Goal: Communication & Community: Share content

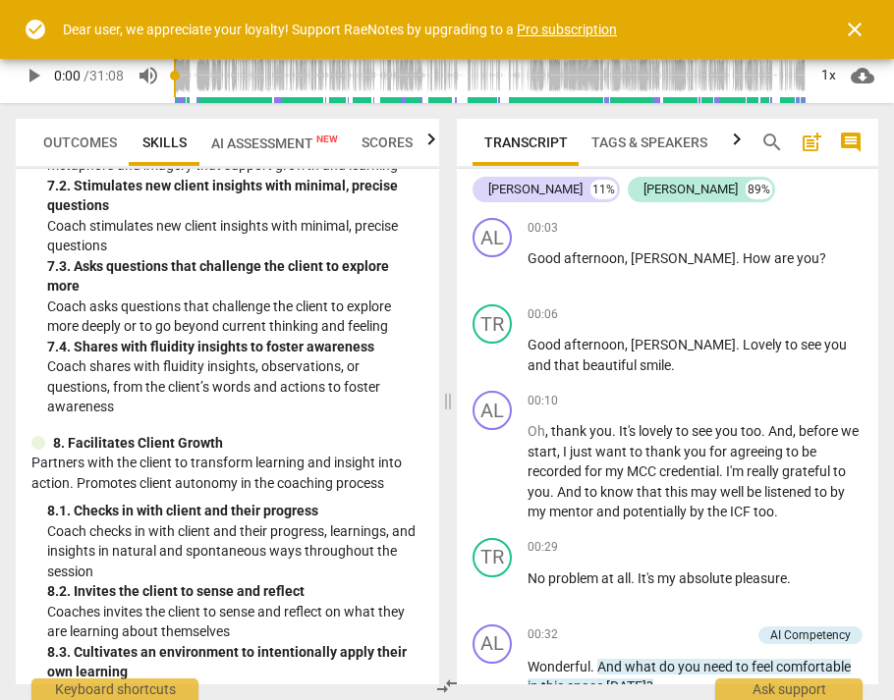
scroll to position [1930, 0]
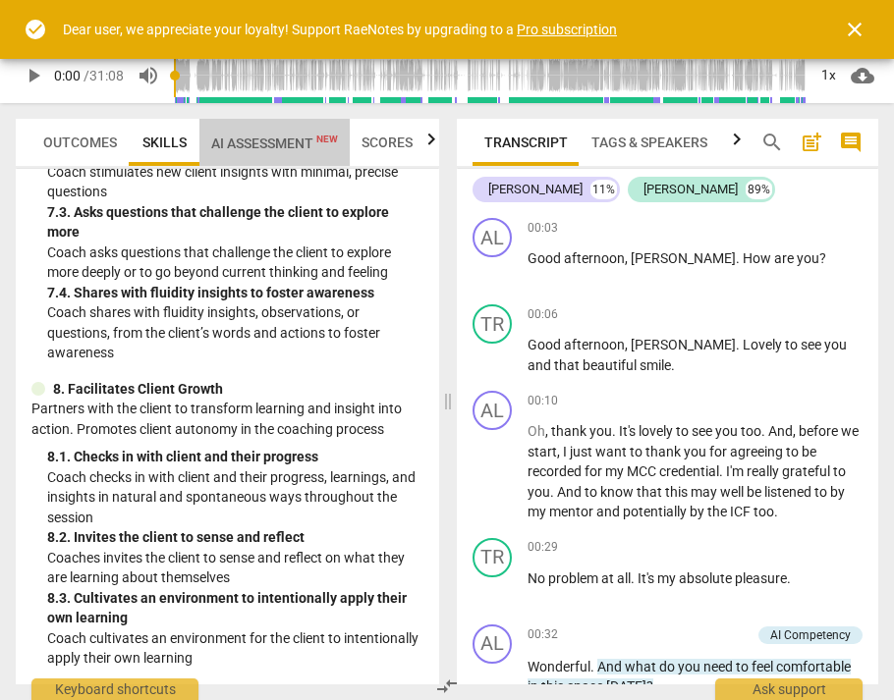
click at [263, 137] on span "AI Assessment New" at bounding box center [274, 144] width 127 height 16
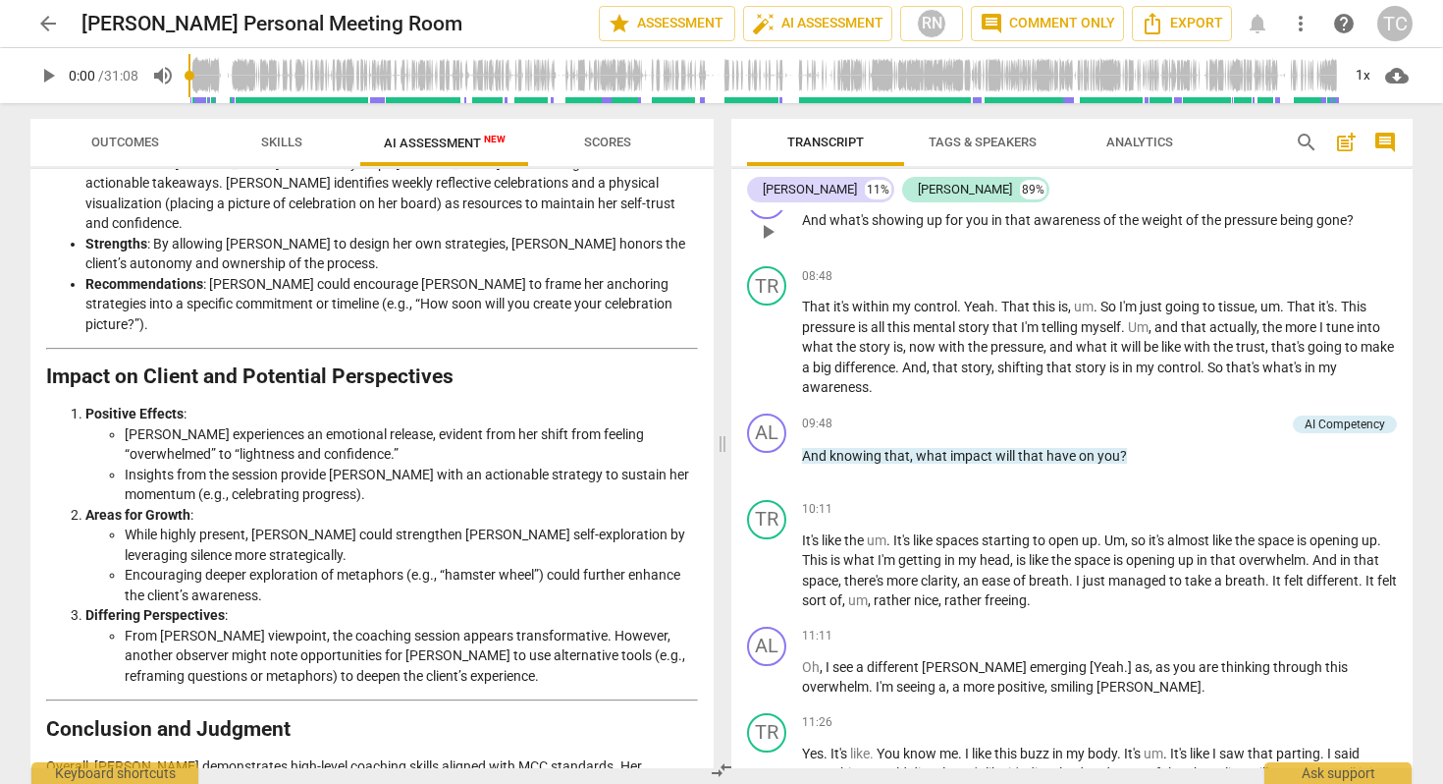
scroll to position [1776, 0]
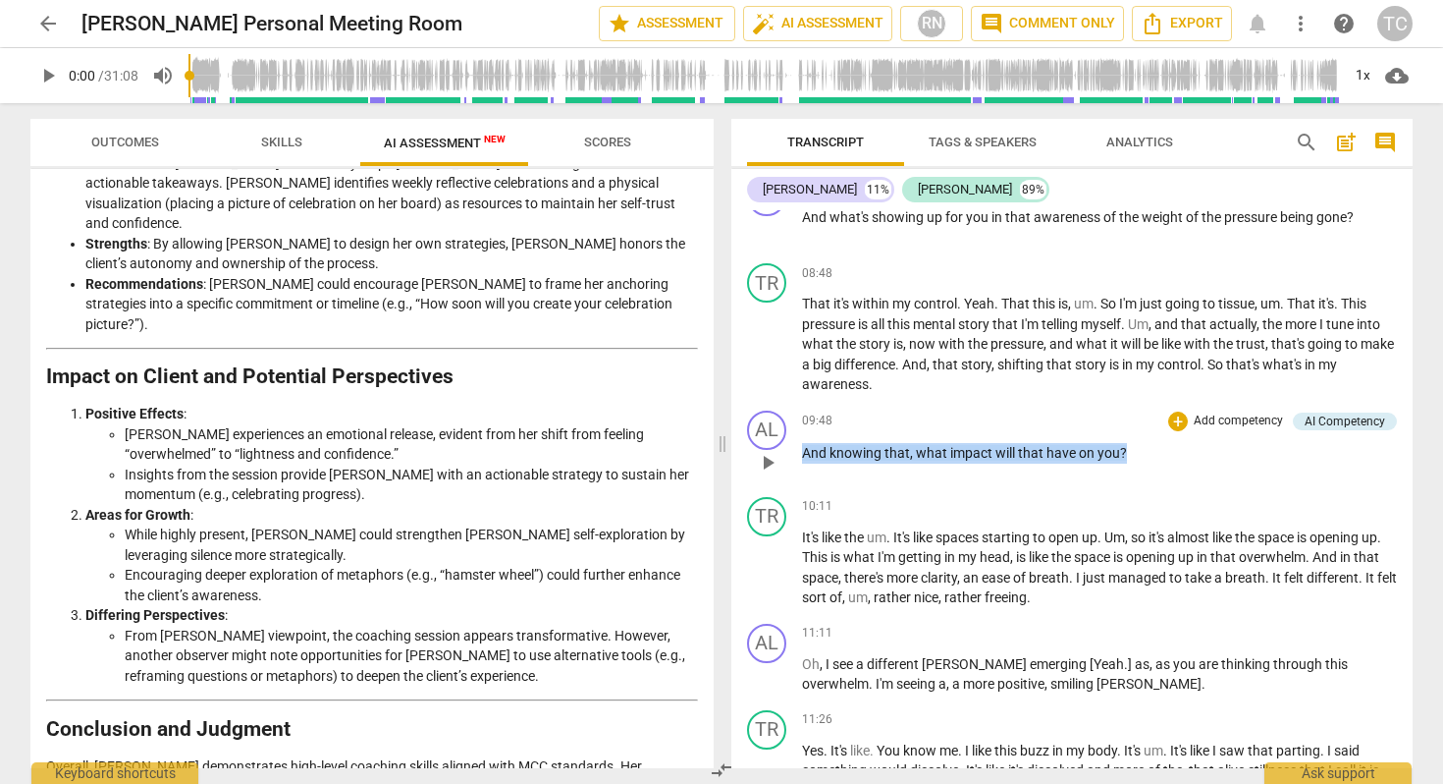
drag, startPoint x: 798, startPoint y: 472, endPoint x: 1135, endPoint y: 470, distance: 336.8
click at [893, 470] on div "AL play_arrow pause 09:48 + Add competency AI Competency keyboard_arrow_right A…" at bounding box center [1072, 446] width 681 height 86
copy p "And knowing that , what impact will that have on you ?"
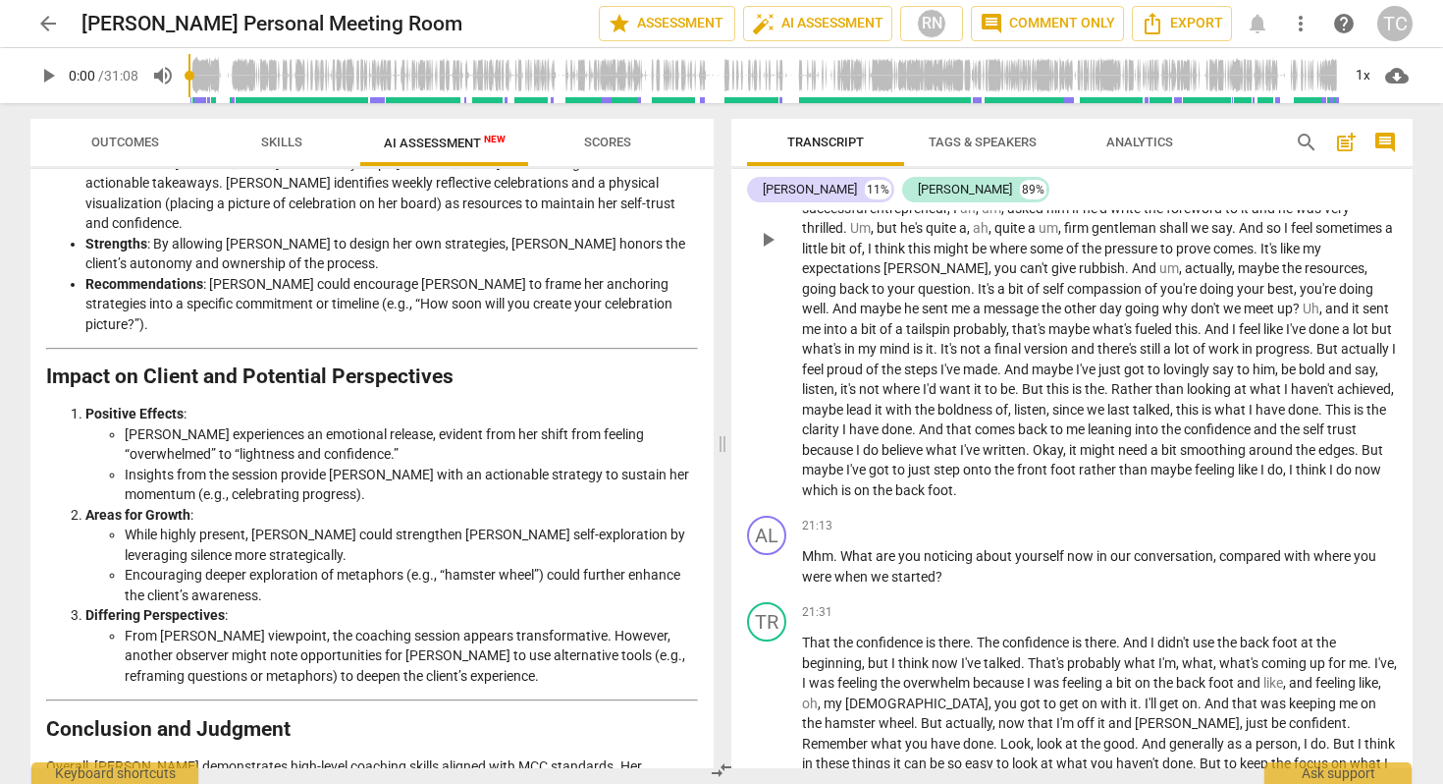
scroll to position [3205, 0]
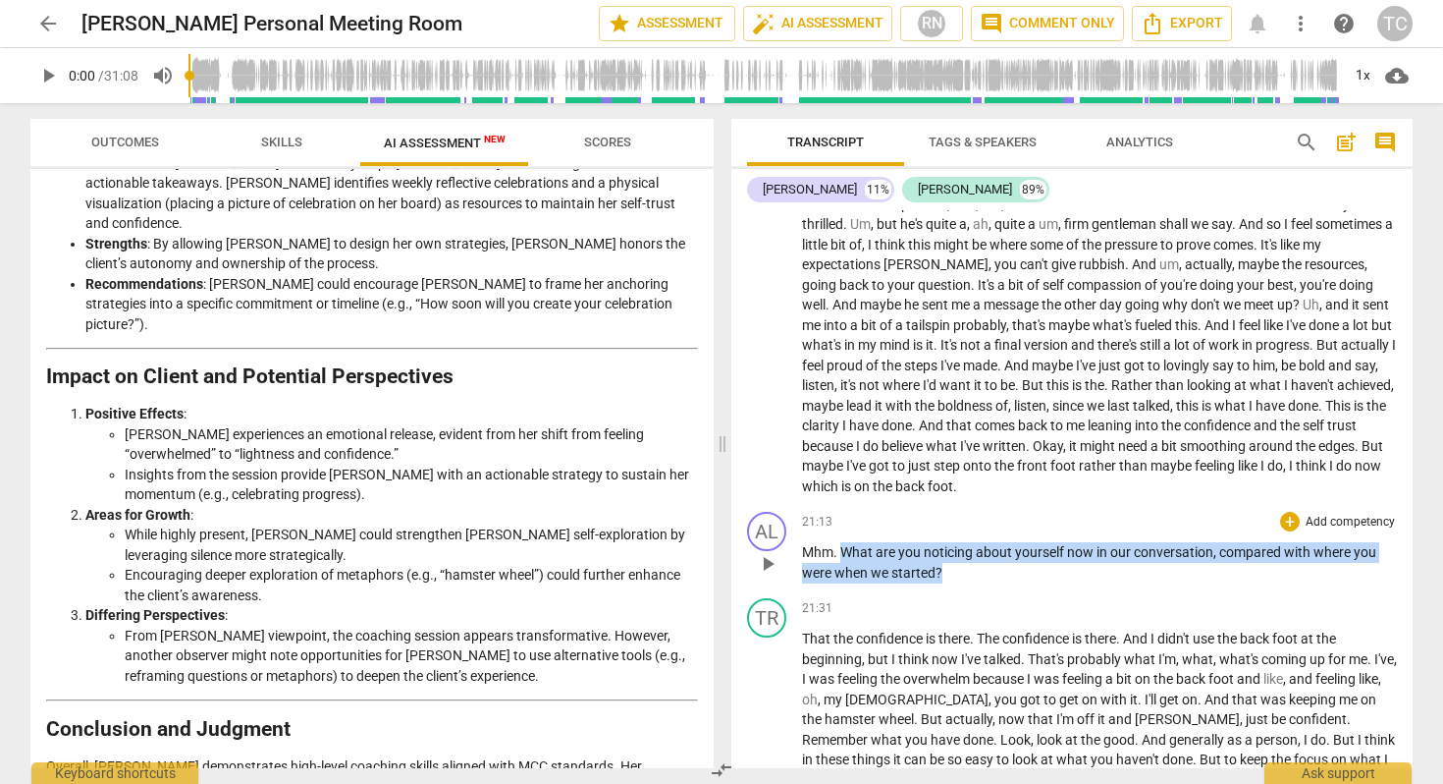
drag, startPoint x: 844, startPoint y: 575, endPoint x: 951, endPoint y: 592, distance: 107.4
click at [893, 582] on p "Mhm . What are you noticing about yourself now in our conversation , compared w…" at bounding box center [1099, 562] width 595 height 40
copy p "What are you noticing about yourself now in our conversation , compared with wh…"
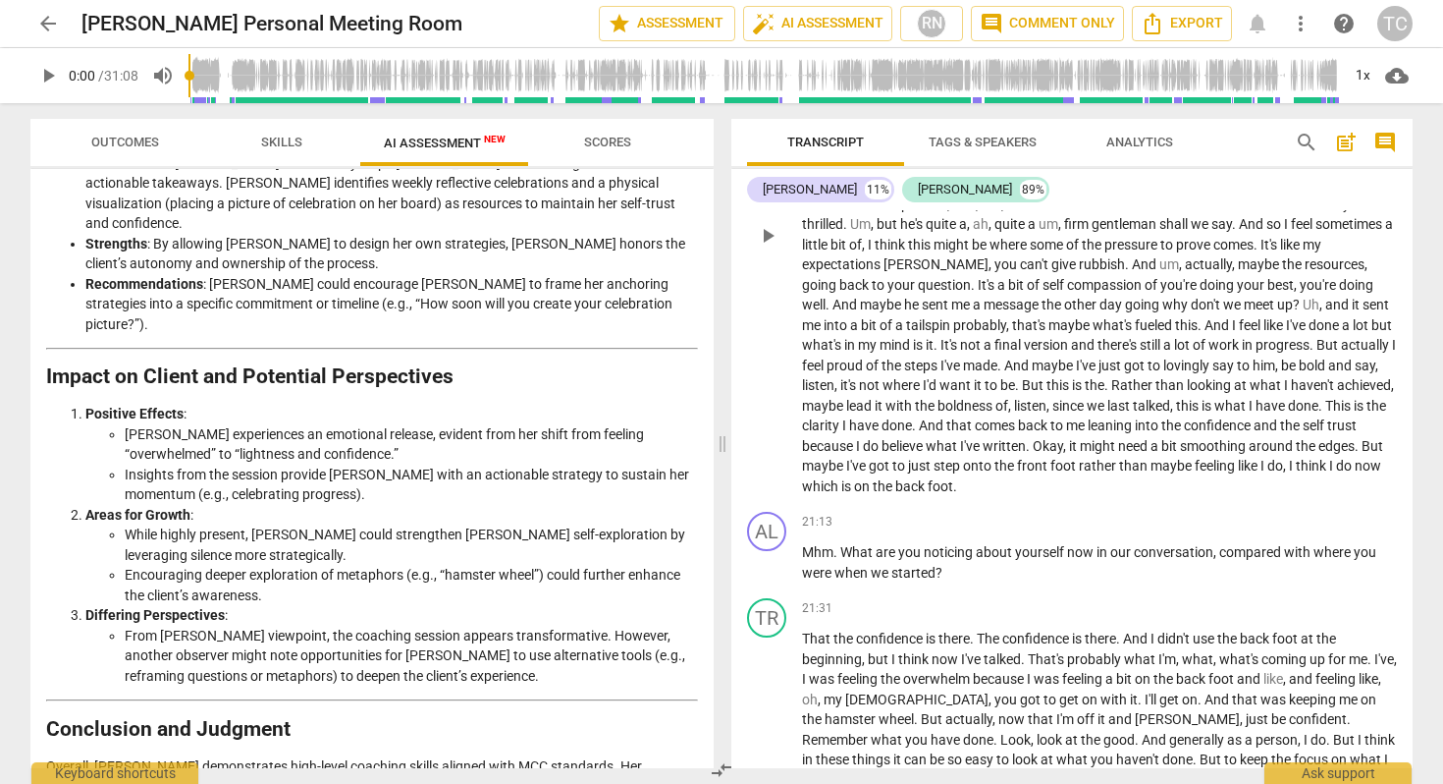
click at [893, 413] on span "is" at bounding box center [1360, 406] width 13 height 16
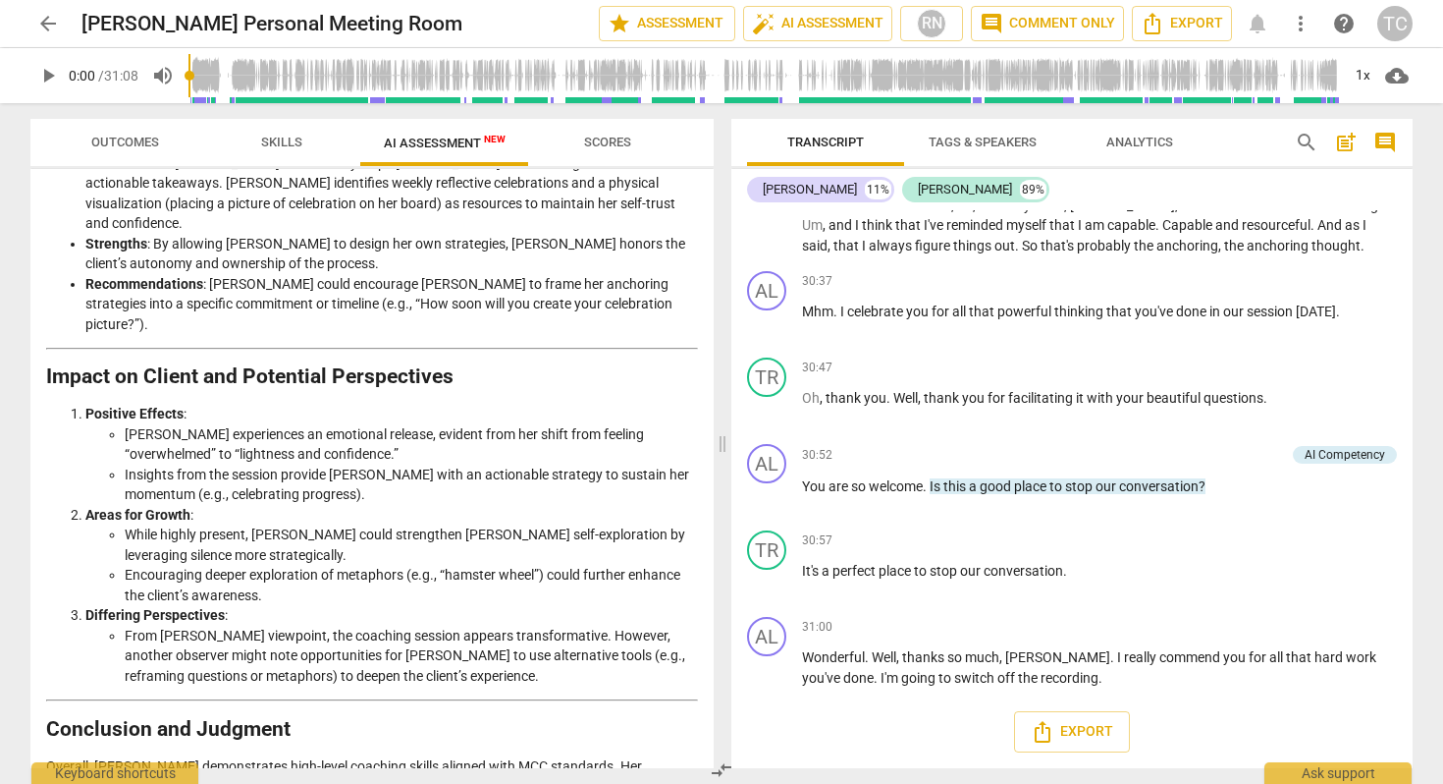
scroll to position [5325, 0]
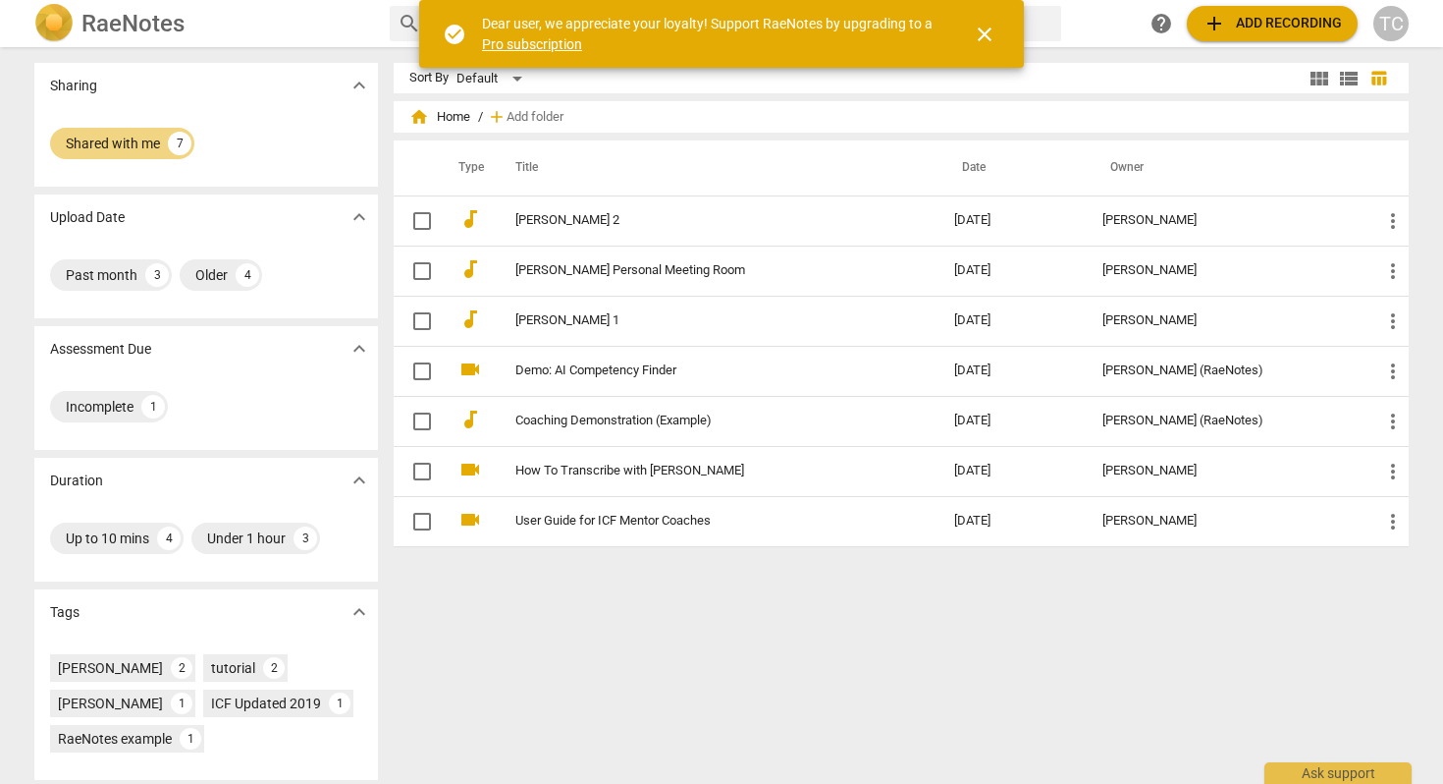
click at [986, 32] on span "close" at bounding box center [985, 35] width 24 height 24
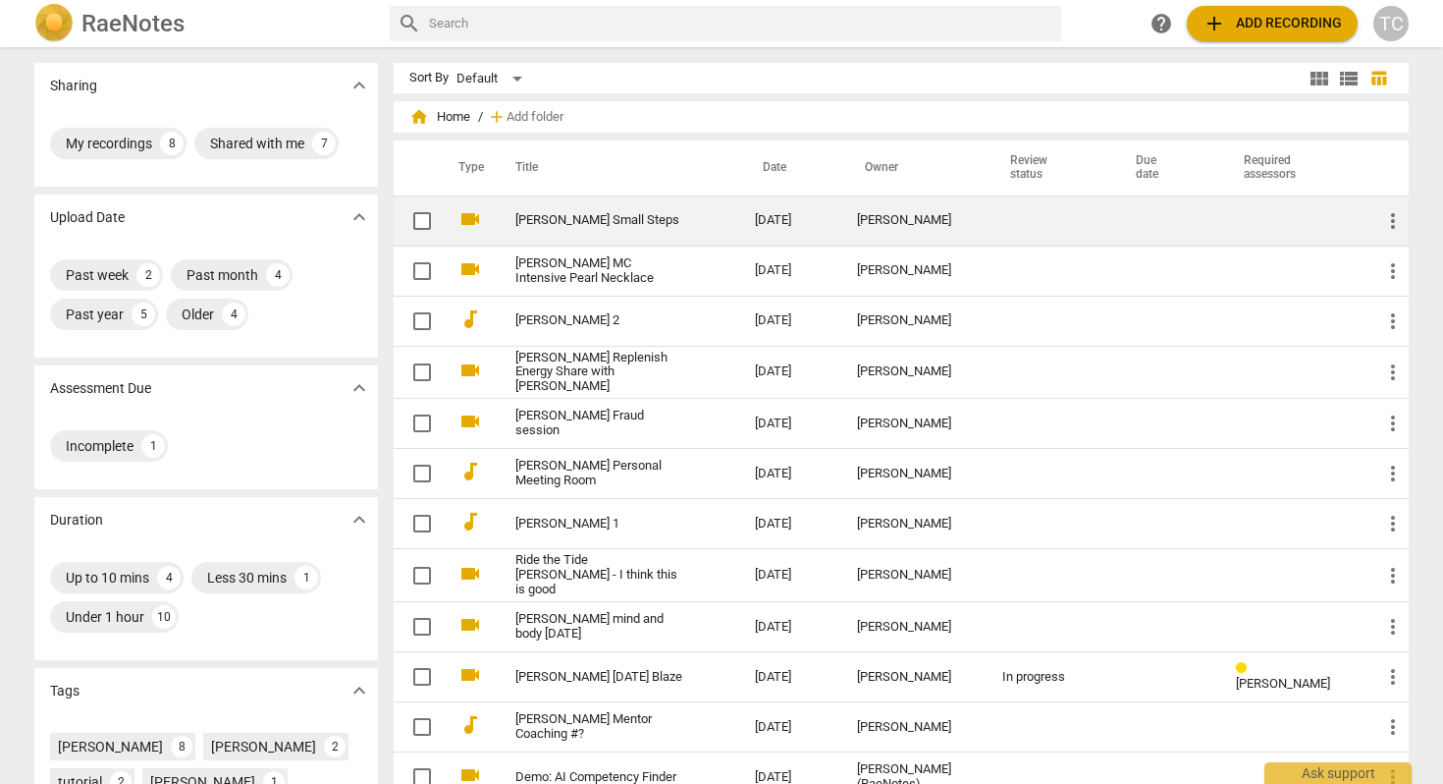
click at [572, 214] on link "[PERSON_NAME] Small Steps" at bounding box center [600, 220] width 169 height 15
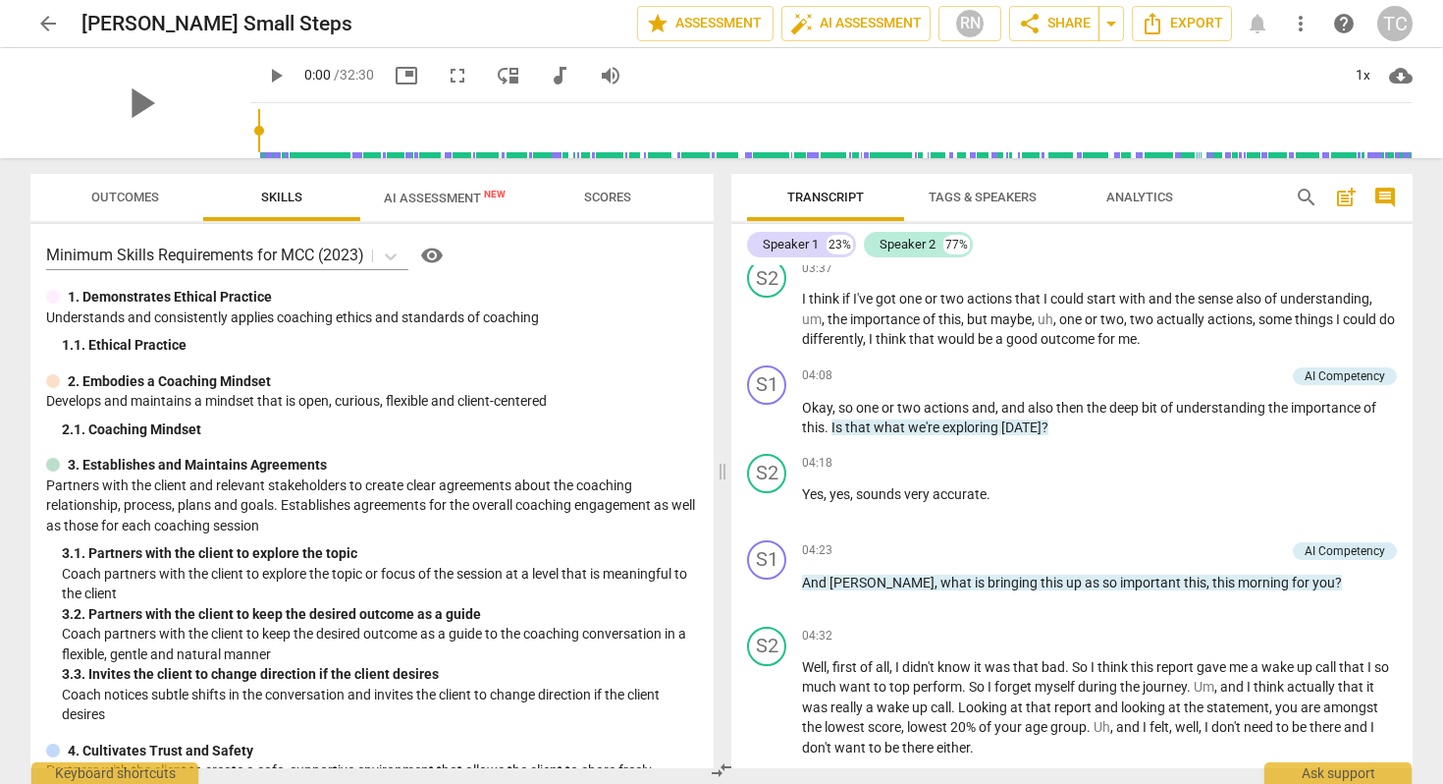
scroll to position [1426, 0]
click at [1210, 541] on p "Add competency" at bounding box center [1238, 549] width 93 height 18
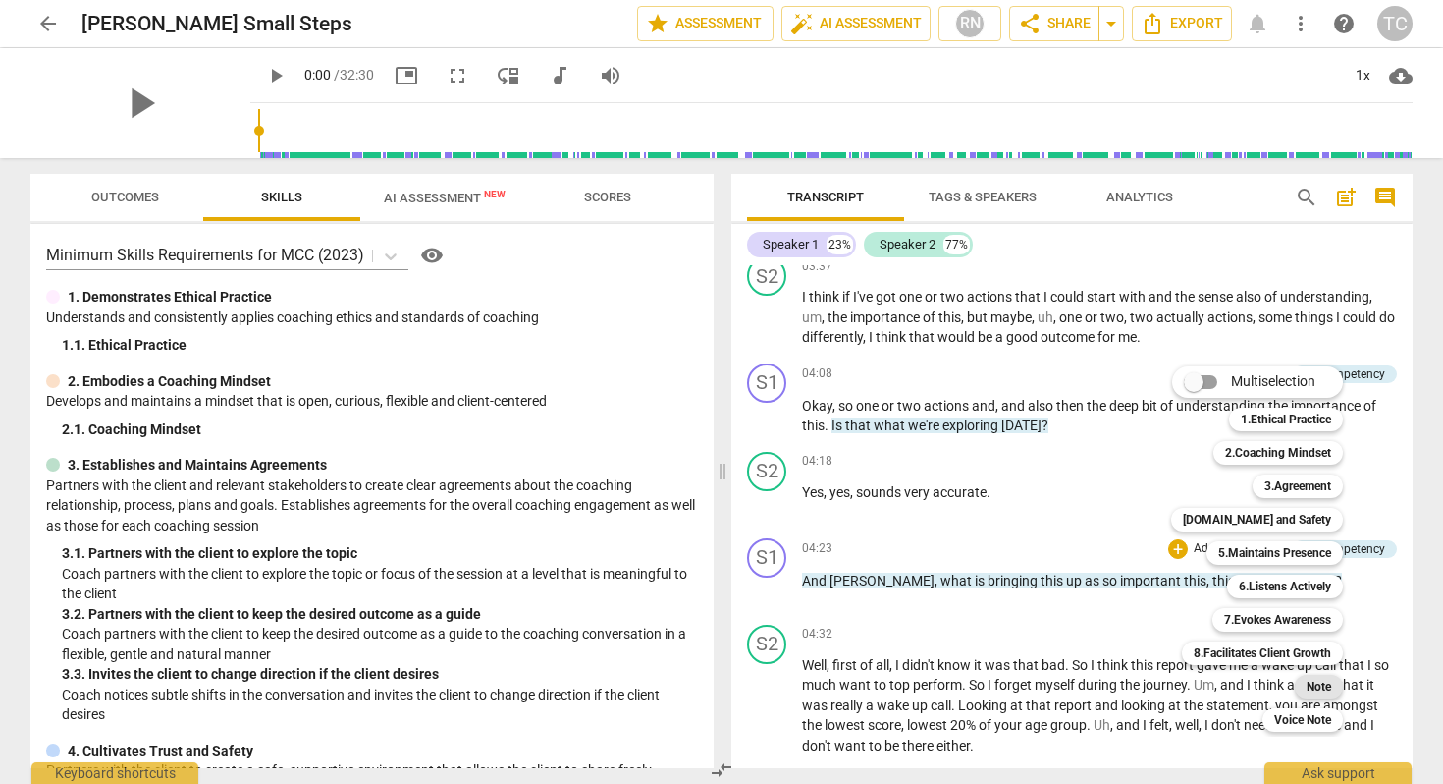
click at [1306, 683] on div "Note" at bounding box center [1319, 687] width 48 height 24
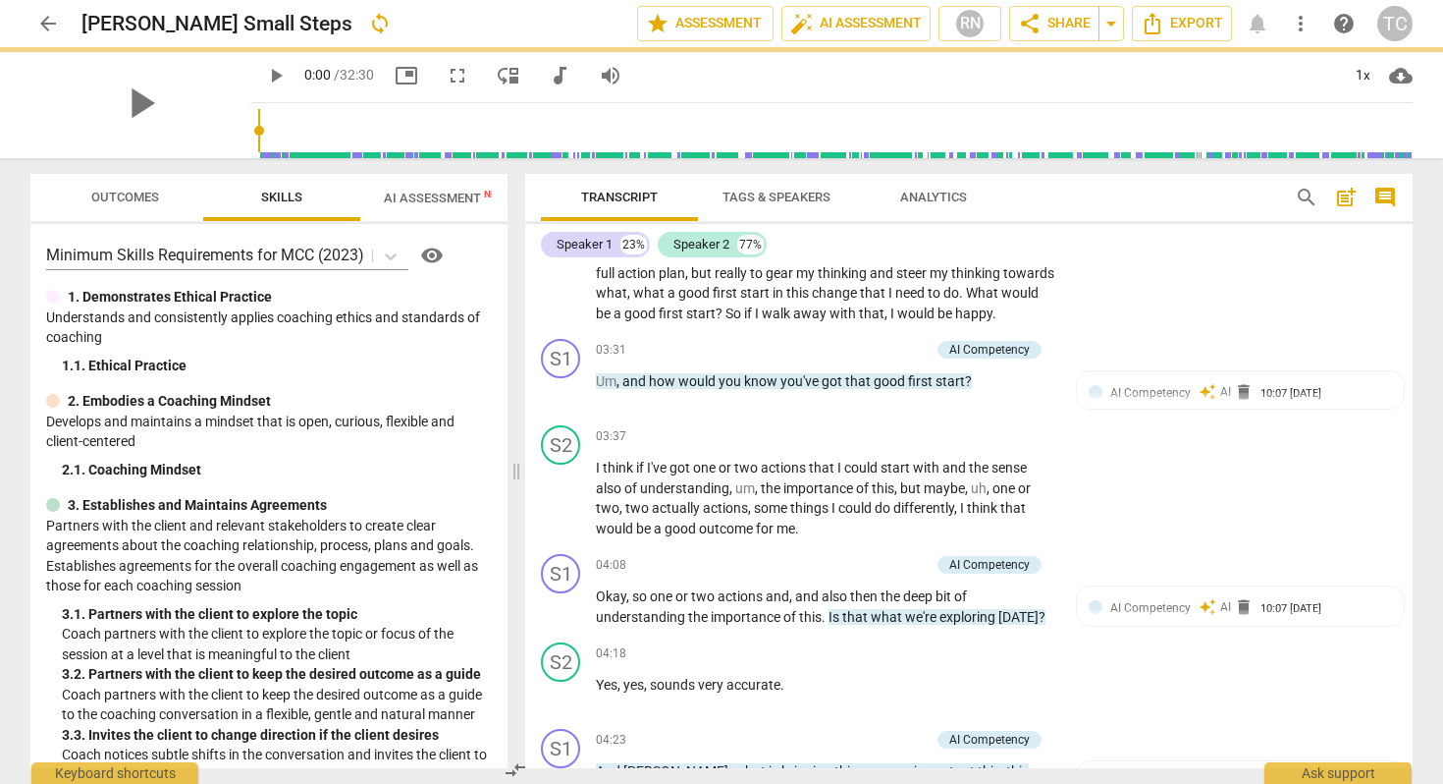
scroll to position [1597, 0]
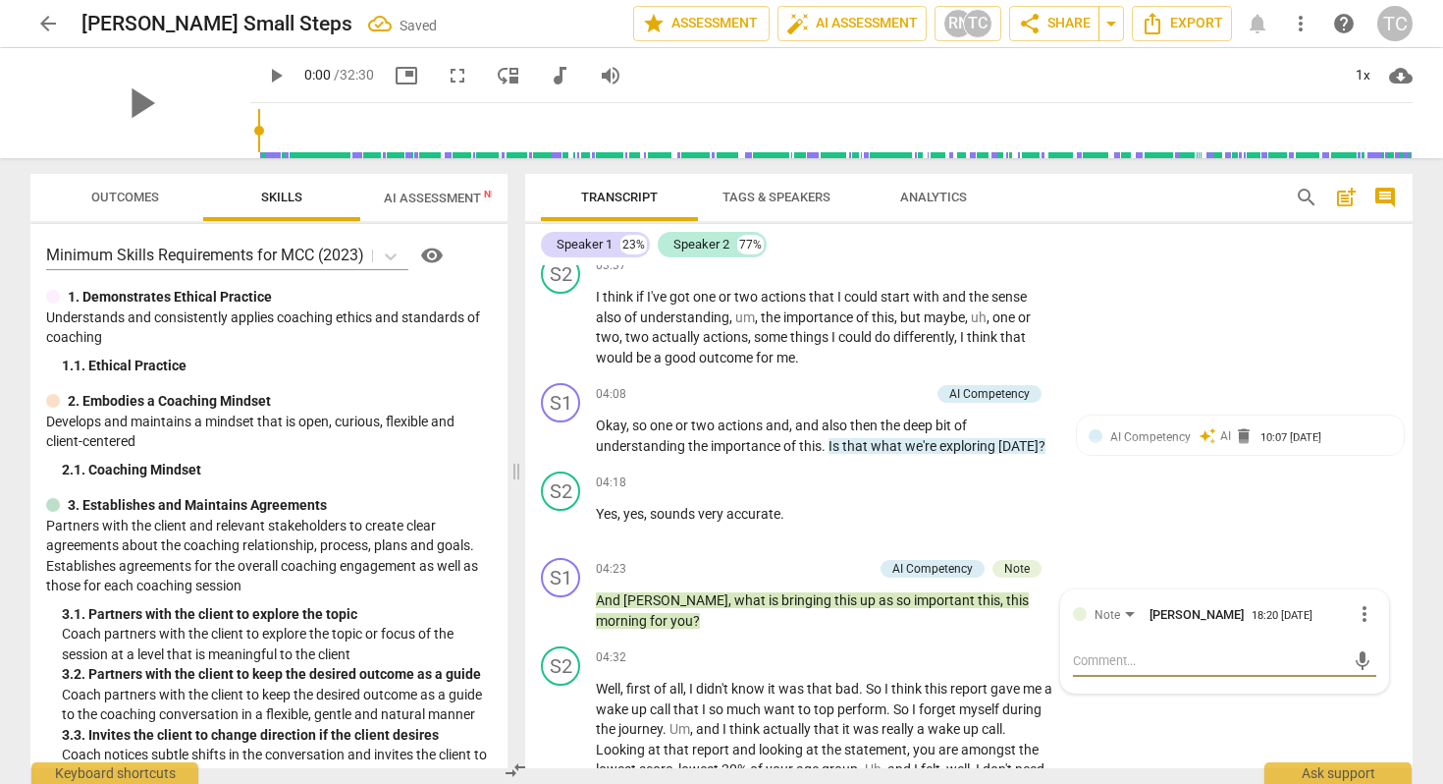
type textarea "R"
type textarea "Ra"
type textarea "Rat"
type textarea "[PERSON_NAME]"
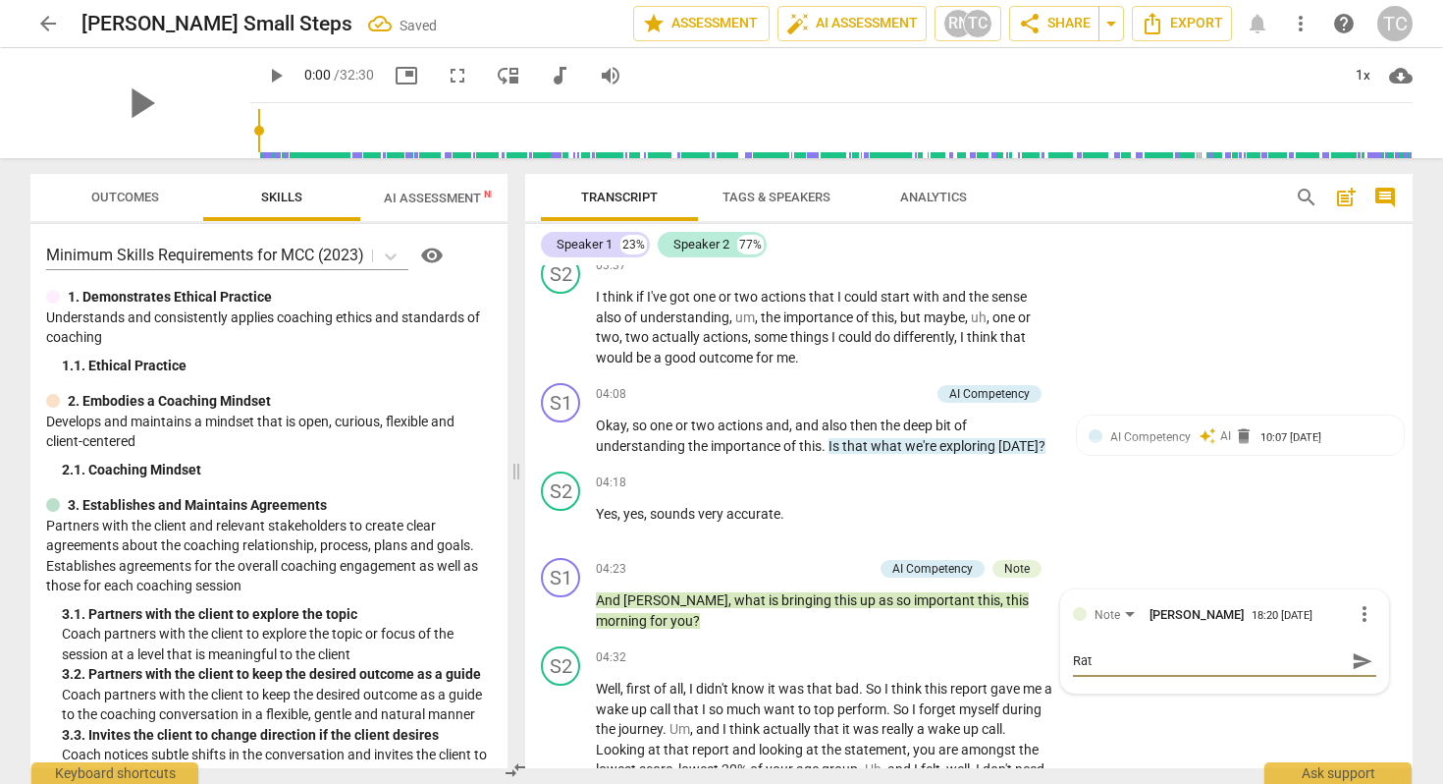
type textarea "[PERSON_NAME]"
type textarea "Rather"
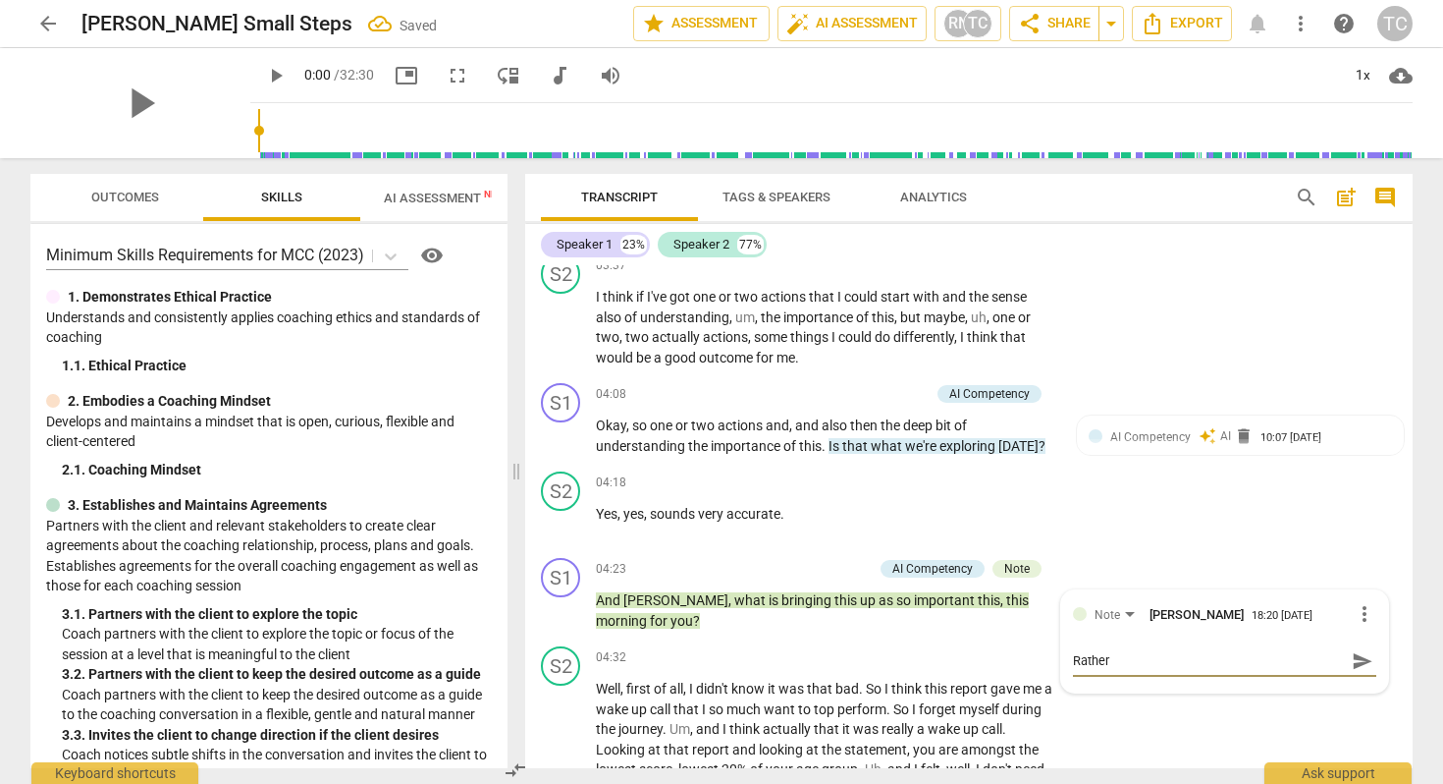
type textarea "Rather"
type textarea "Rather t"
type textarea "Rather th"
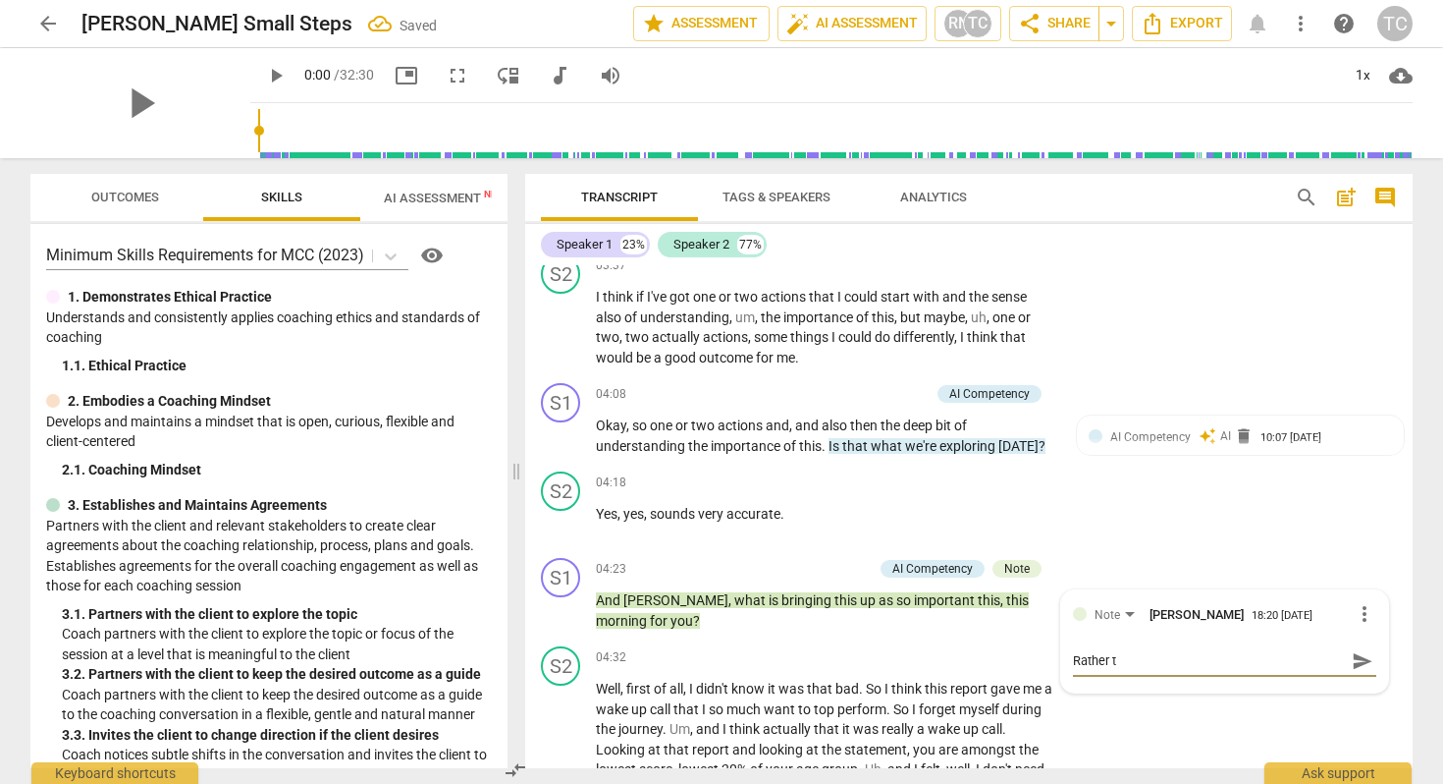
type textarea "Rather th"
type textarea "Rather tha"
type textarea "Rather than"
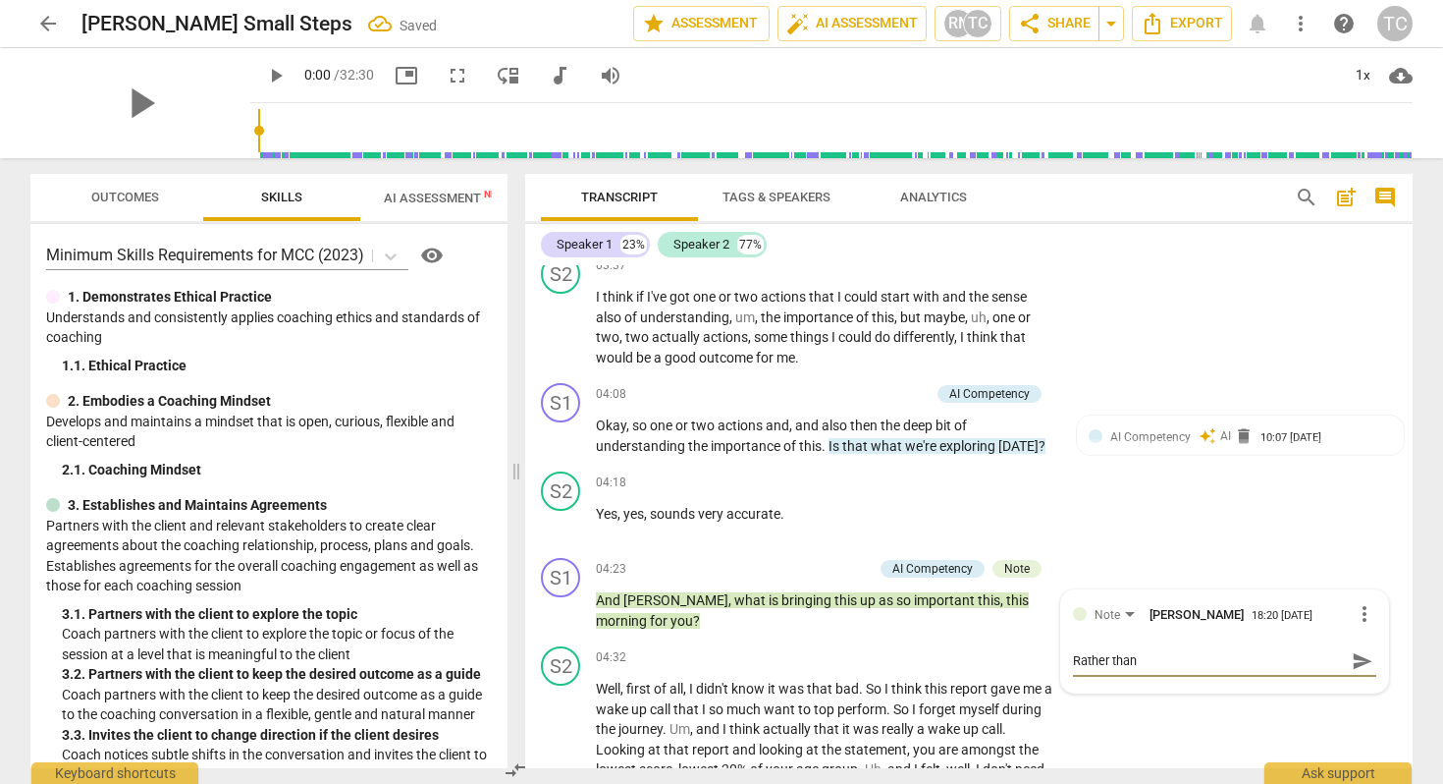
type textarea "Rather than"
type textarea "Rather than w"
type textarea "Rather than wh"
type textarea "Rather than wht"
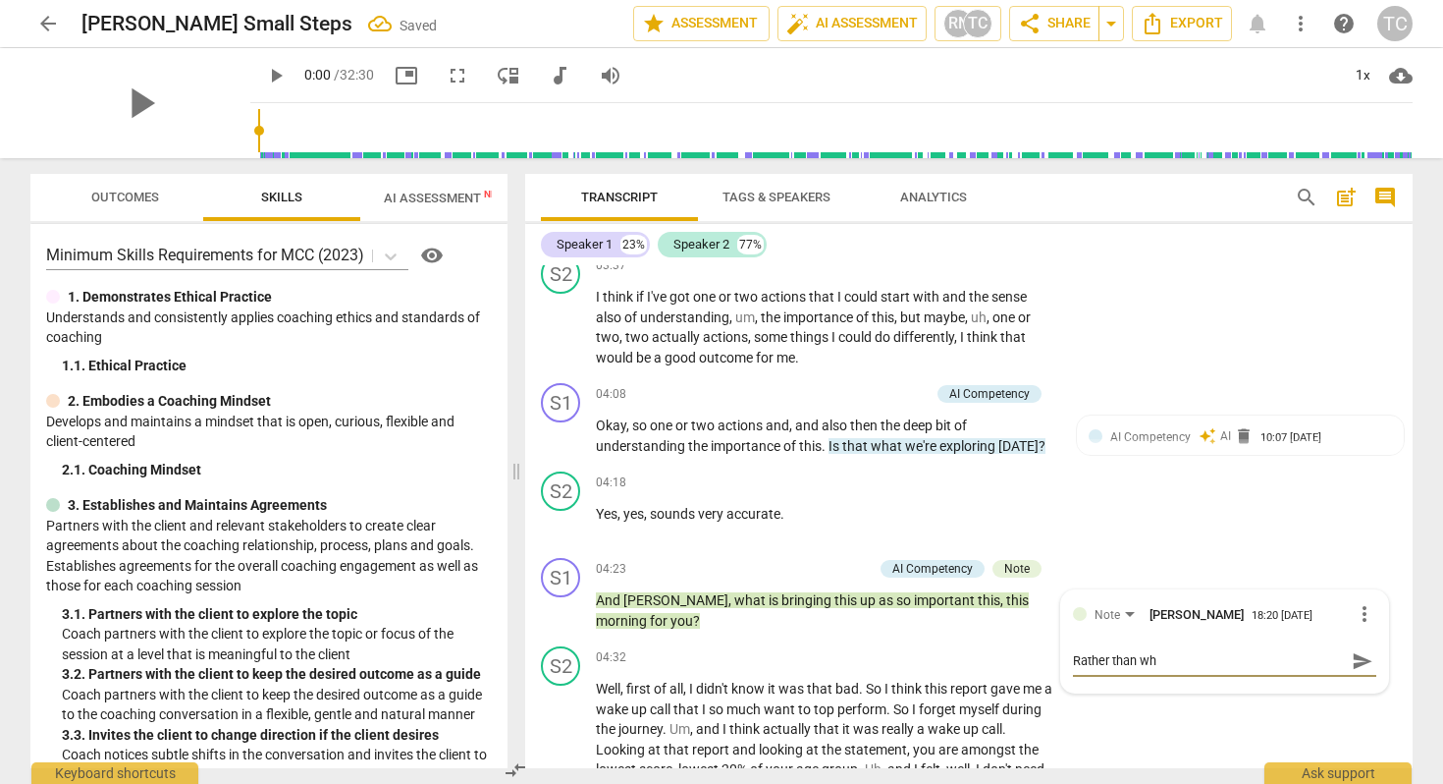
type textarea "Rather than wht"
type textarea "Rather than wh"
type textarea "Rather than wha"
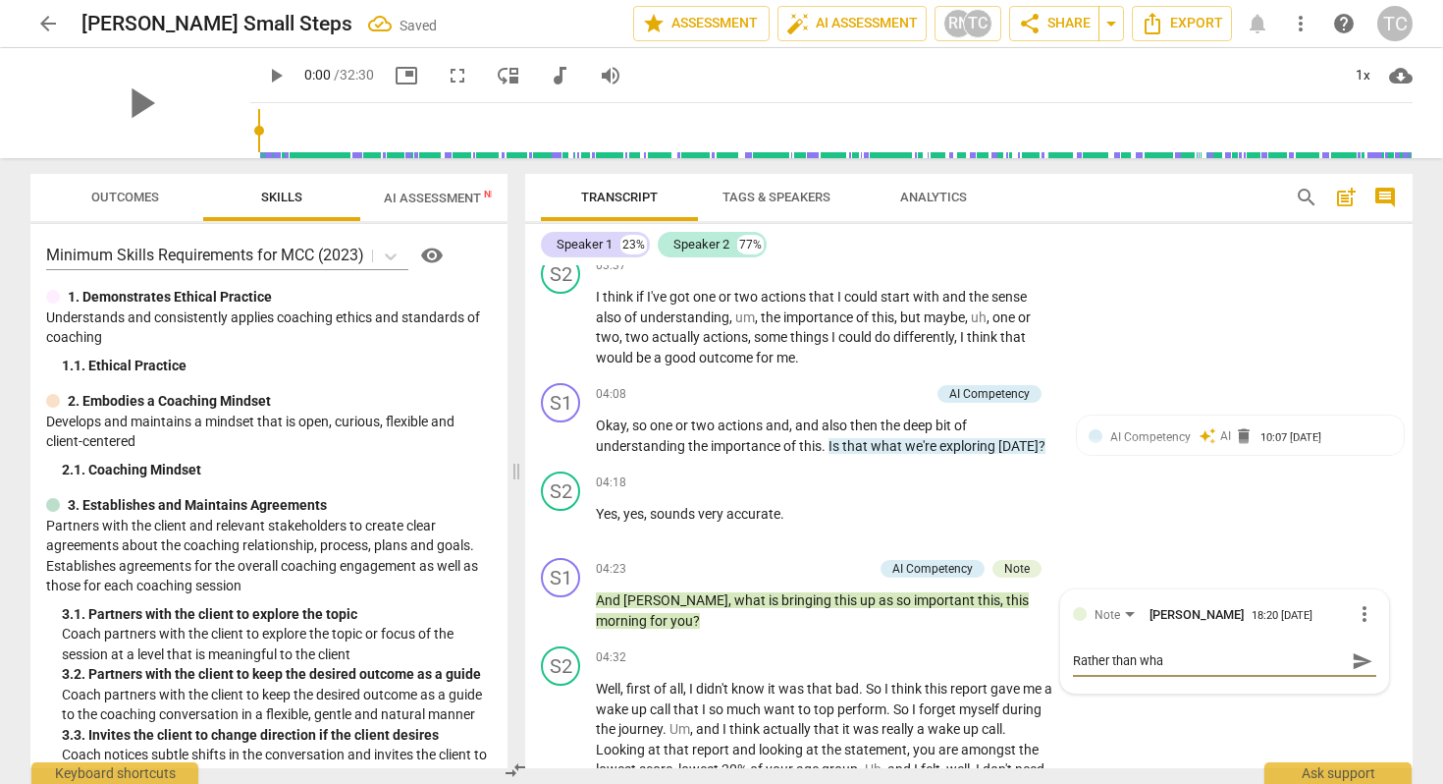
type textarea "Rather than what"
type textarea "Rather than what'"
type textarea "Rather than what's"
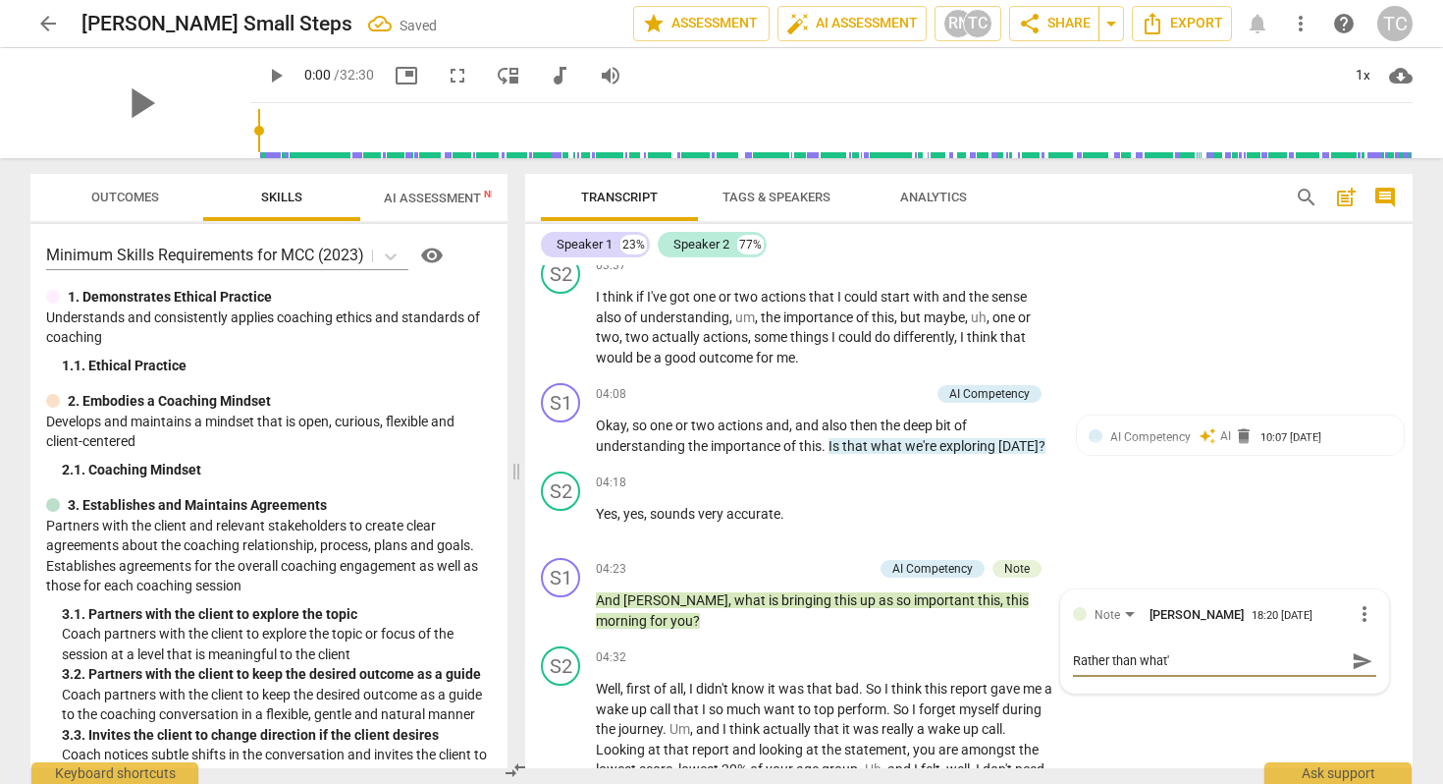
type textarea "Rather than what's"
type textarea "Rather than what's i"
type textarea "Rather than what's im"
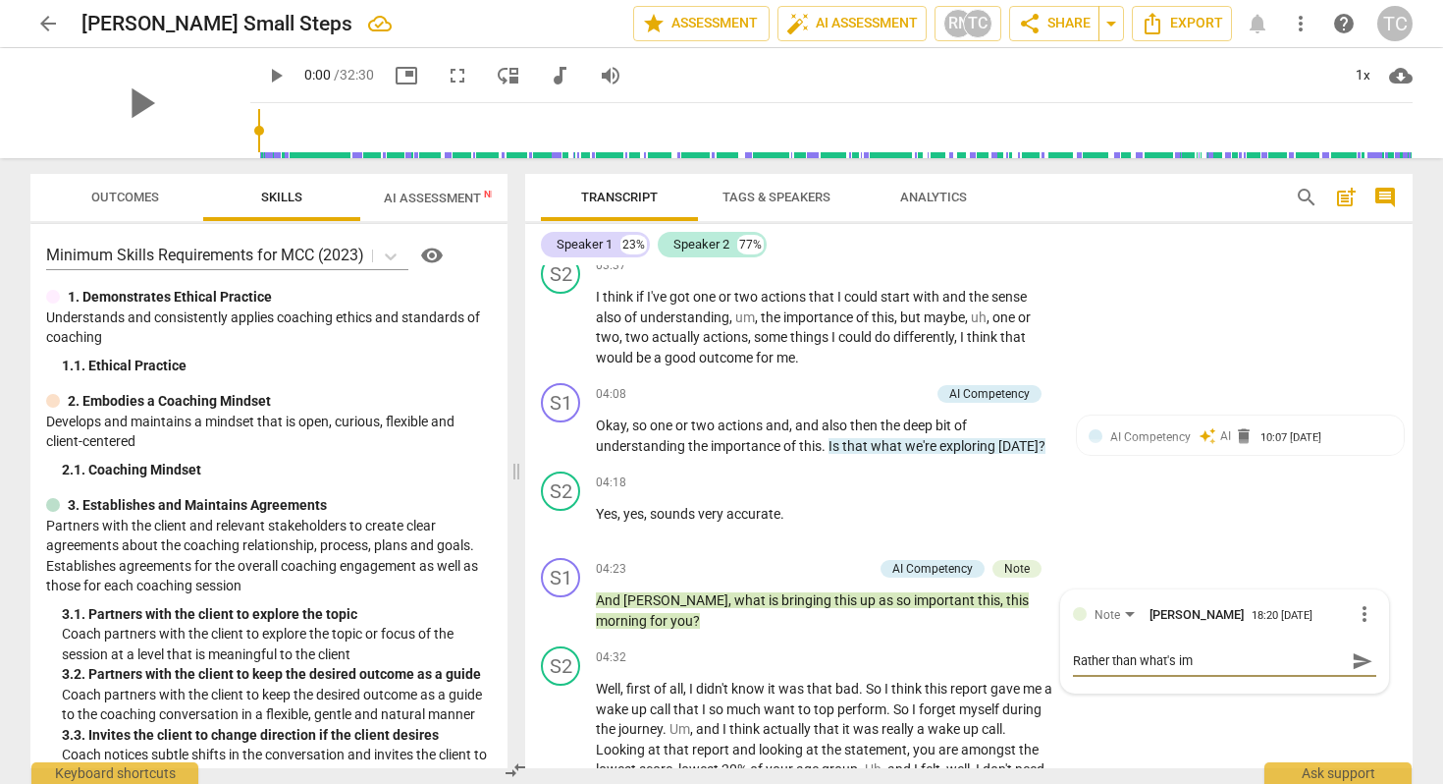
type textarea "Rather than what's imp"
type textarea "Rather than what's impo"
type textarea "Rather than what's impor"
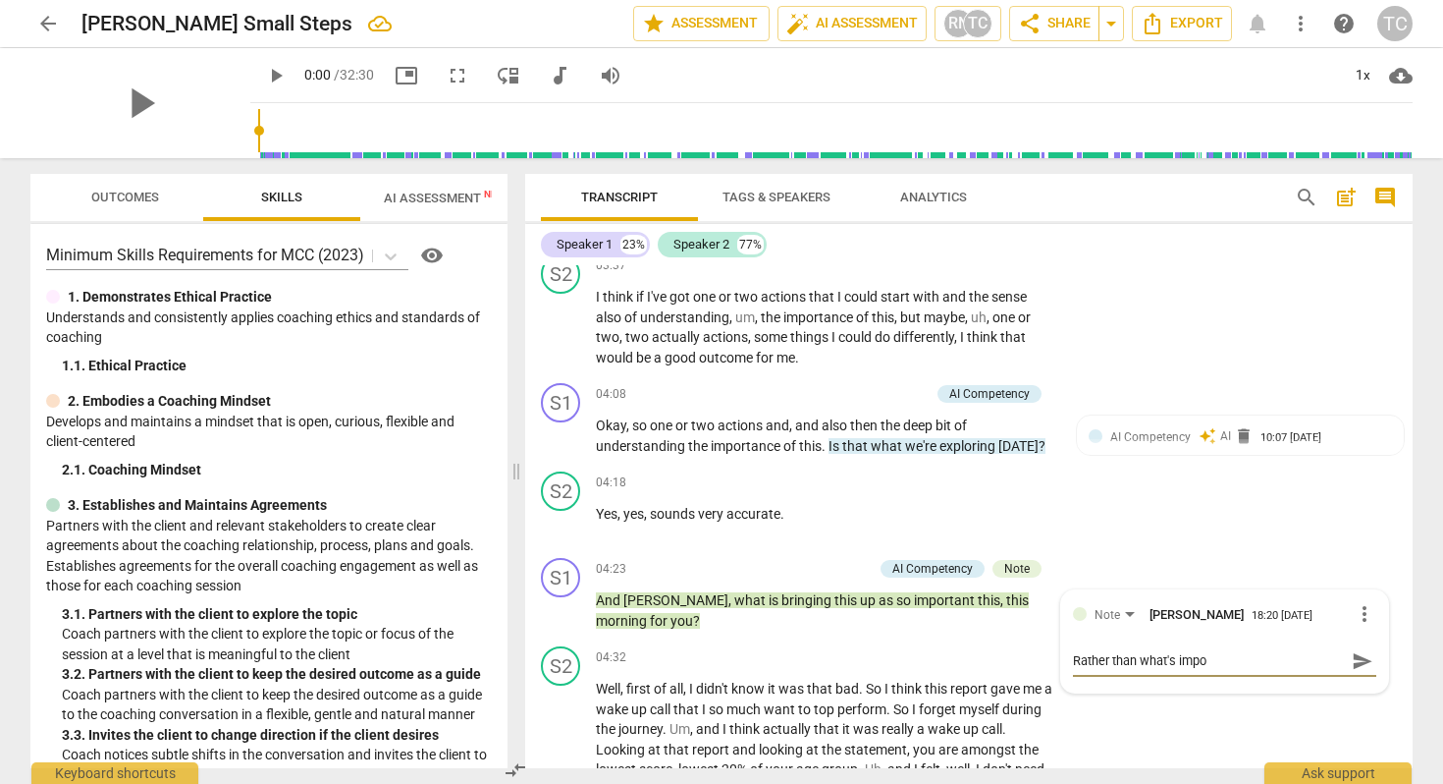
type textarea "Rather than what's impor"
type textarea "Rather than what's import"
type textarea "Rather than what's importa"
type textarea "Rather than what's importan"
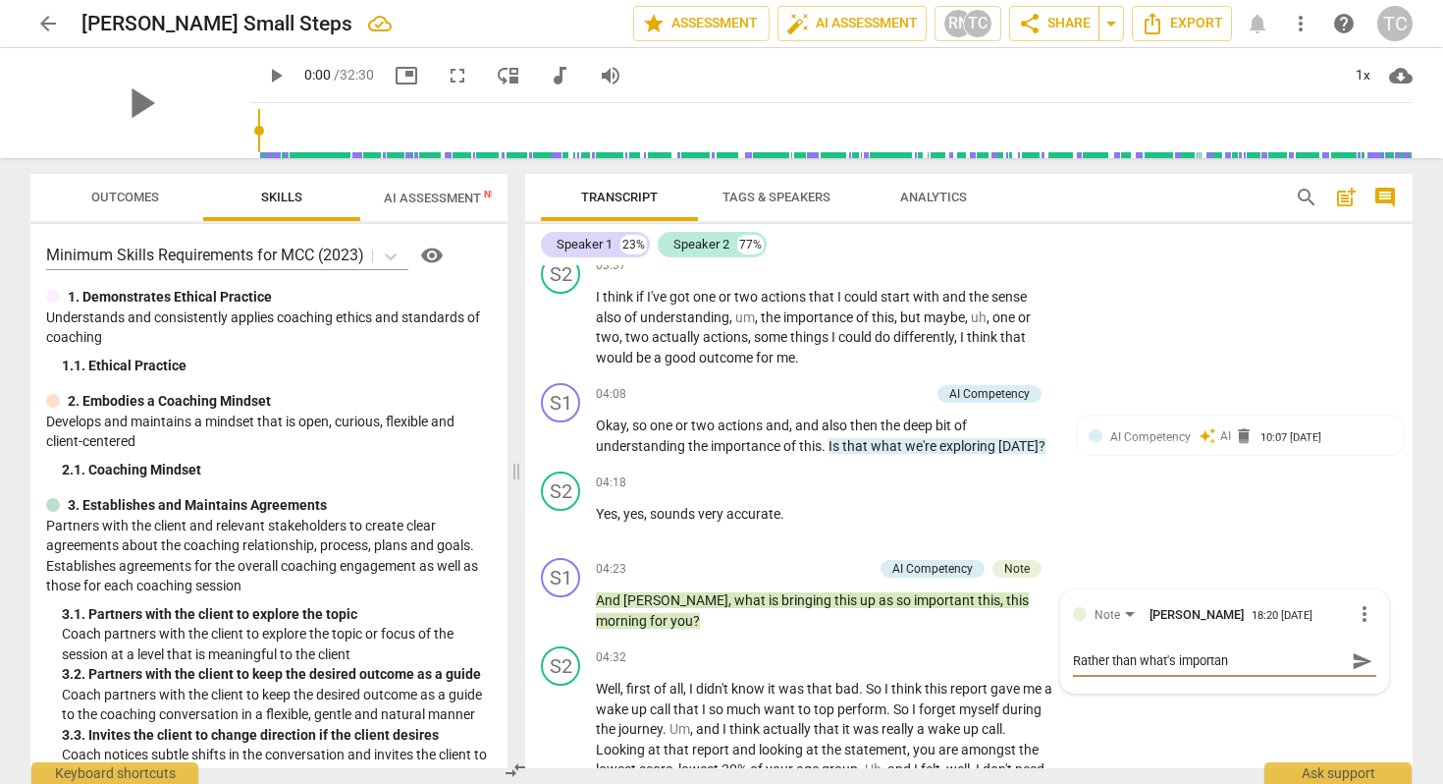
type textarea "Rather than what's important"
type textarea "Rather than what's important -"
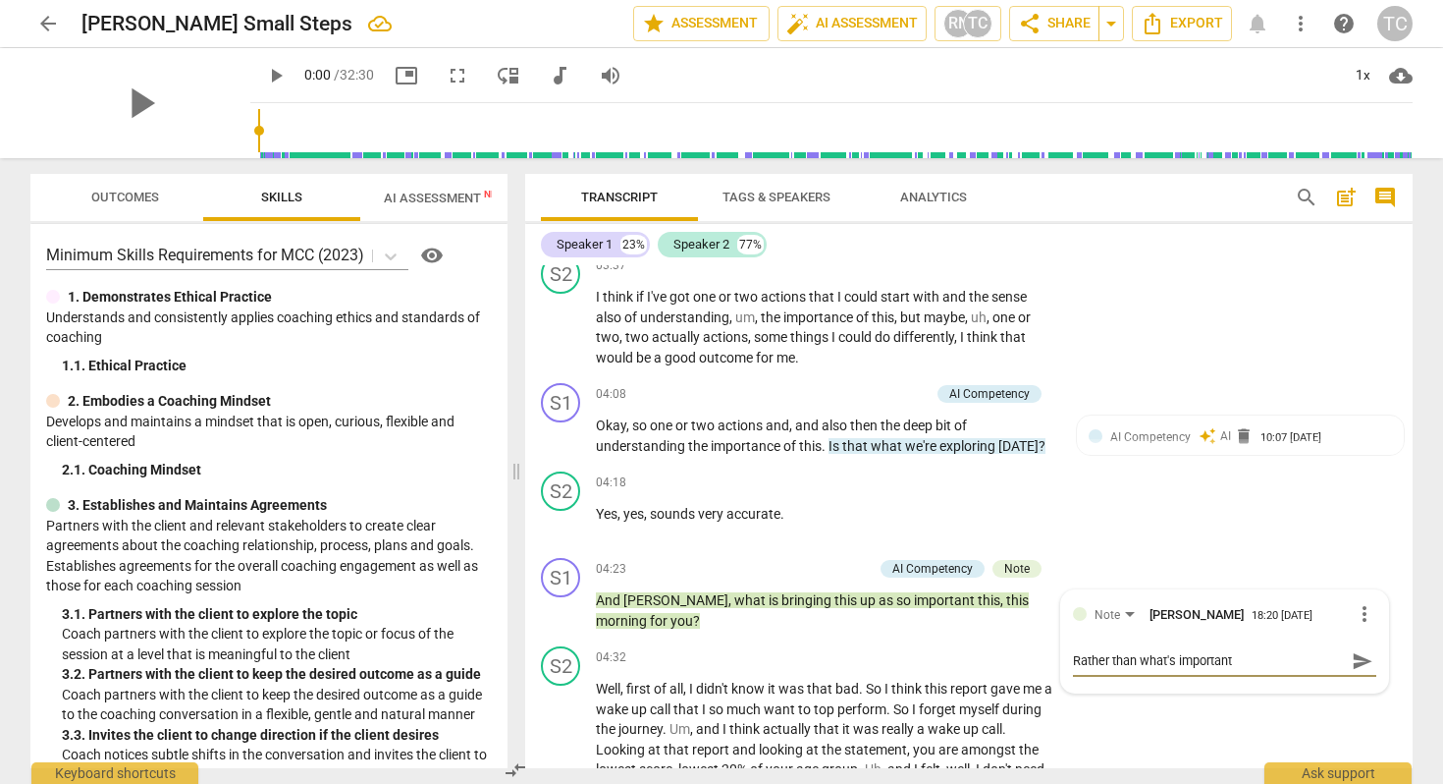
type textarea "Rather than what's important -"
type textarea "Rather than what's important - W"
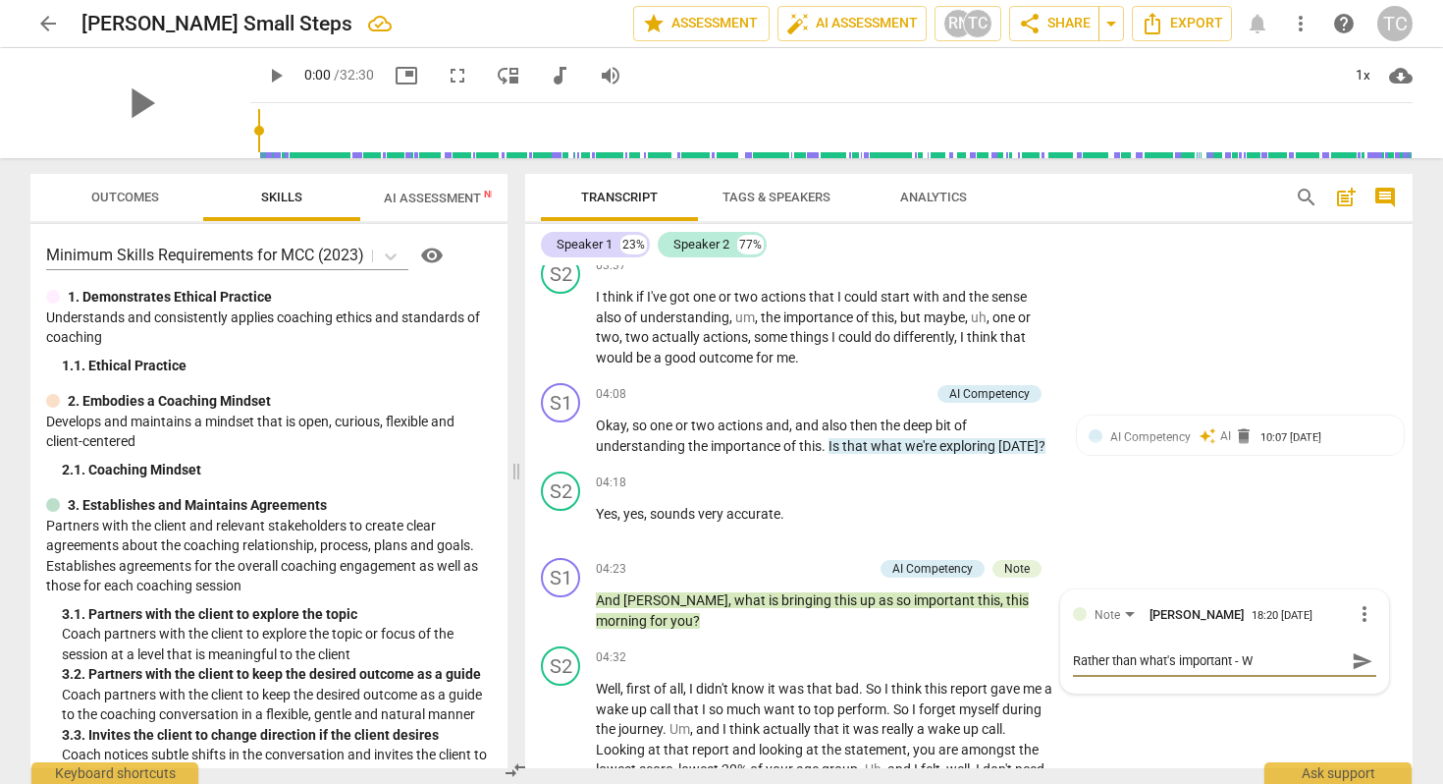
type textarea "Rather than what's important - Wh"
type textarea "Rather than what's important - Wha"
type textarea "Rather than what's important - What"
type textarea "Rather than what's important - What i"
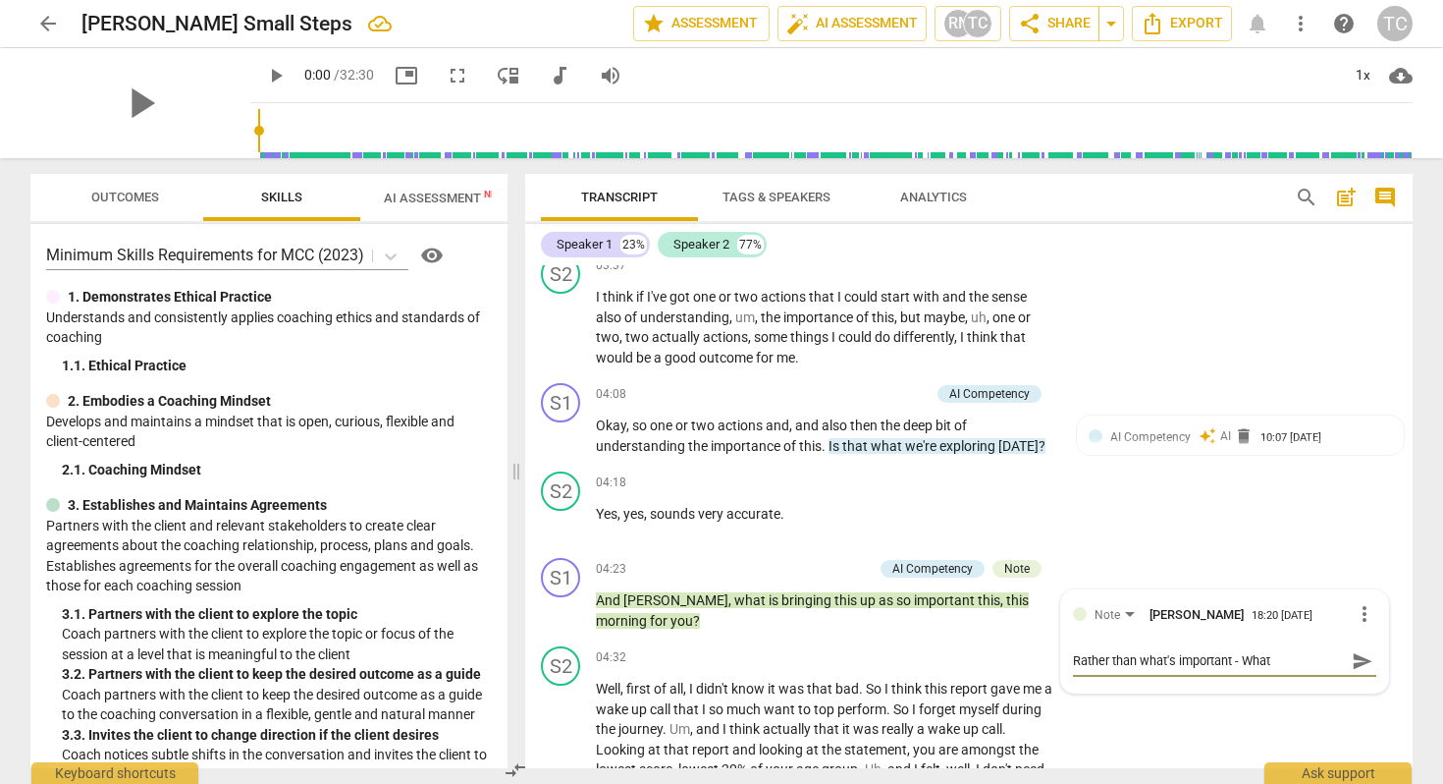
type textarea "Rather than what's important - What i"
type textarea "Rather than what's important - What im"
type textarea "Rather than what's important - What imp"
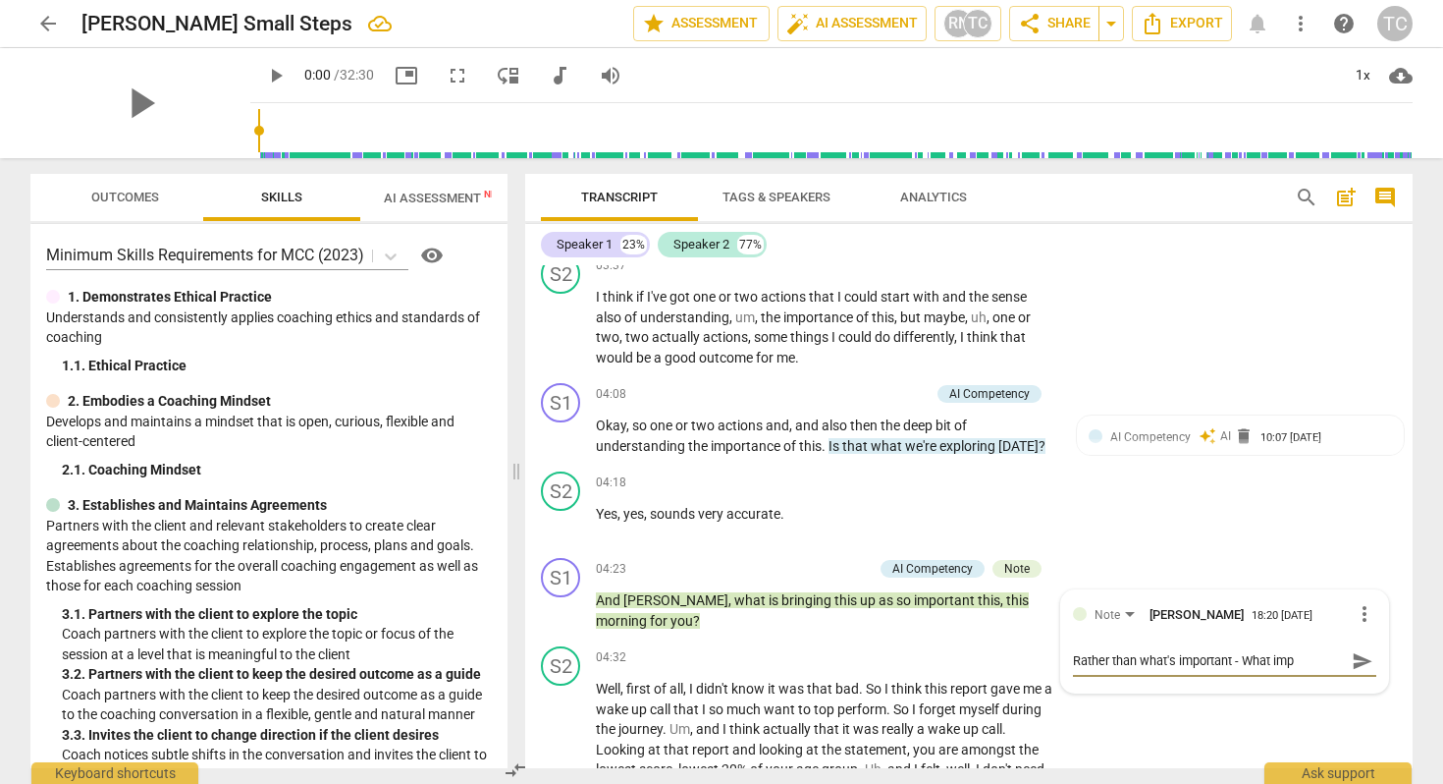
type textarea "Rather than what's important - What impa"
type textarea "Rather than what's important - What impac"
type textarea "Rather than what's important - What impact"
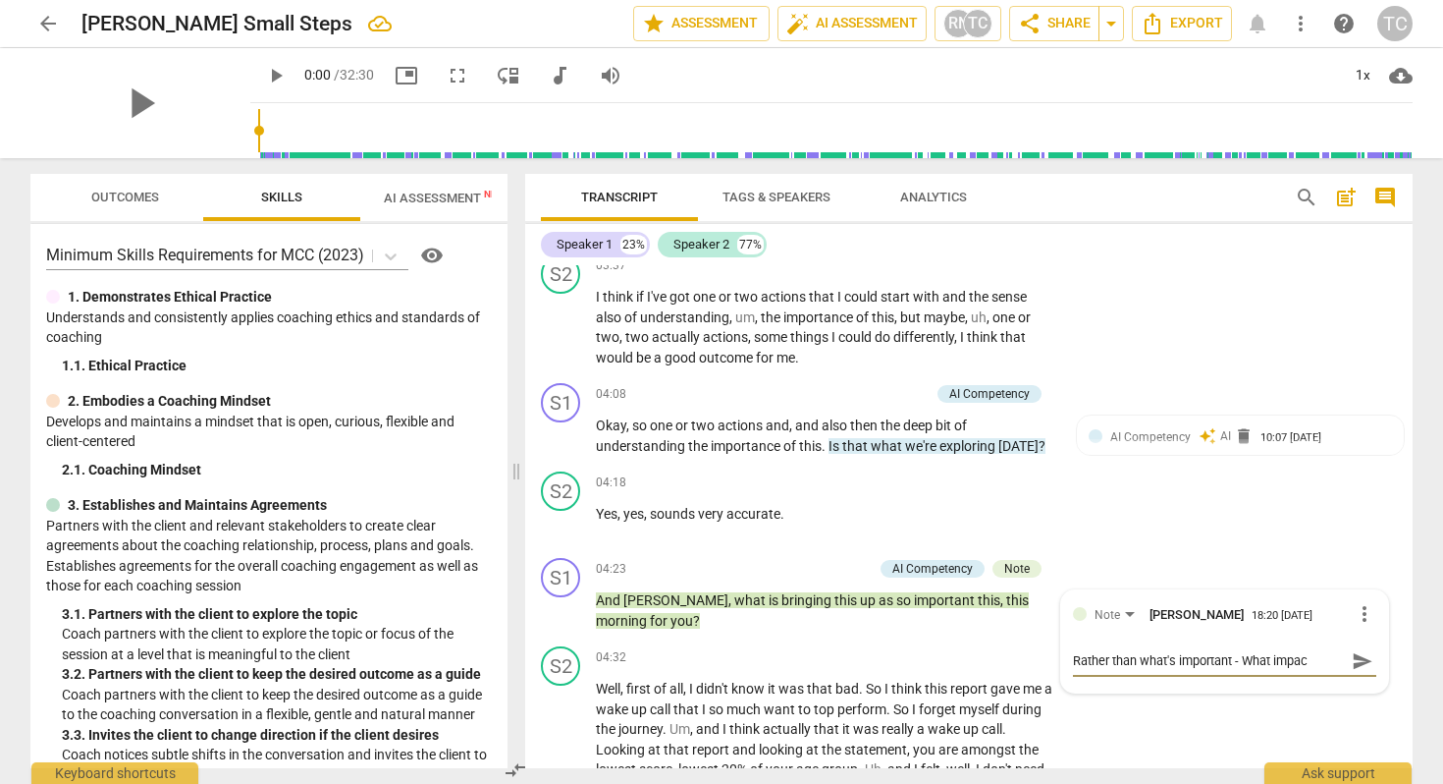
type textarea "Rather than what's important - What impact"
type textarea "Rather than what's important - What impact w"
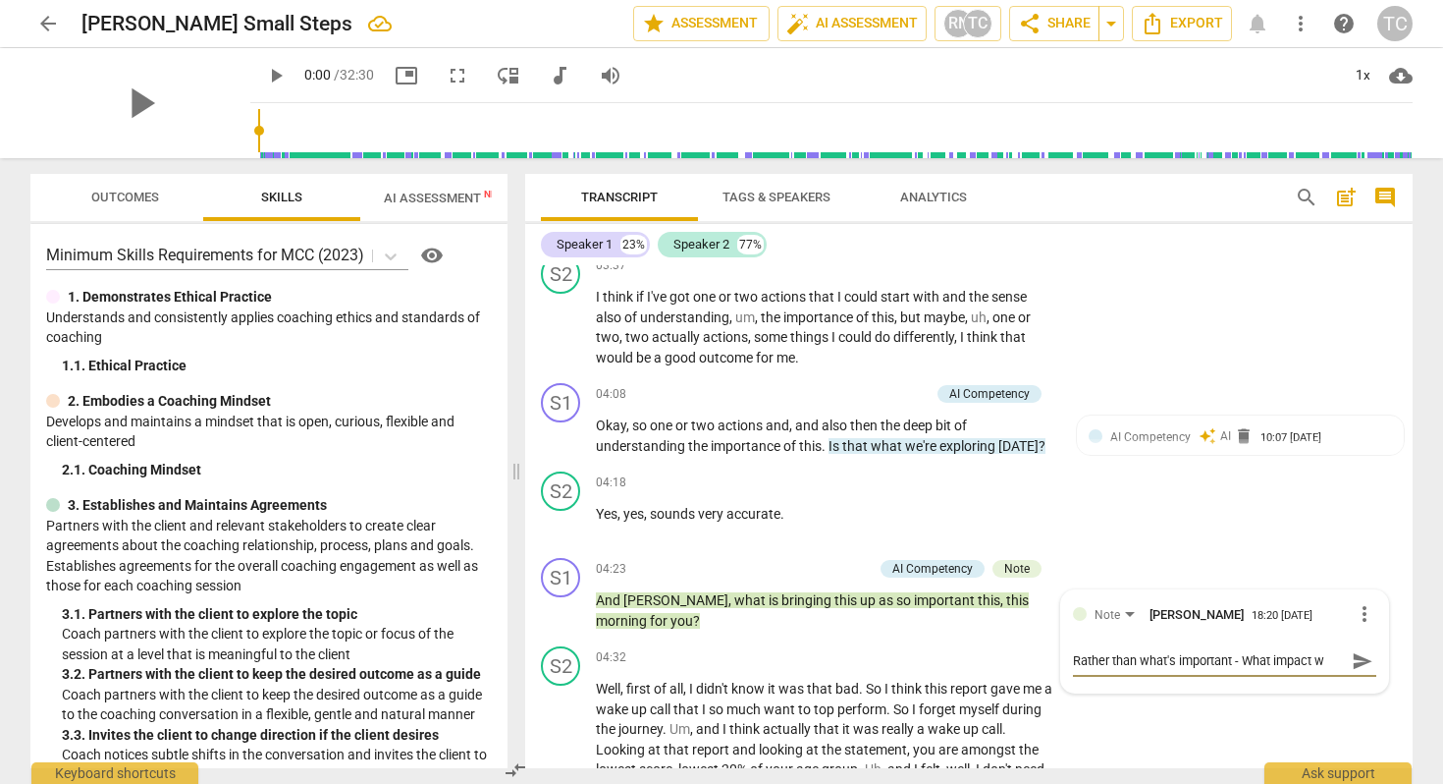
type textarea "Rather than what's important - What impact wo"
type textarea "Rather than what's important - What impact wou"
type textarea "Rather than what's important - What impact woud"
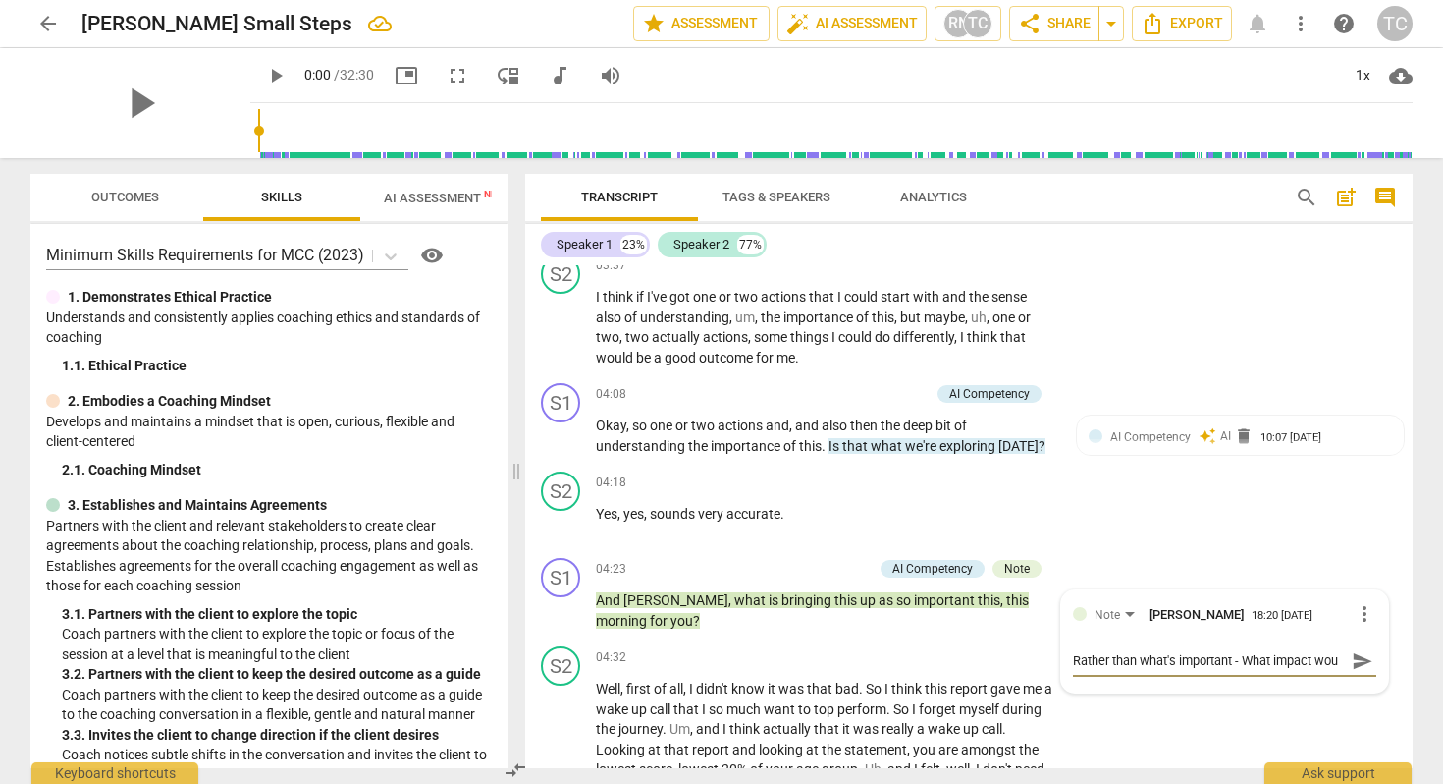
type textarea "Rather than what's important - What impact woud"
type textarea "Rather than what's important - What impact wou"
type textarea "Rather than what's important - What impact woul"
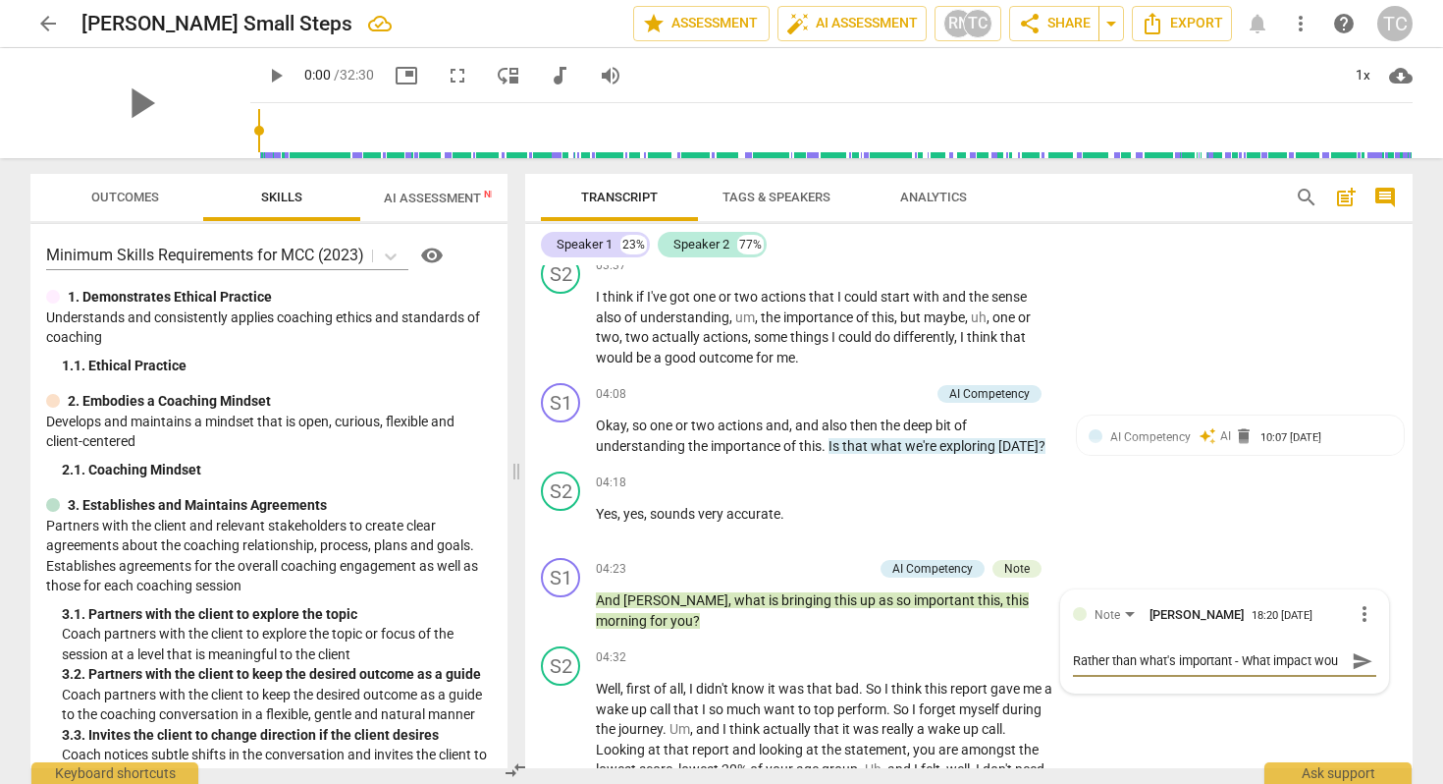
type textarea "Rather than what's important - What impact woul"
type textarea "Rather than what's important - What impact would"
type textarea "Rather than what's important - What impact would h"
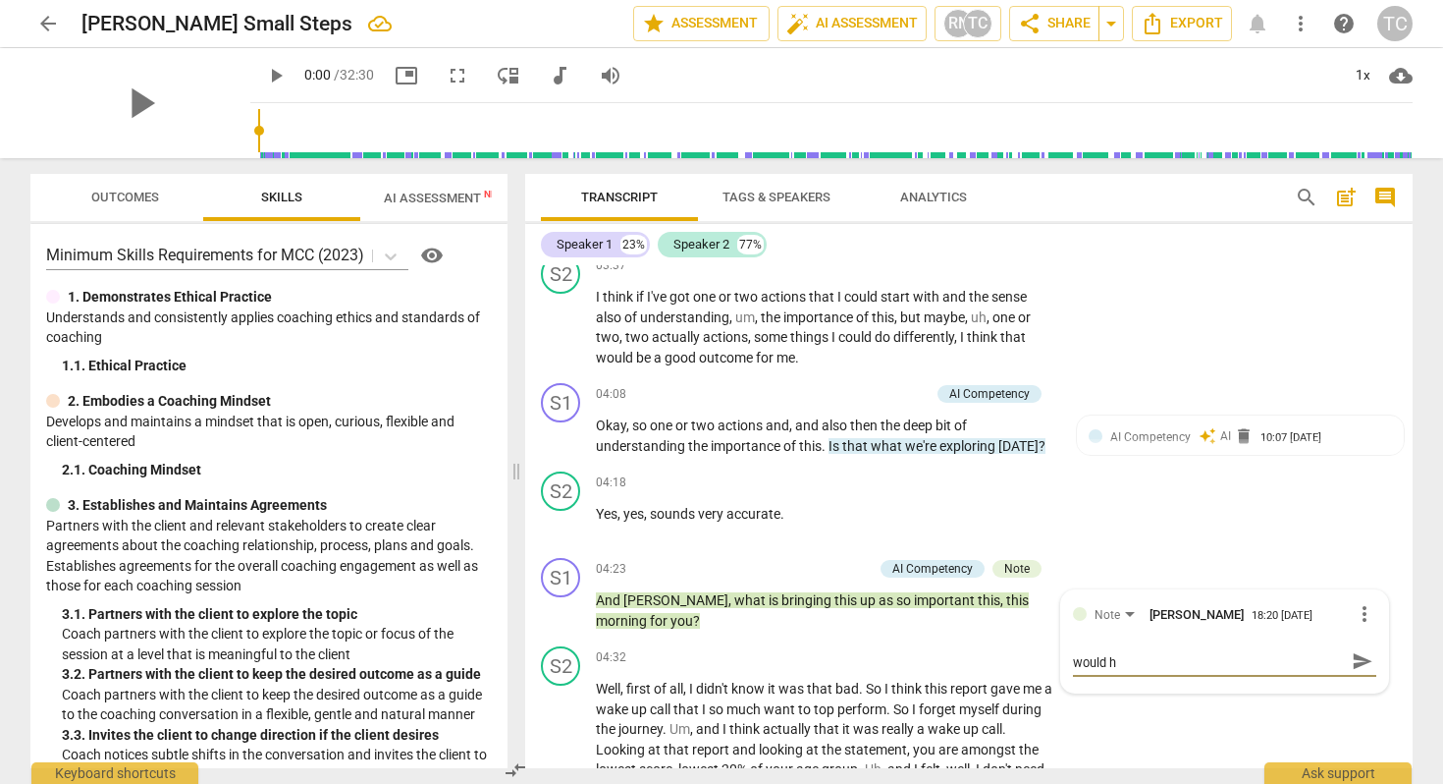
type textarea "Rather than what's important - What impact would hi"
type textarea "Rather than what's important - What impact would h"
type textarea "Rather than what's important - What impact would ht"
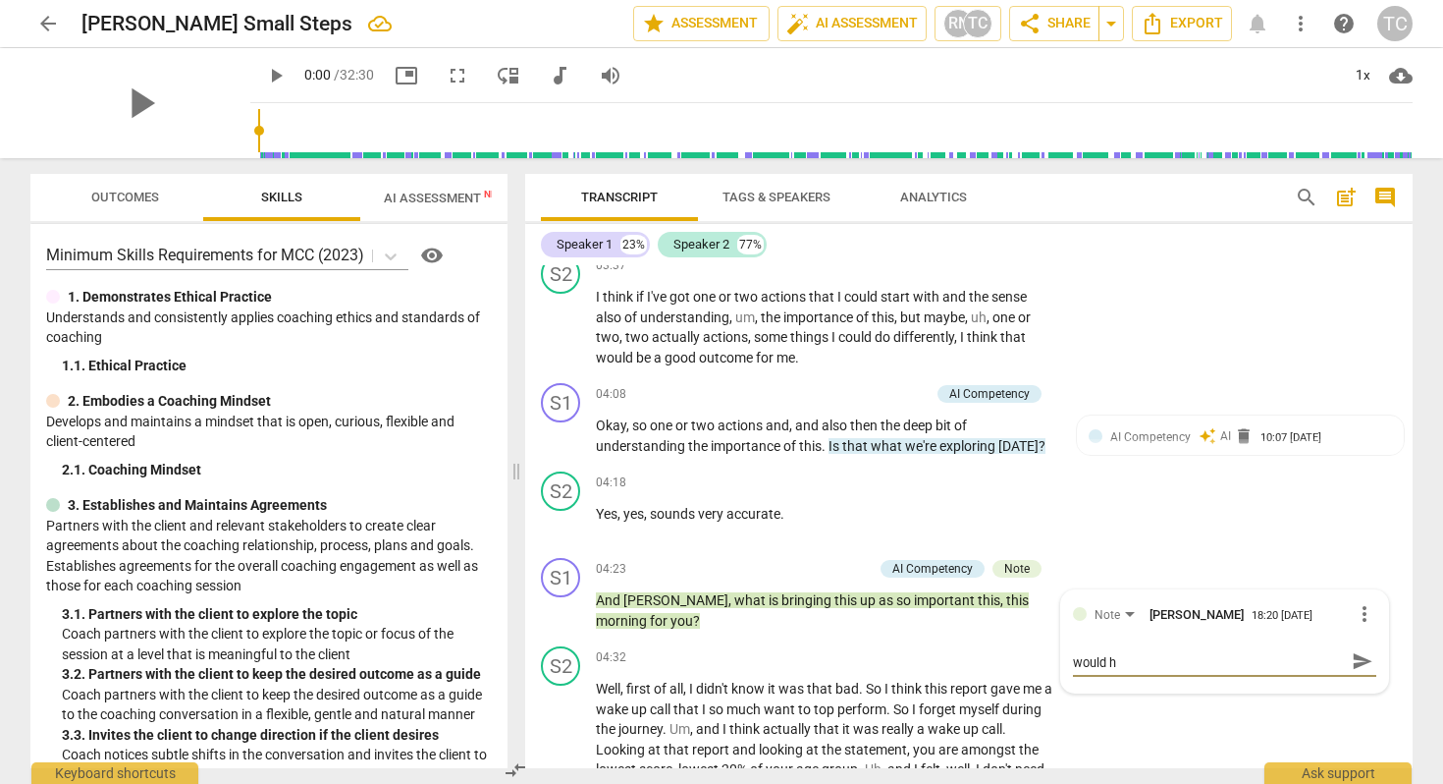
type textarea "Rather than what's important - What impact would ht"
type textarea "Rather than what's important - What impact would h"
type textarea "Rather than what's important - What impact would"
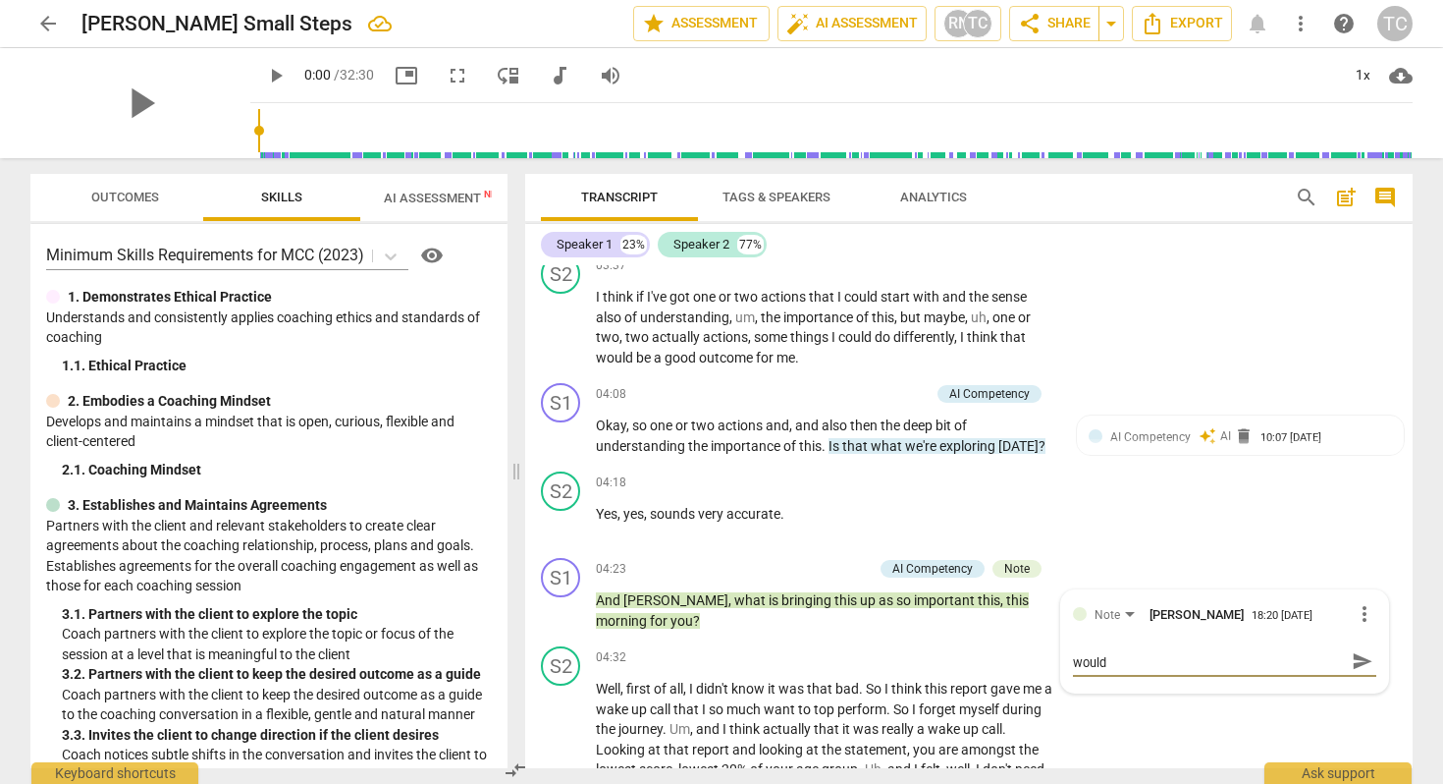
type textarea "Rather than what's important - What impact would t"
type textarea "Rather than what's important - What impact would th"
type textarea "Rather than what's important - What impact would thi"
type textarea "Rather than what's important - What impact would this"
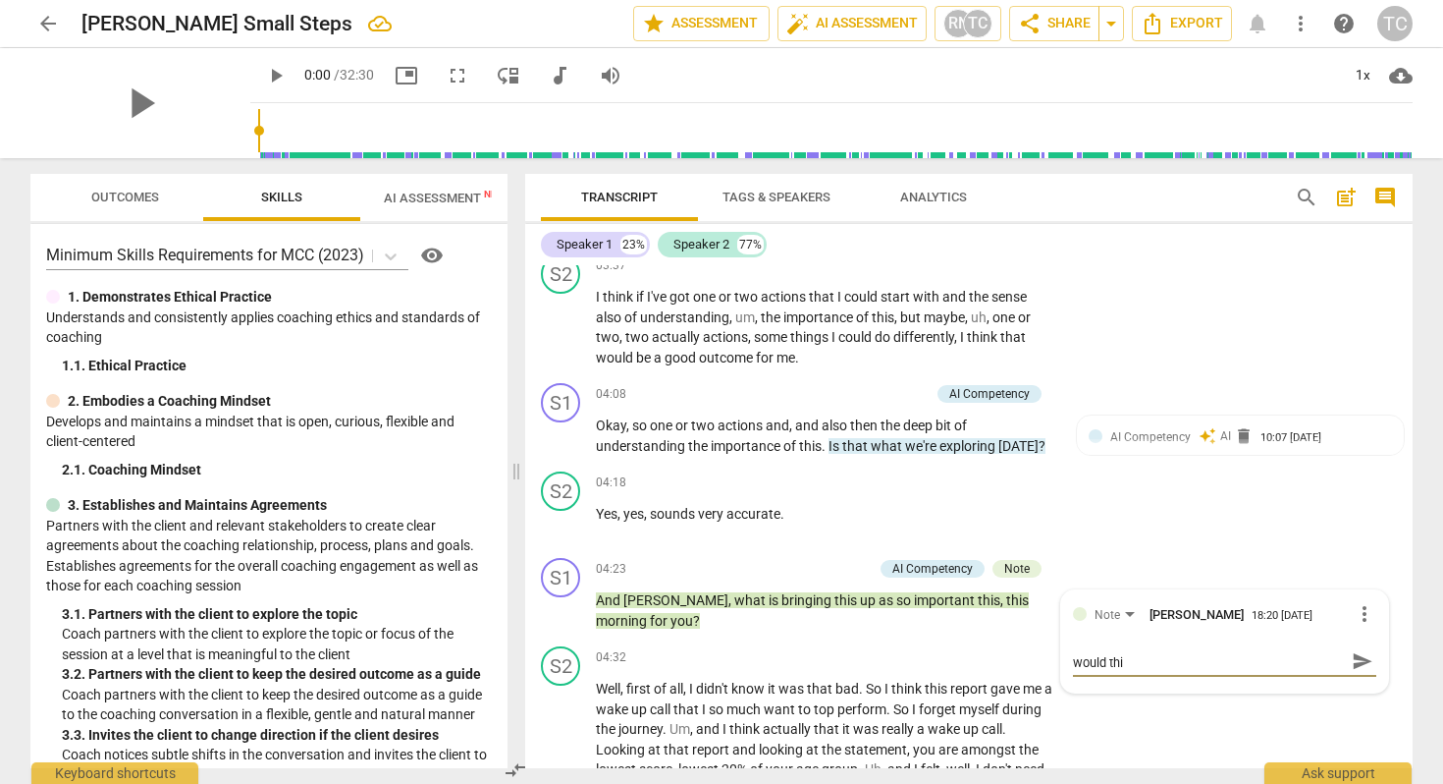
type textarea "Rather than what's important - What impact would this"
type textarea "Rather than what's important - What impact would this s"
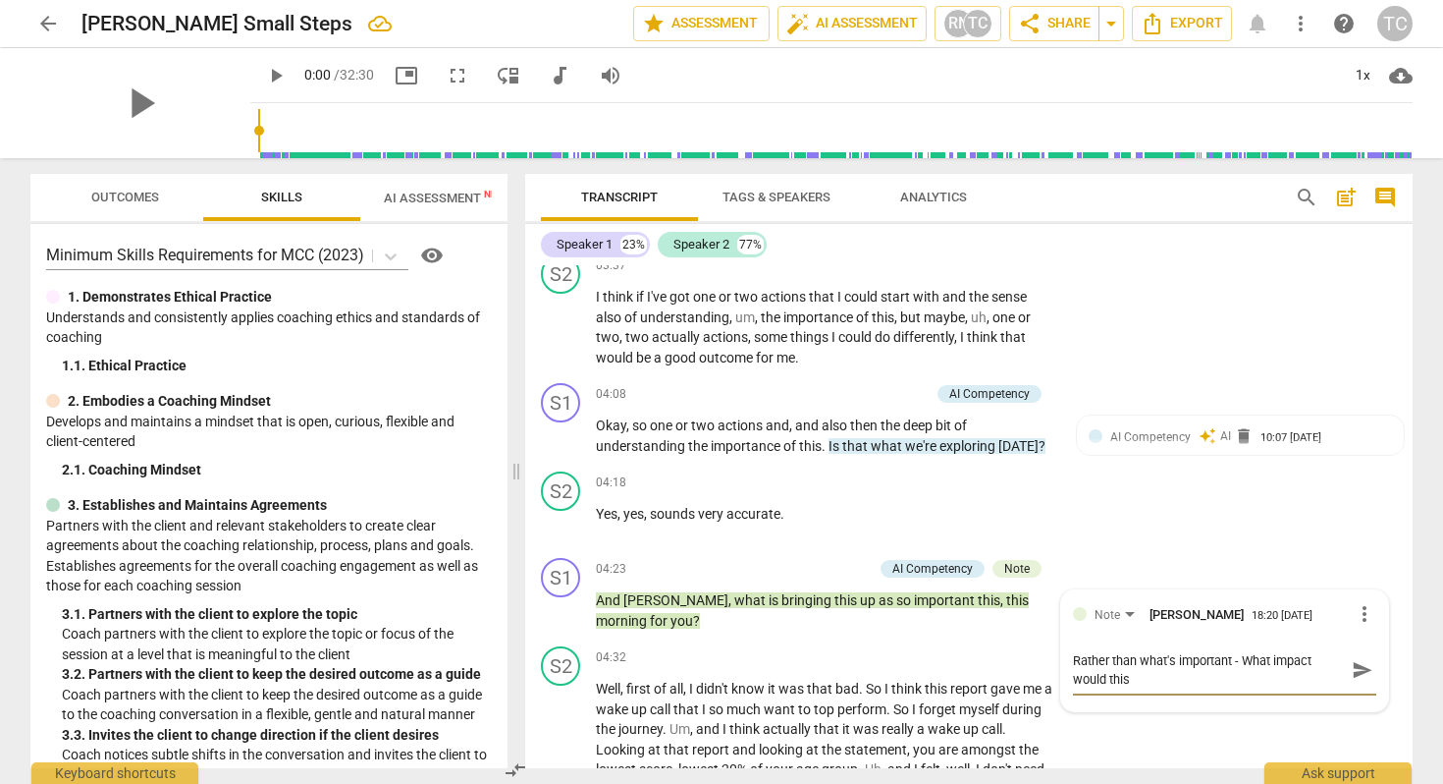
type textarea "Rather than what's important - What impact would this s"
type textarea "Rather than what's important - What impact would this sh"
type textarea "Rather than what's important - What impact would this shi"
type textarea "Rather than what's important - What impact would this shif"
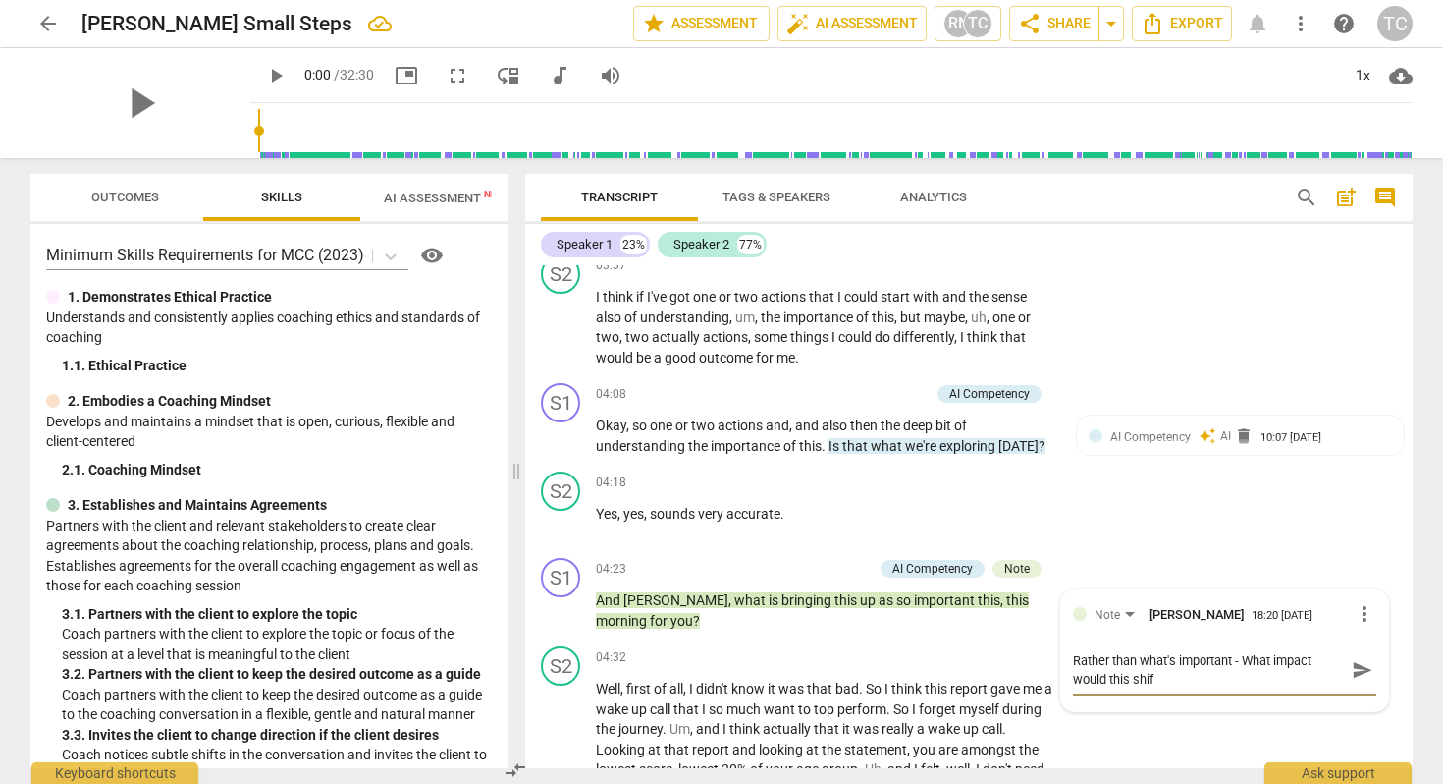
type textarea "Rather than what's important - What impact would this shift"
type textarea "Rather than what's important - What impact would this shift h"
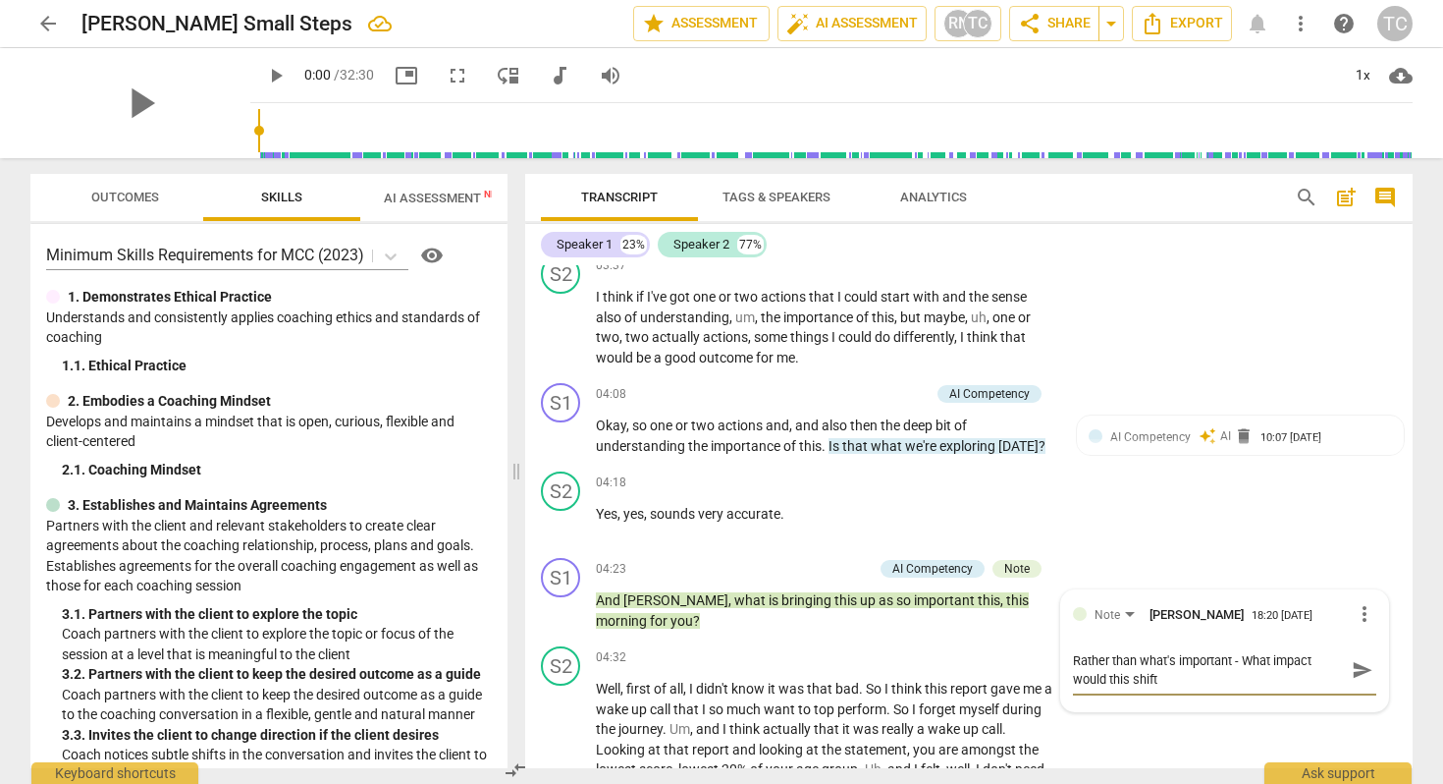
type textarea "Rather than what's important - What impact would this shift h"
type textarea "Rather than what's important - What impact would this shift ha"
type textarea "Rather than what's important - What impact would this shift hav"
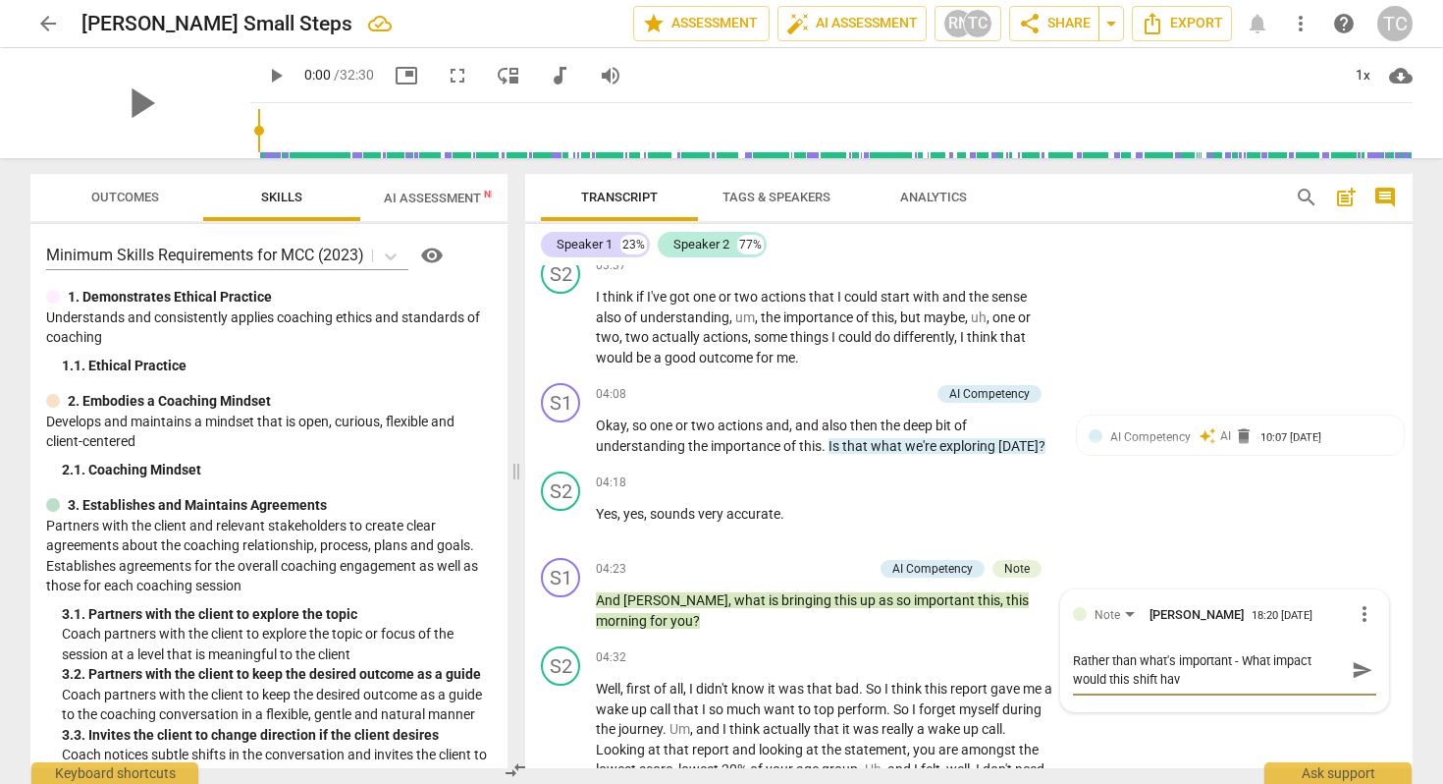
type textarea "Rather than what's important - What impact would this shift have"
type textarea "Rather than what's important - What impact would this shift have?"
click at [1352, 666] on span "send" at bounding box center [1363, 670] width 22 height 22
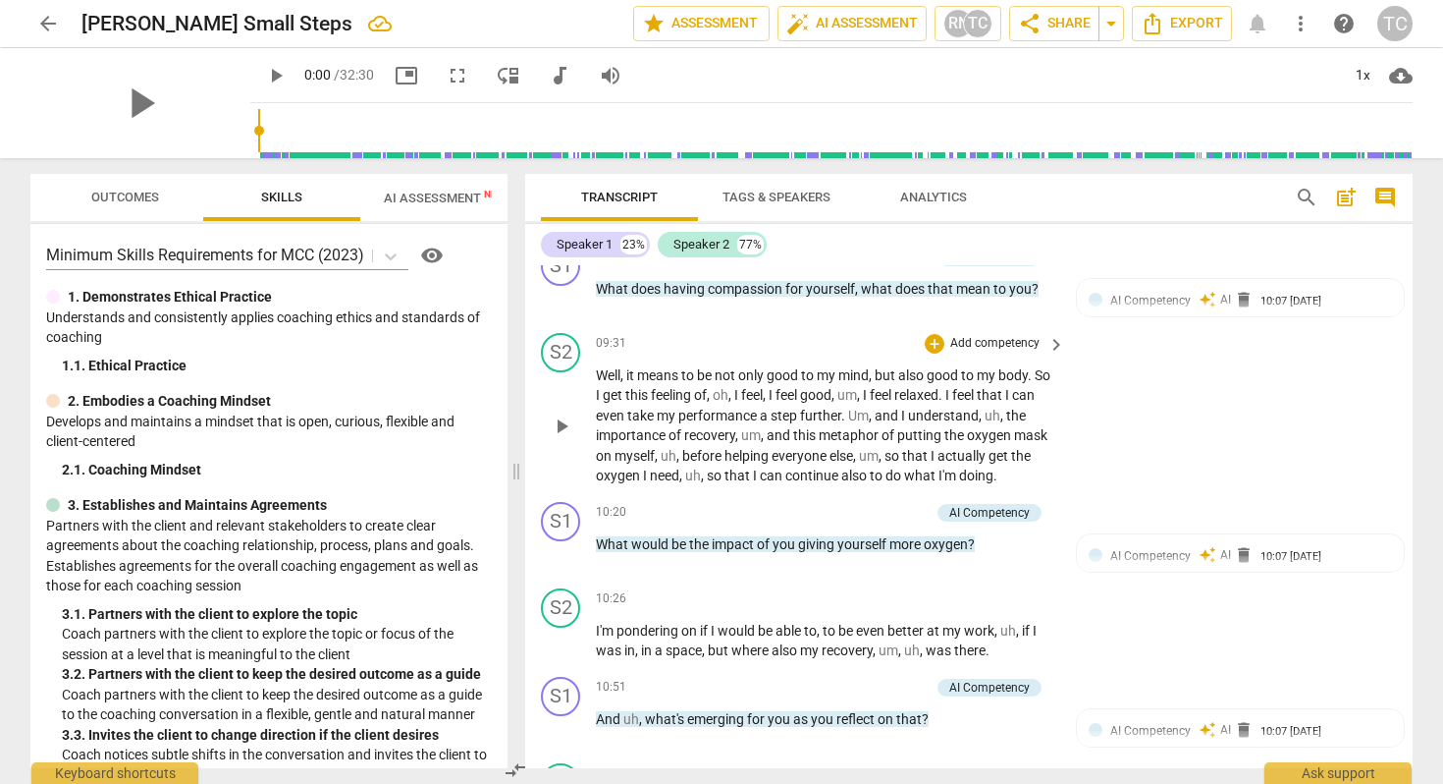
scroll to position [3741, 0]
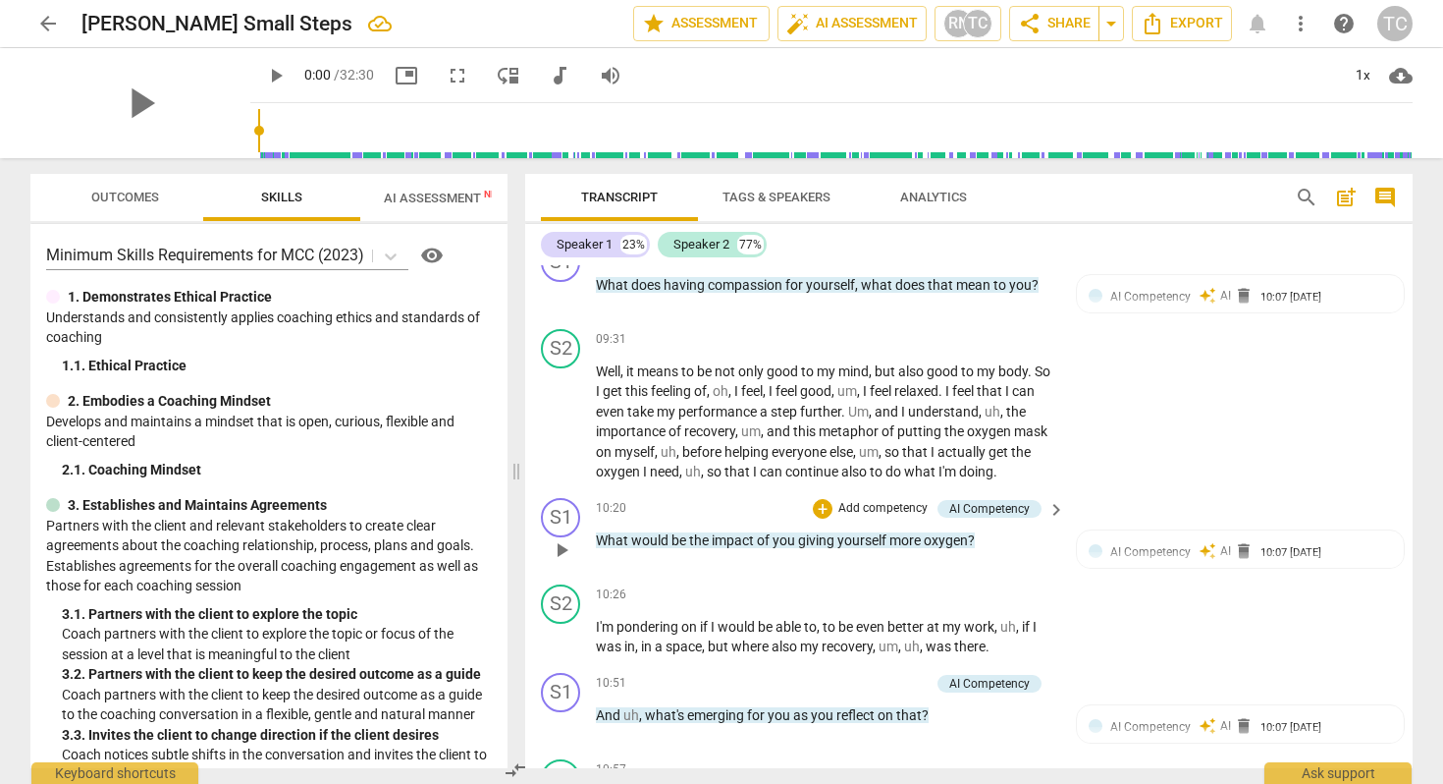
click at [889, 504] on p "Add competency" at bounding box center [883, 509] width 93 height 18
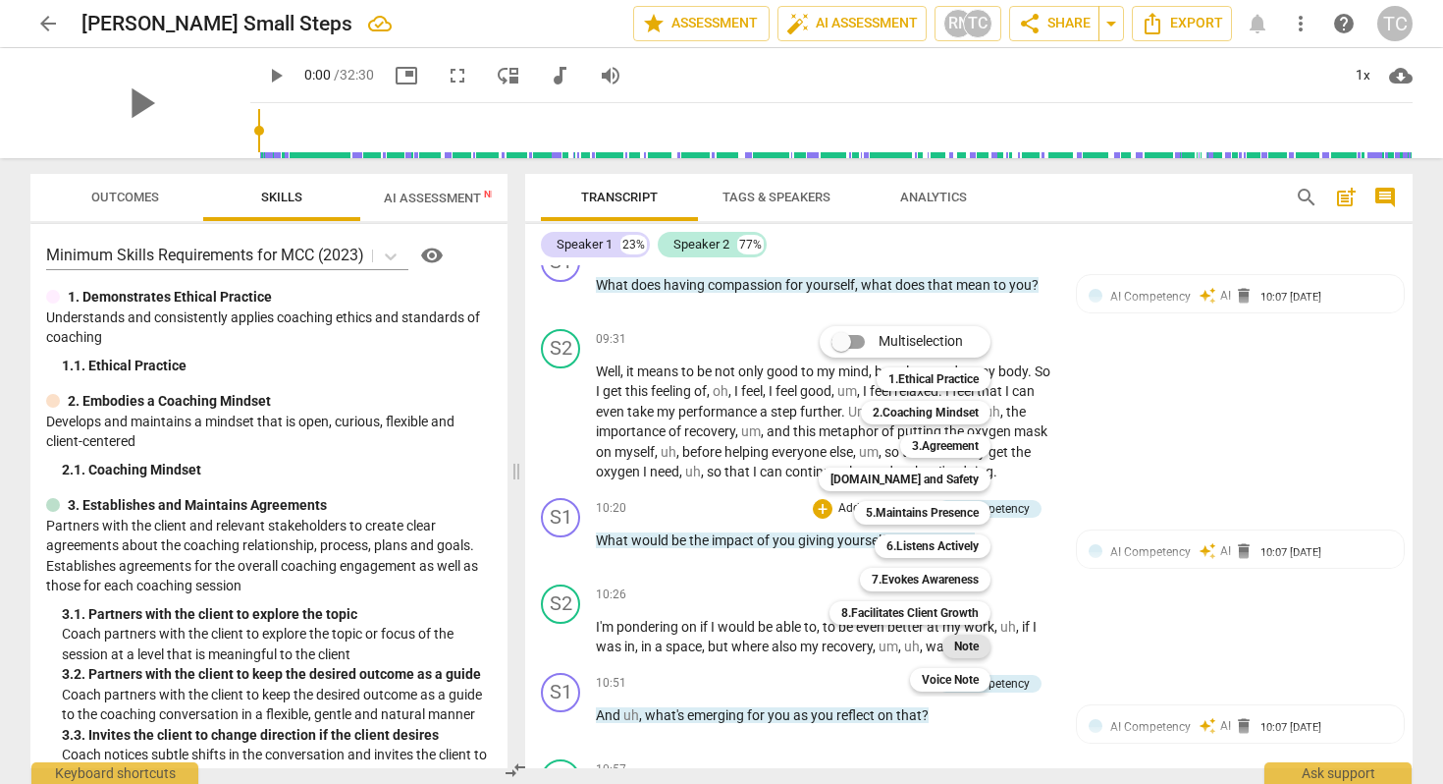
click at [967, 637] on b "Note" at bounding box center [966, 646] width 25 height 24
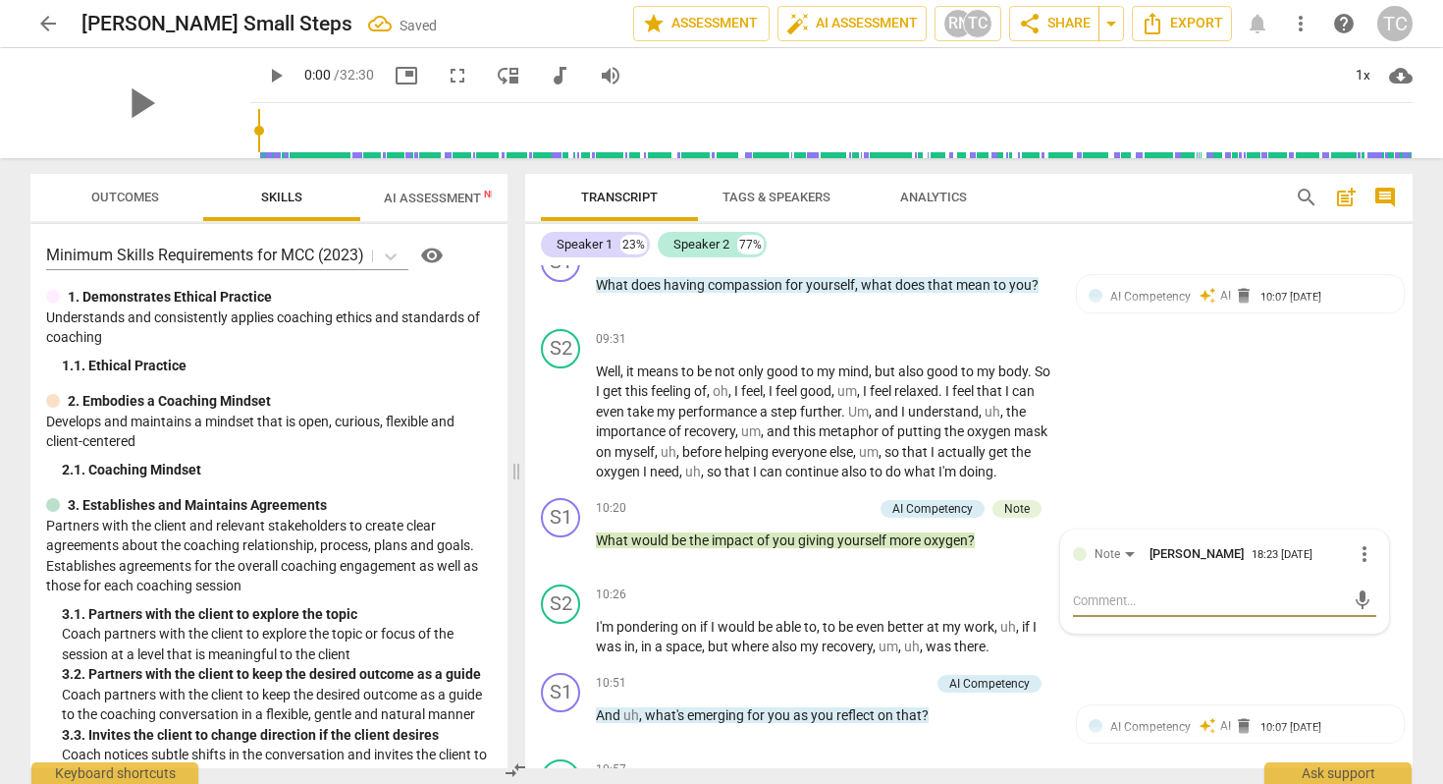
type textarea "I"
type textarea "I u"
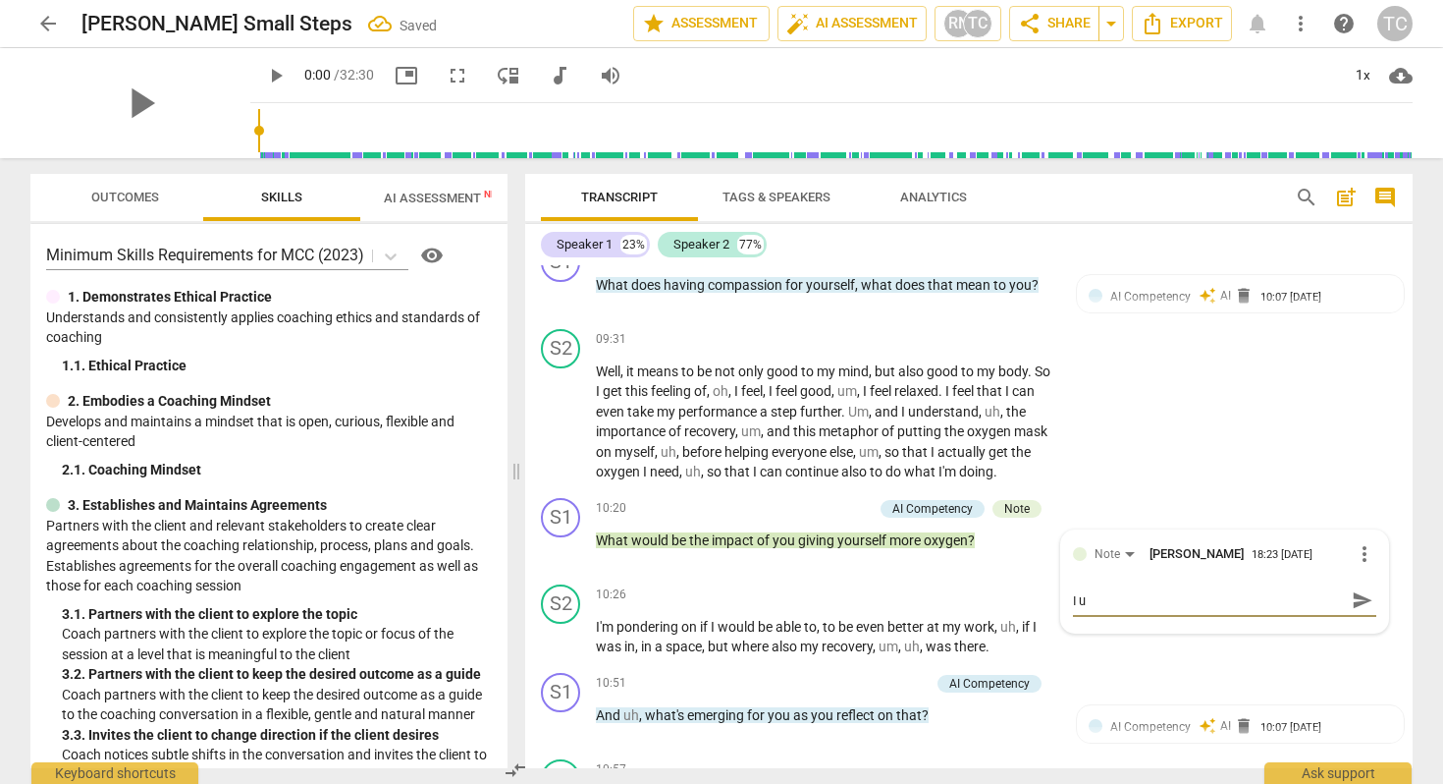
type textarea "I us"
type textarea "I use"
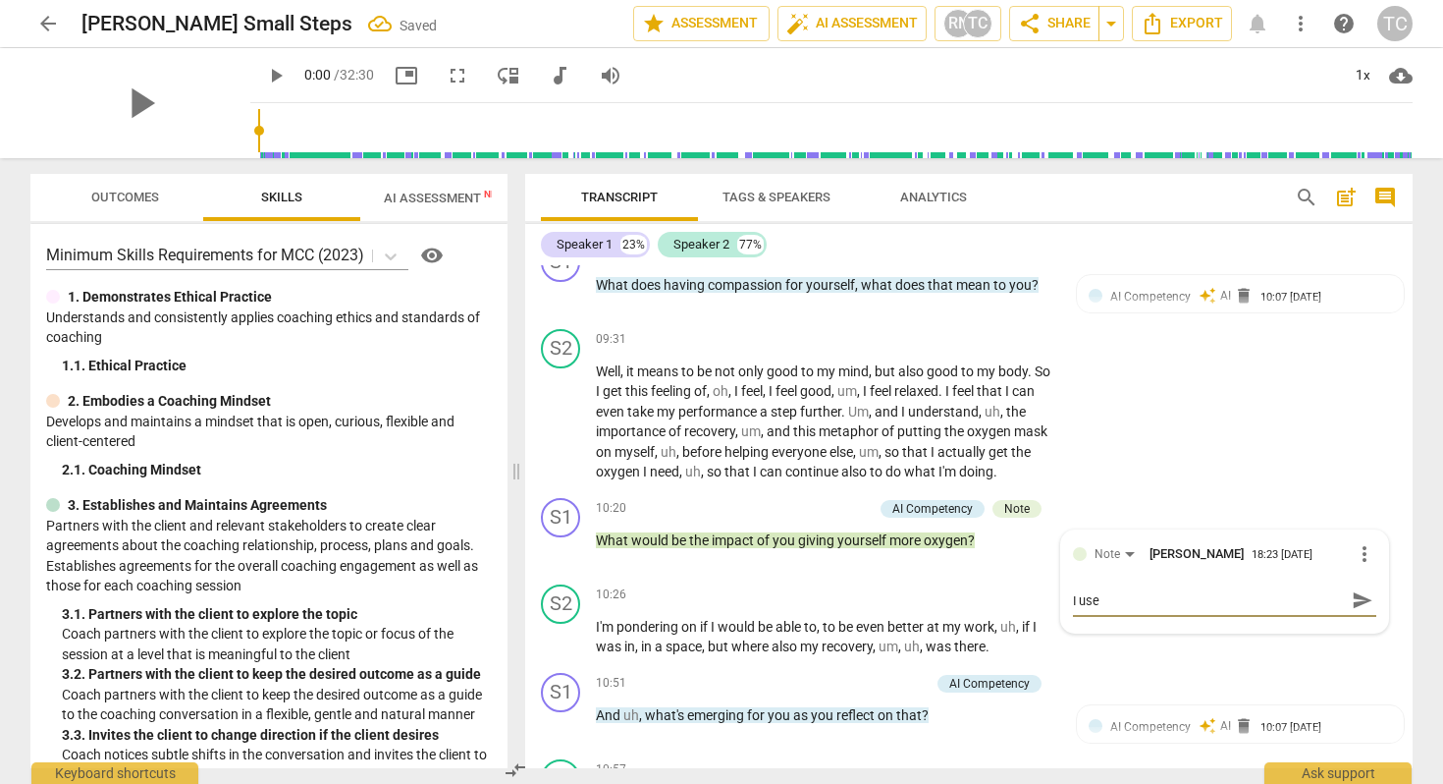
type textarea "I use i"
type textarea "I use im"
type textarea "I use imp"
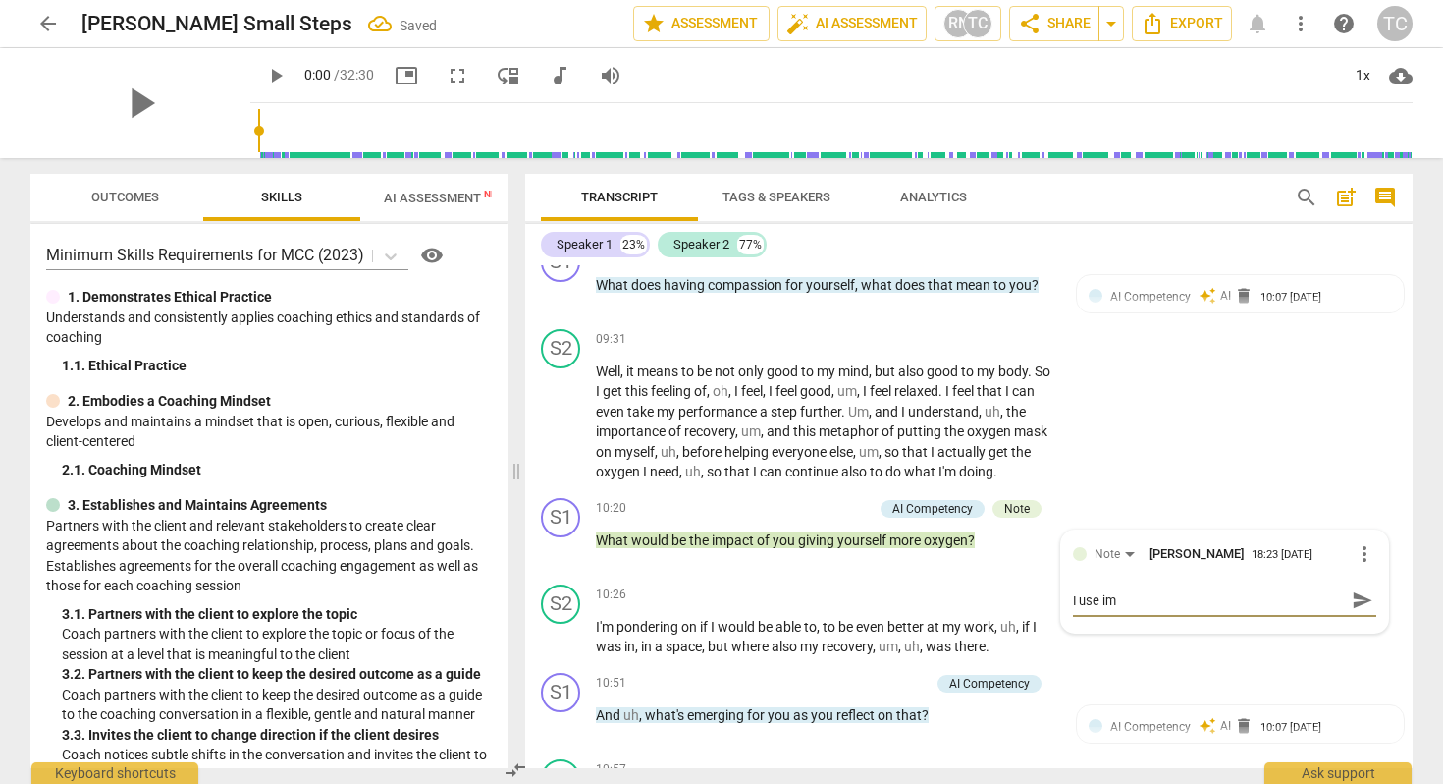
type textarea "I use imp"
type textarea "I use impa"
type textarea "I use impac"
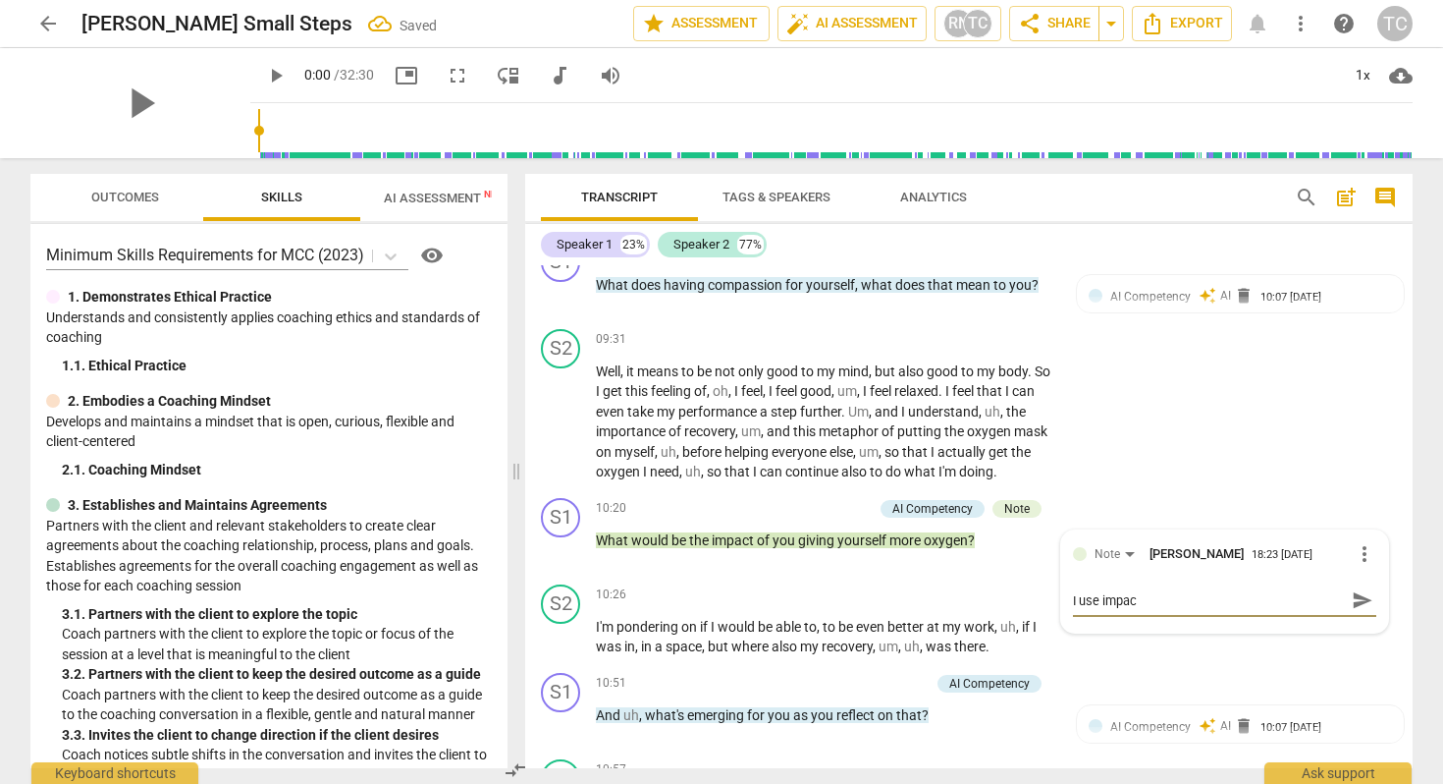
type textarea "I use impact"
type textarea "I use impact a"
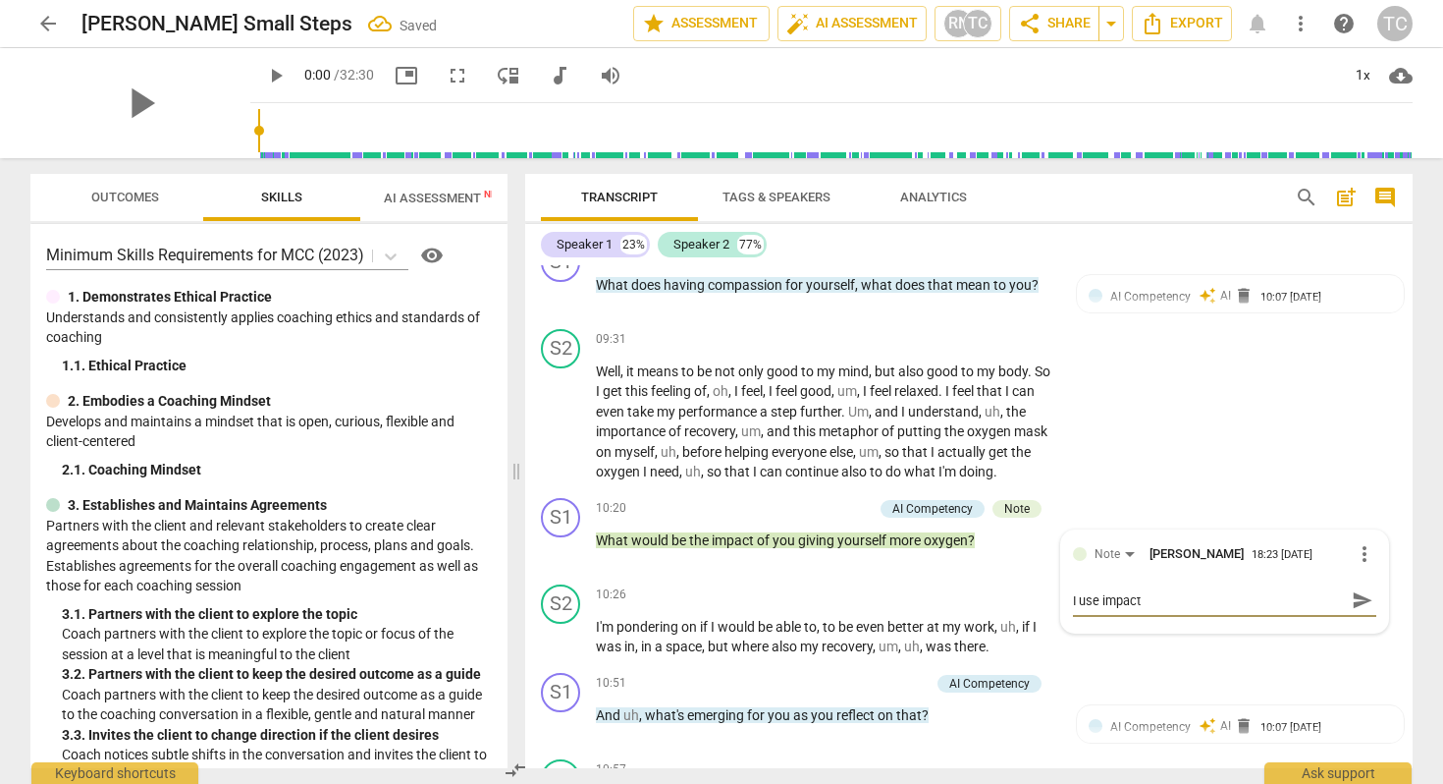
type textarea "I use impact a"
type textarea "I use impact a l"
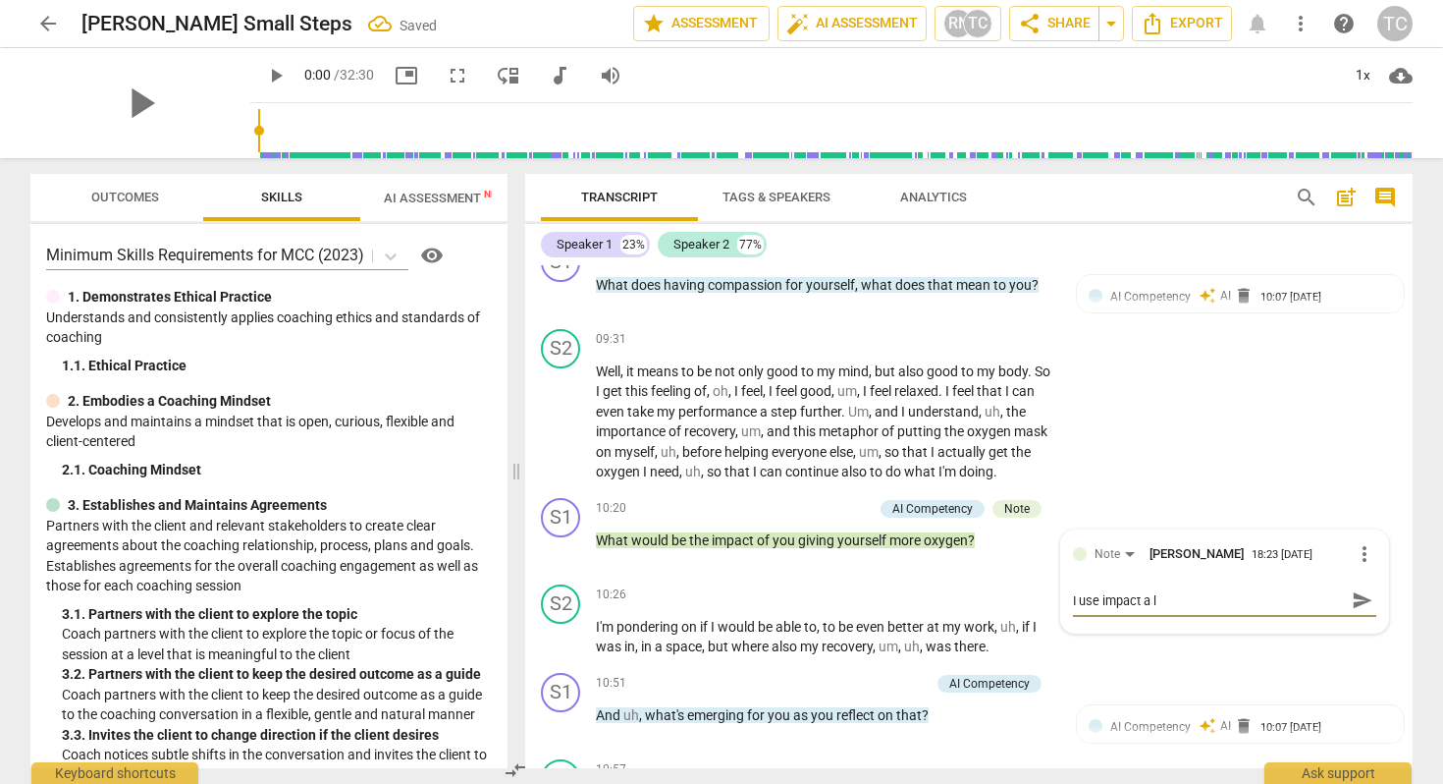
type textarea "I use impact a lo"
type textarea "I use impact a lot"
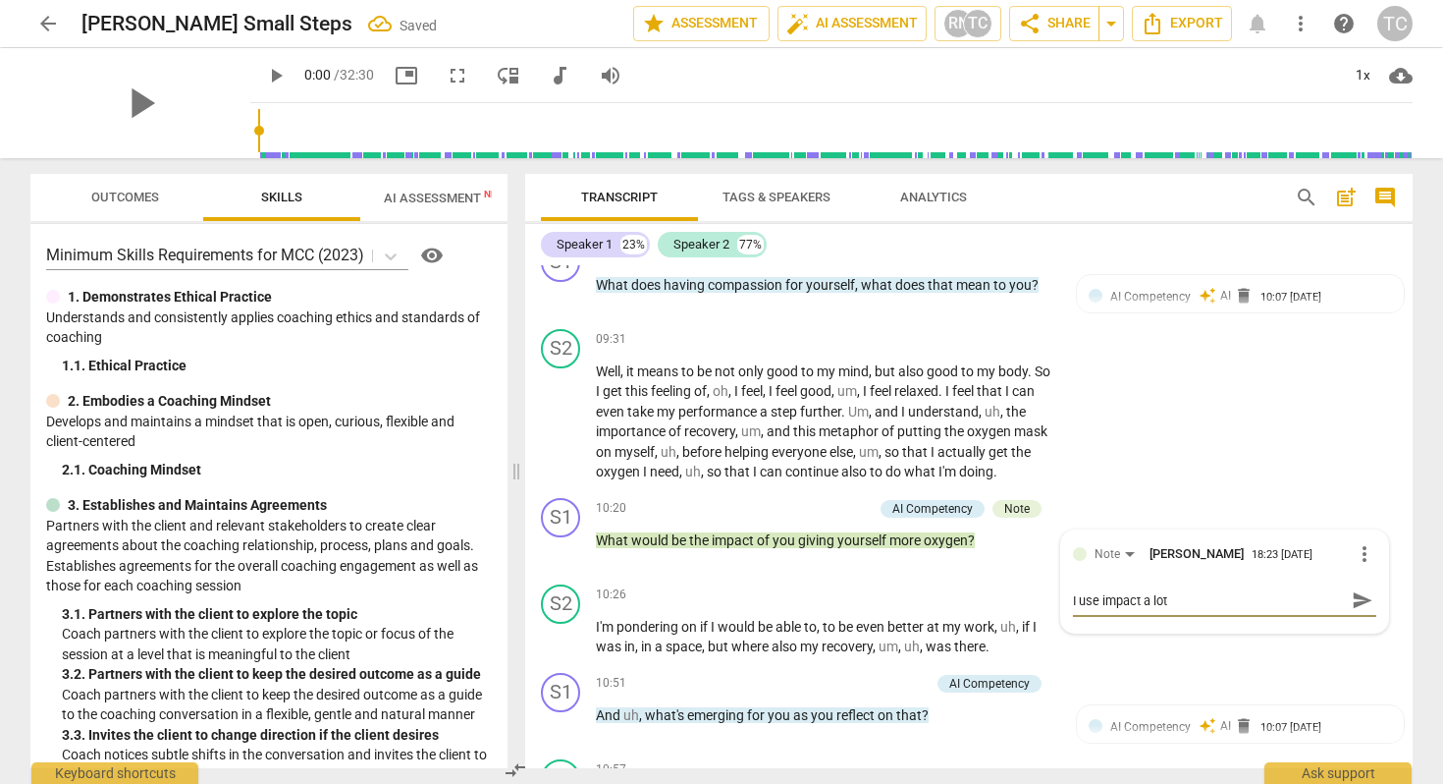
type textarea "I use impact a lot"
type textarea "I use impact a lot -"
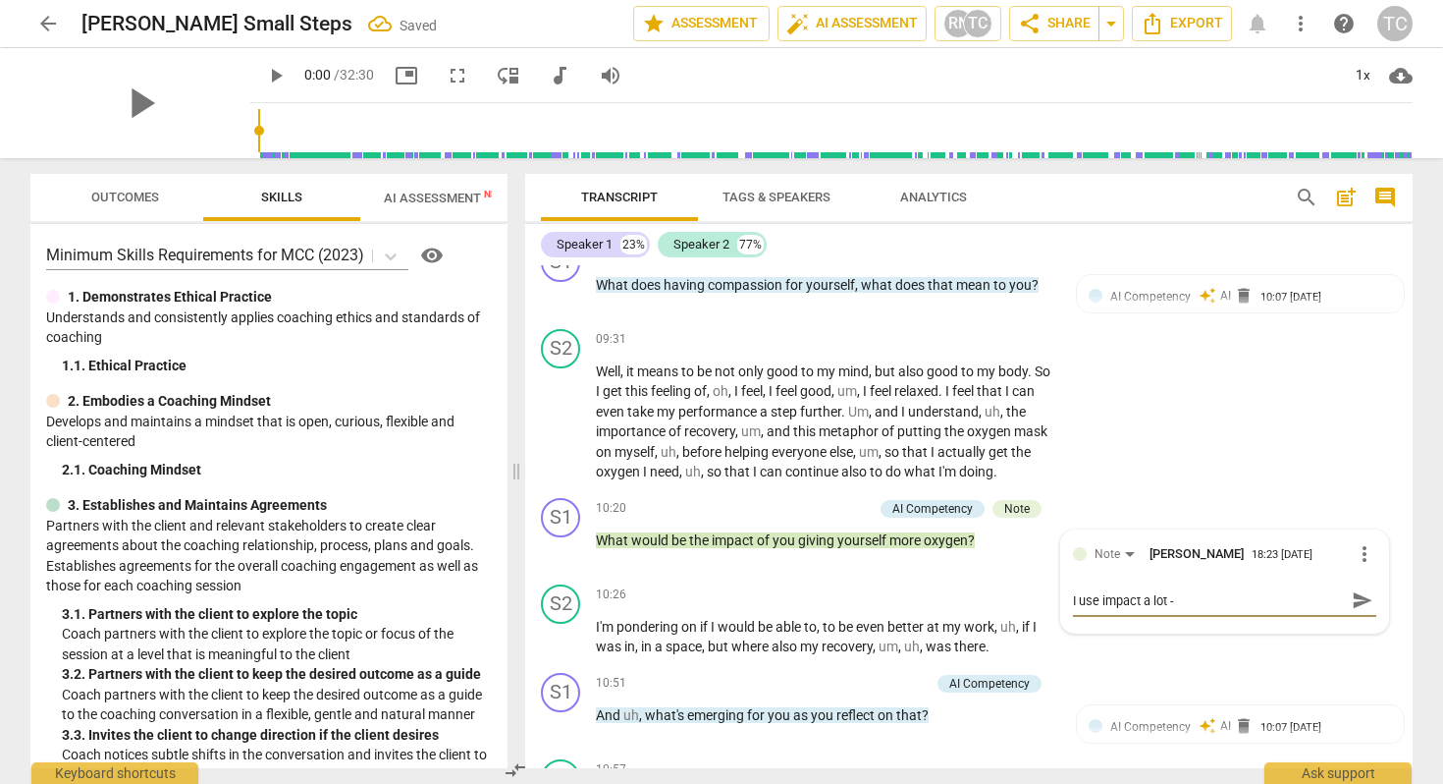
type textarea "I use impact a lot - w"
type textarea "I use impact a lot - wh"
type textarea "I use impact a lot - wha"
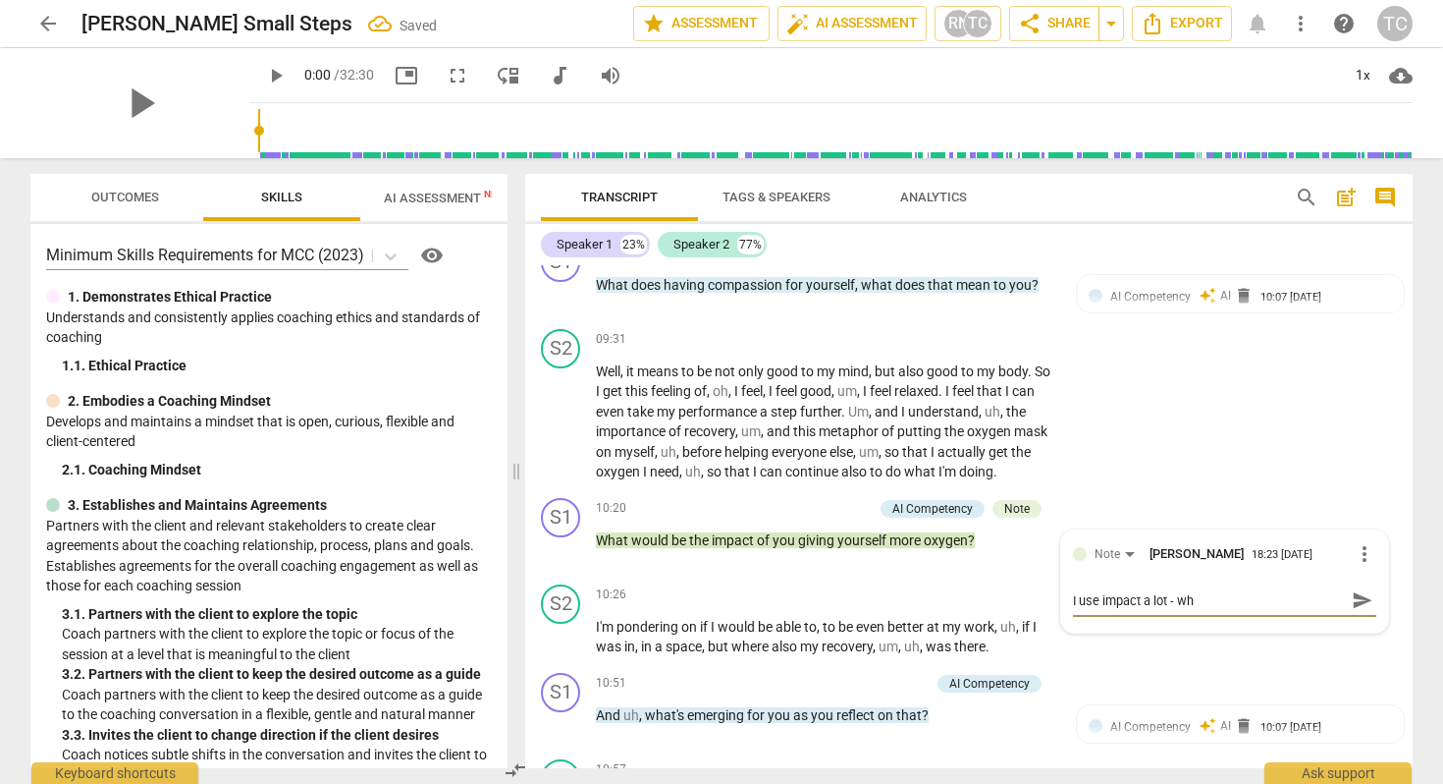
type textarea "I use impact a lot - wha"
type textarea "I use impact a lot - what"
type textarea "I use impact a lot - what w"
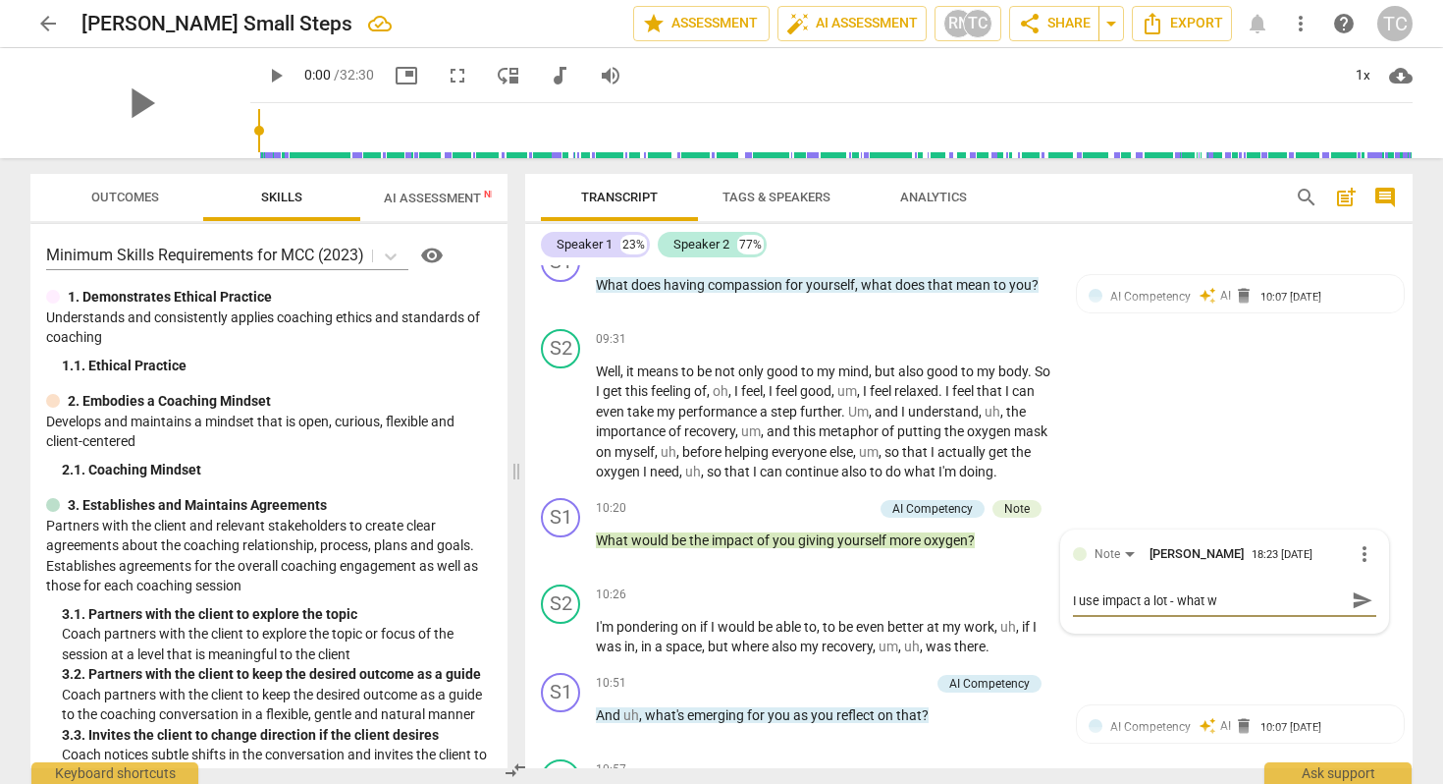
type textarea "I use impact a lot - what wi"
type textarea "I use impact a lot - what wil"
type textarea "I use impact a lot - what will"
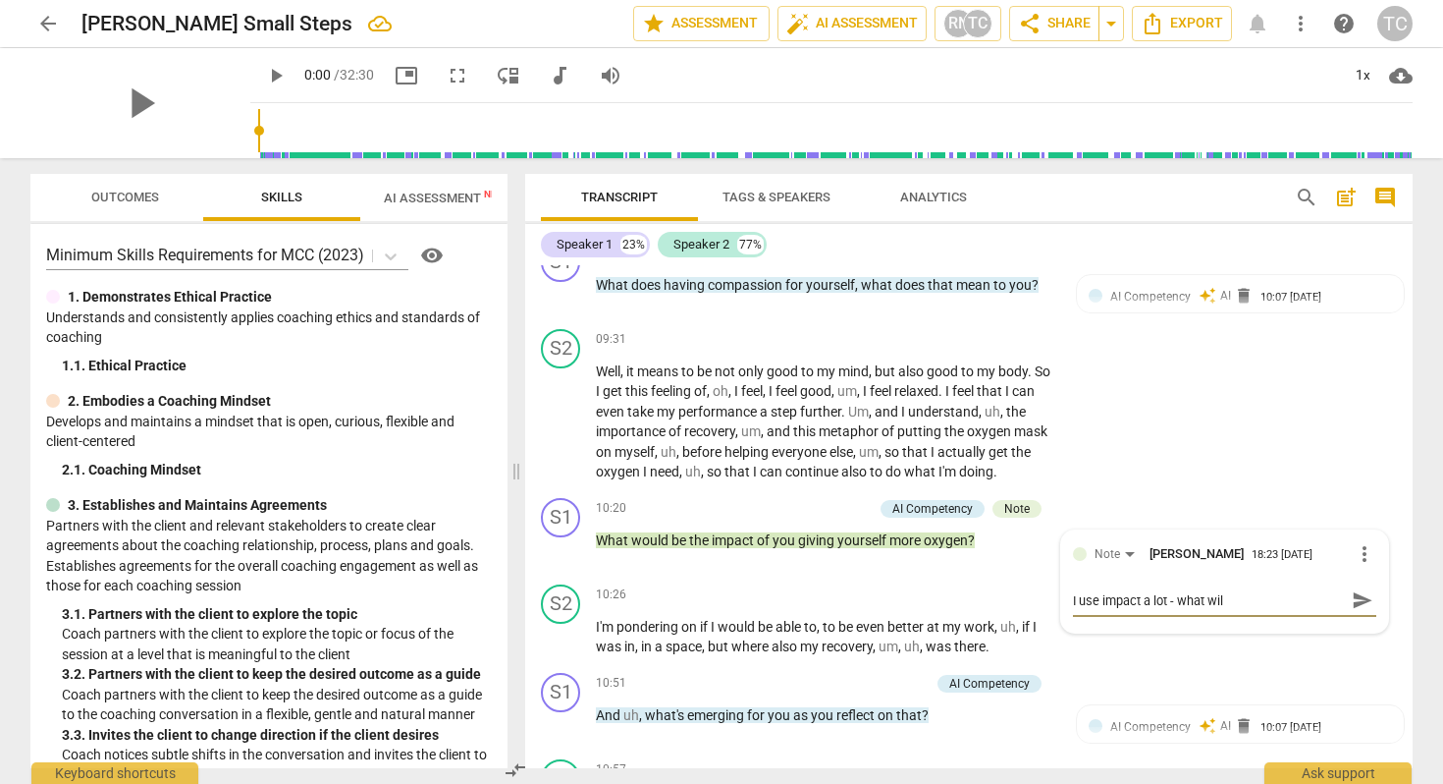
type textarea "I use impact a lot - what will"
type textarea "I use impact a lot - what wil"
type textarea "I use impact a lot - what wi"
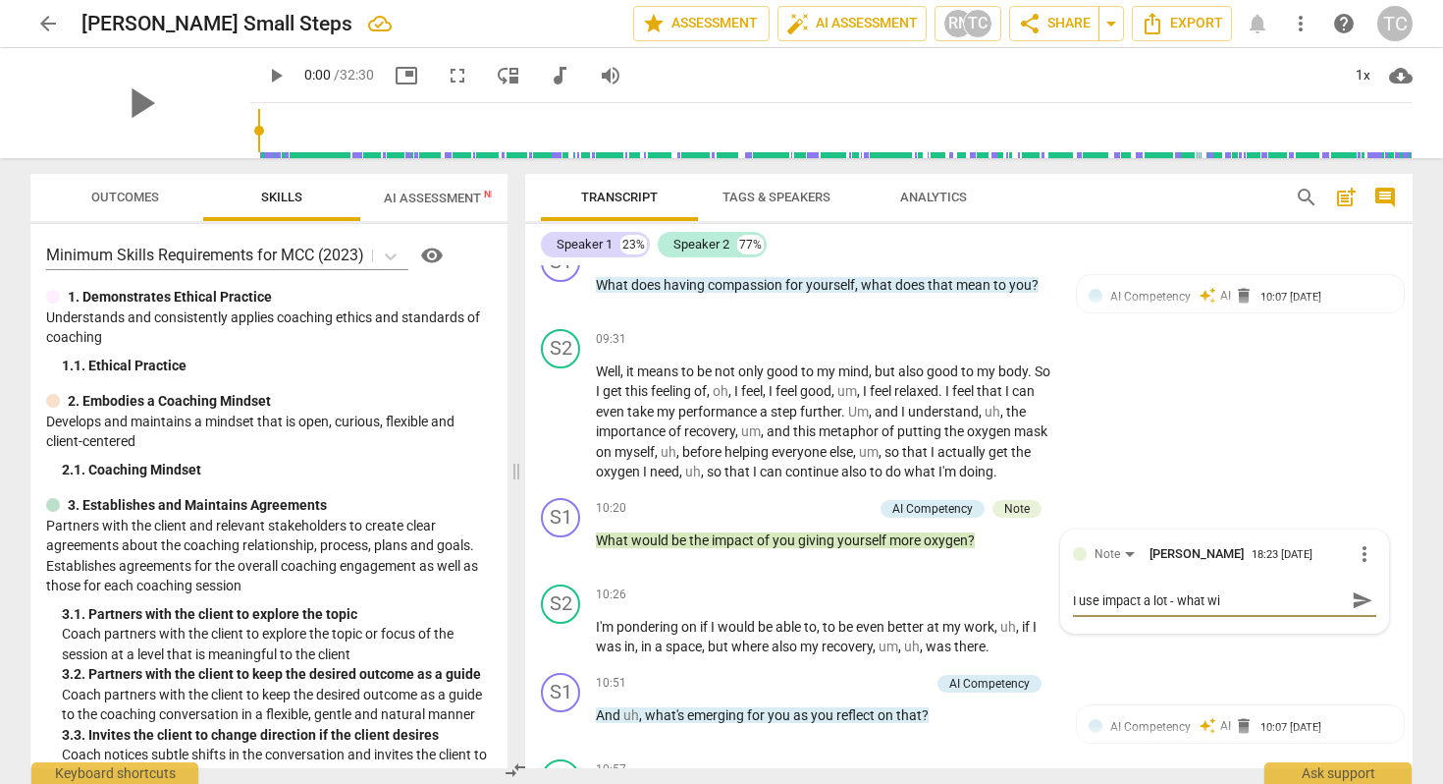
type textarea "I use impact a lot - what w"
type textarea "I use impact a lot - what"
type textarea "I use impact a lot - what m"
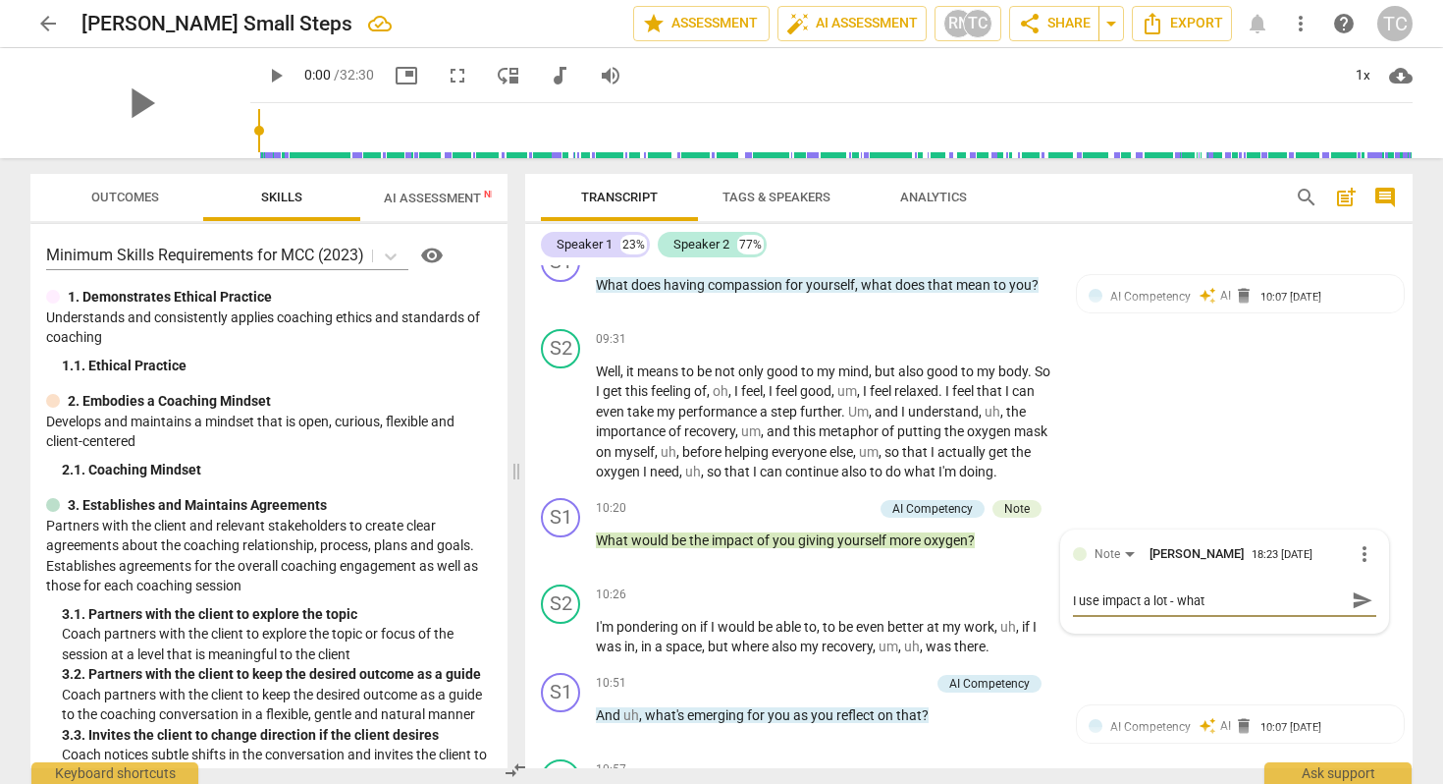
type textarea "I use impact a lot - what m"
click at [1358, 608] on span "send" at bounding box center [1363, 610] width 22 height 22
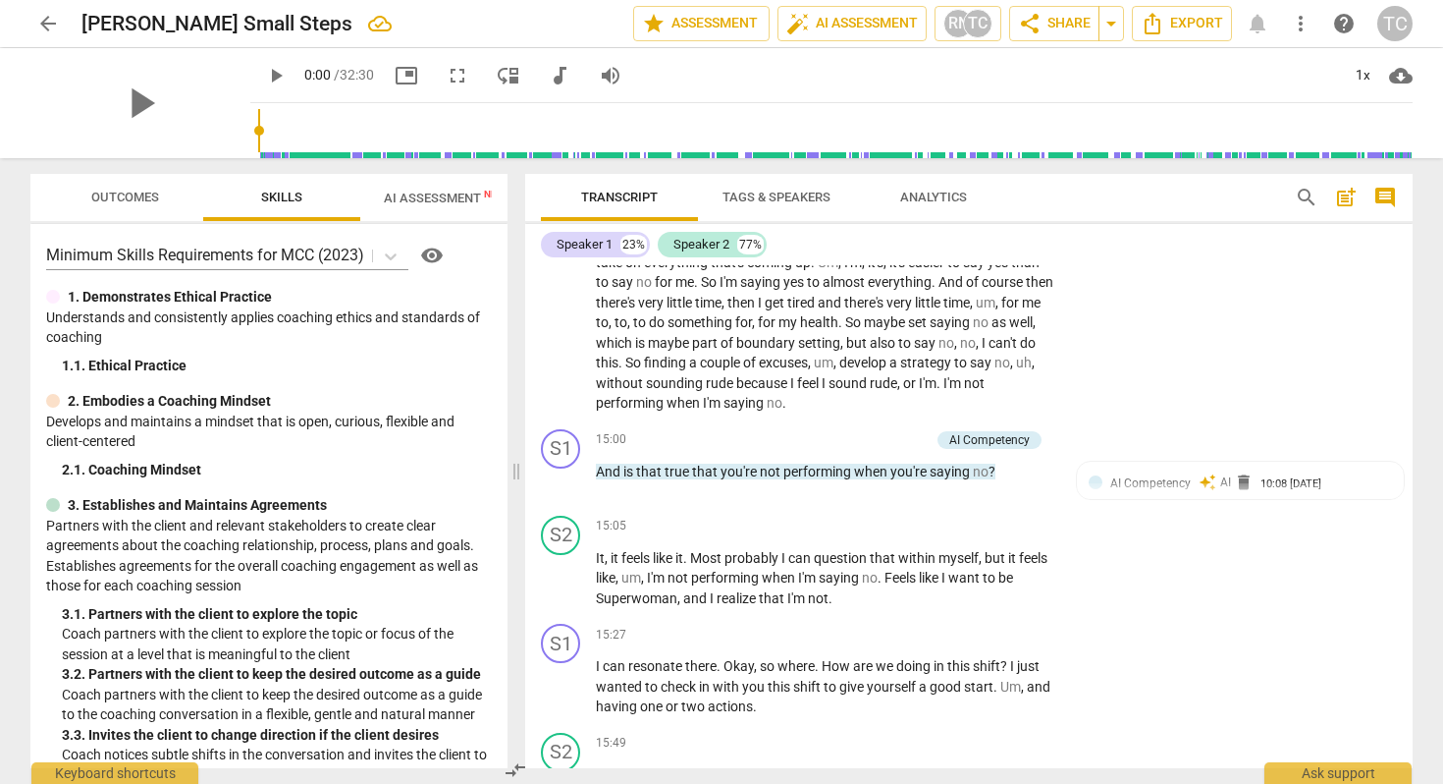
scroll to position [5174, 0]
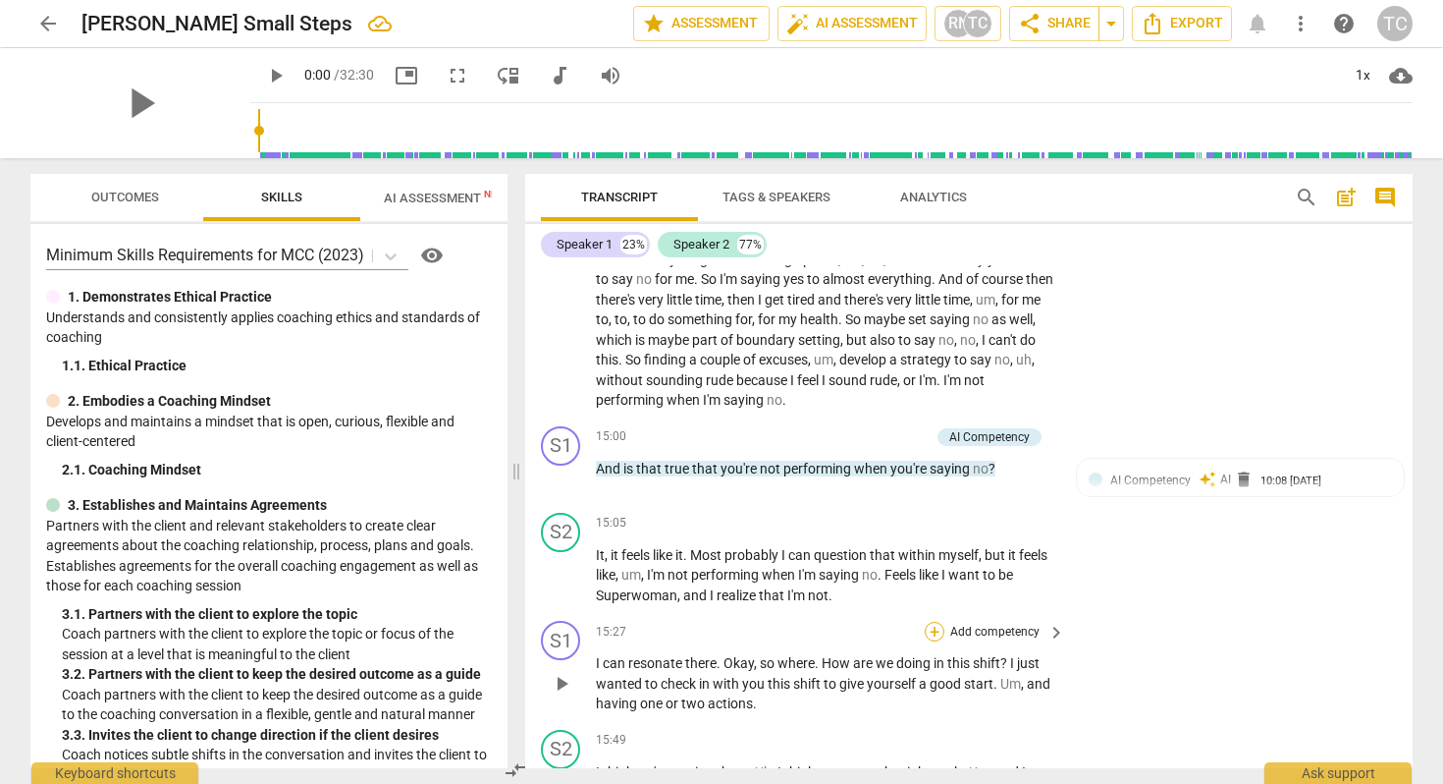
click at [935, 641] on div "+" at bounding box center [935, 632] width 20 height 20
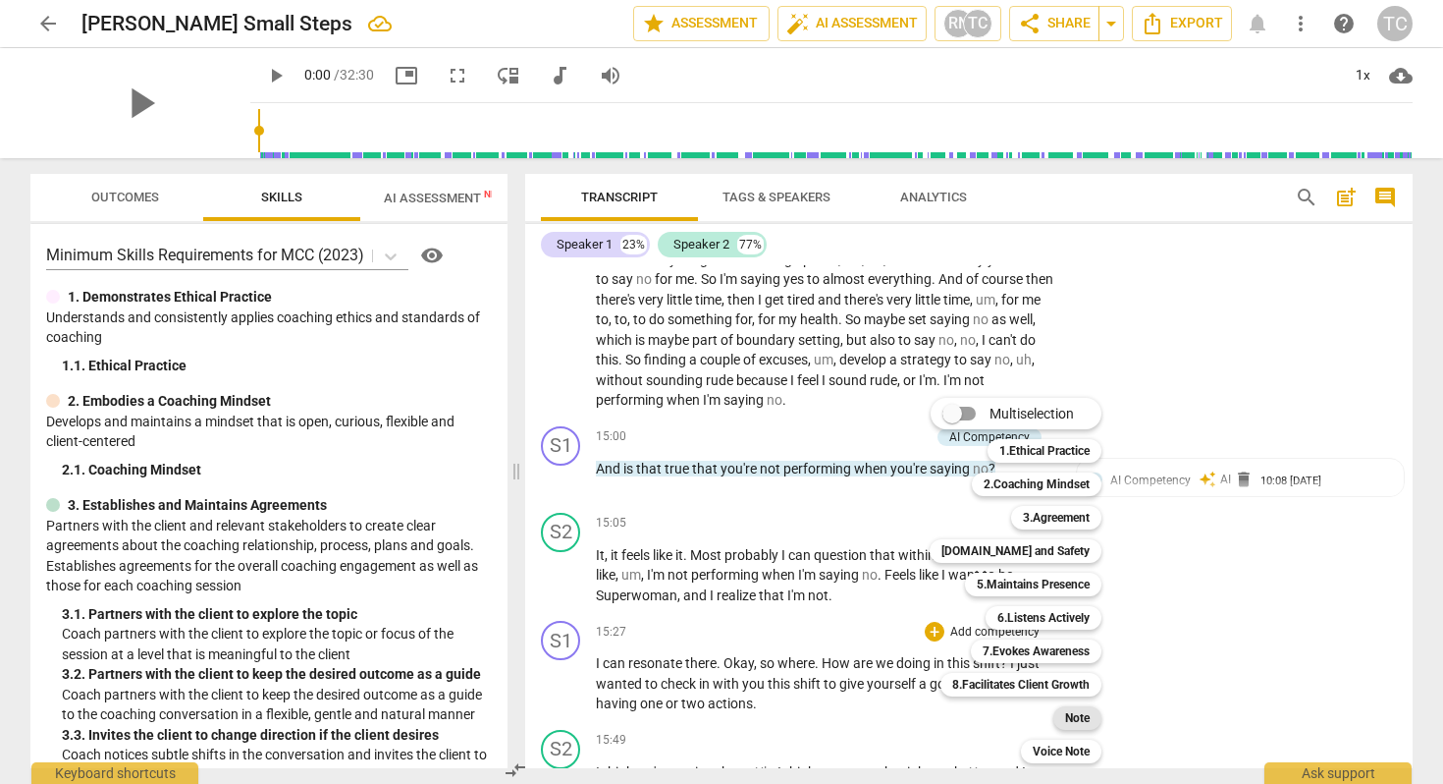
click at [1070, 711] on b "Note" at bounding box center [1077, 718] width 25 height 24
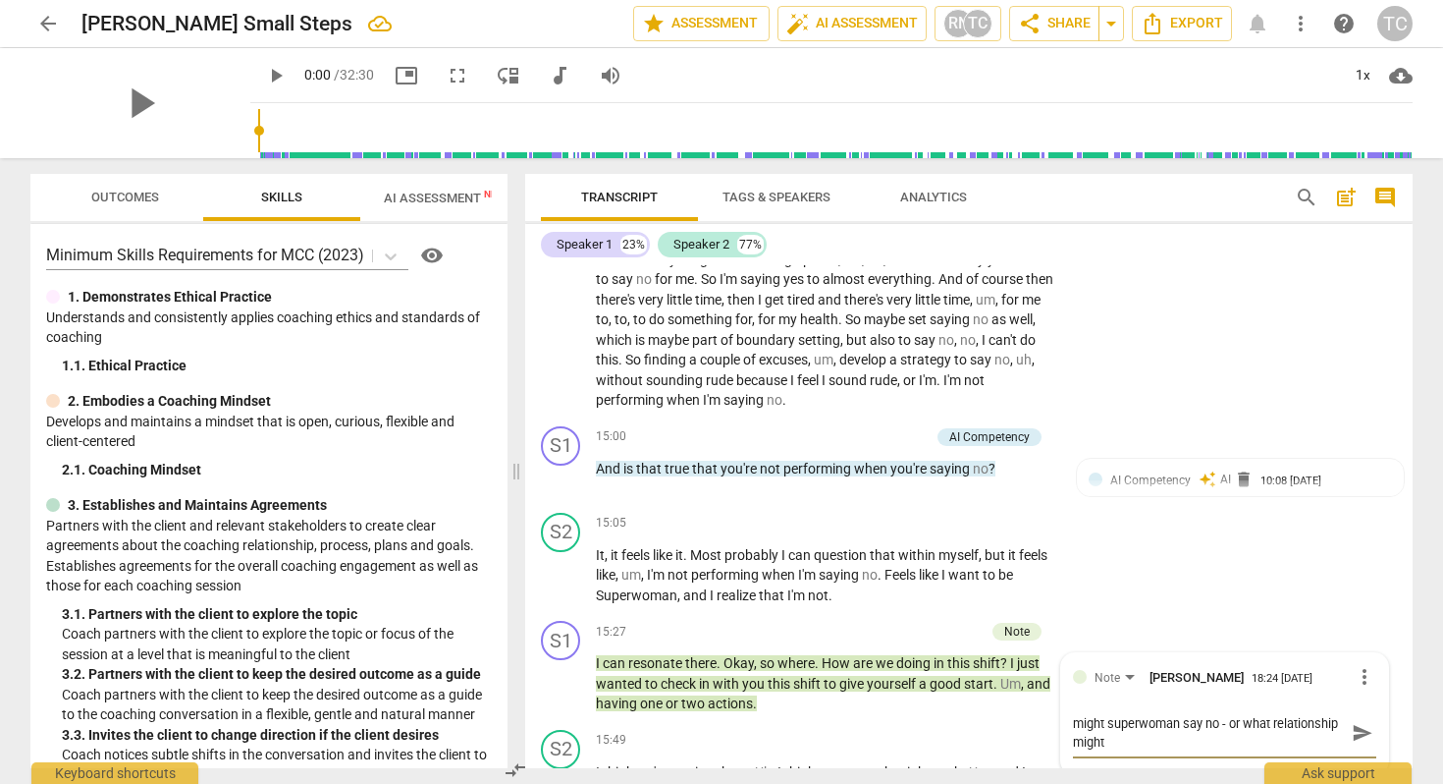
scroll to position [0, 0]
click at [1355, 742] on span "send" at bounding box center [1363, 732] width 22 height 22
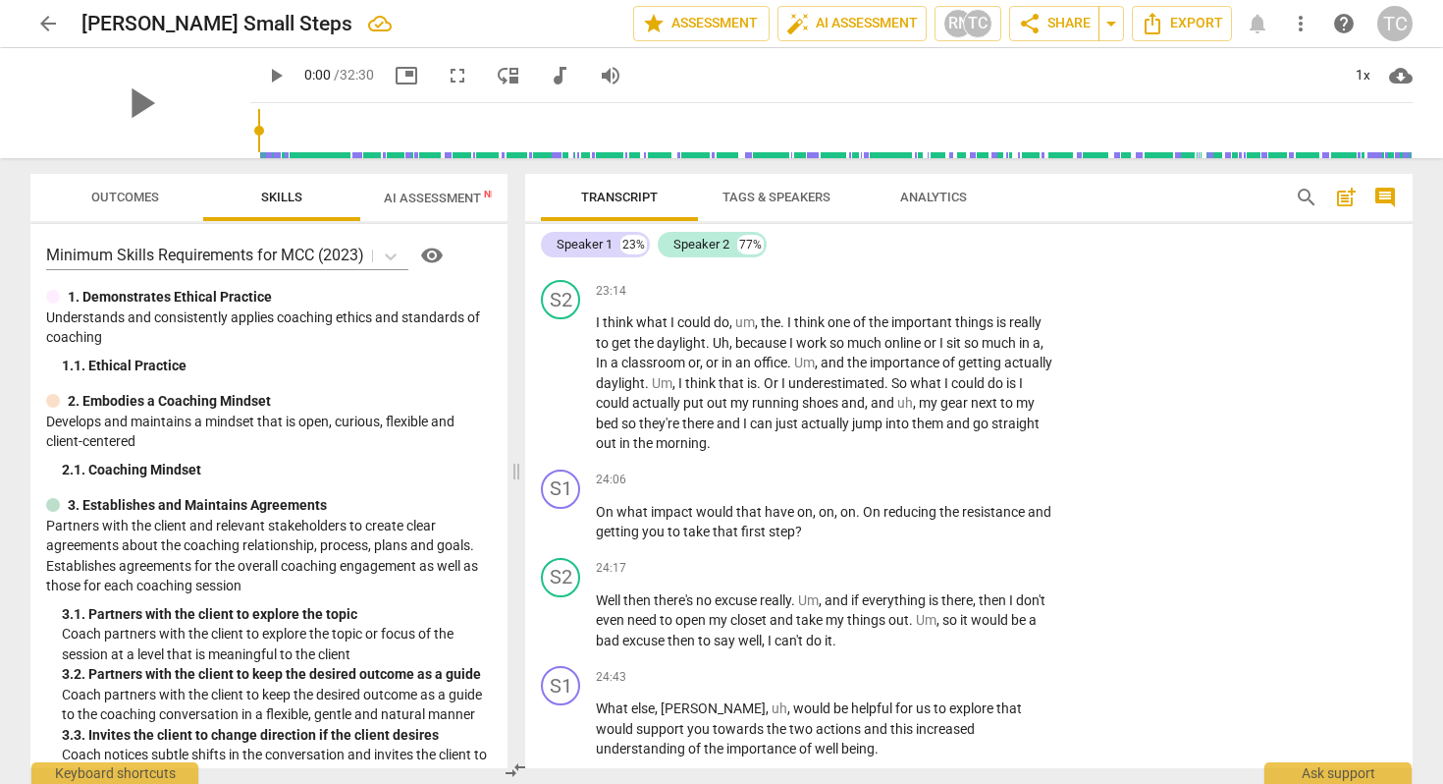
scroll to position [8272, 0]
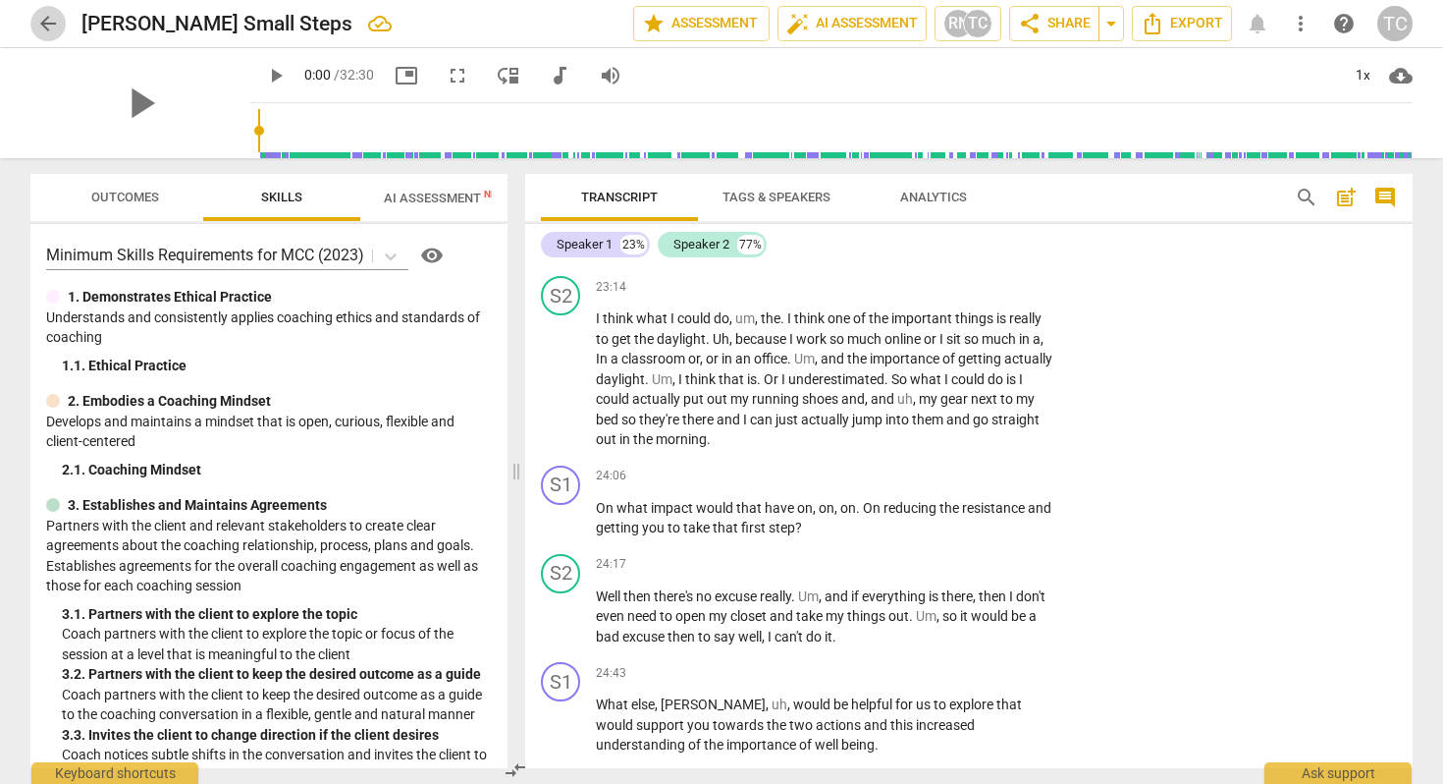
click at [46, 13] on span "arrow_back" at bounding box center [48, 24] width 24 height 24
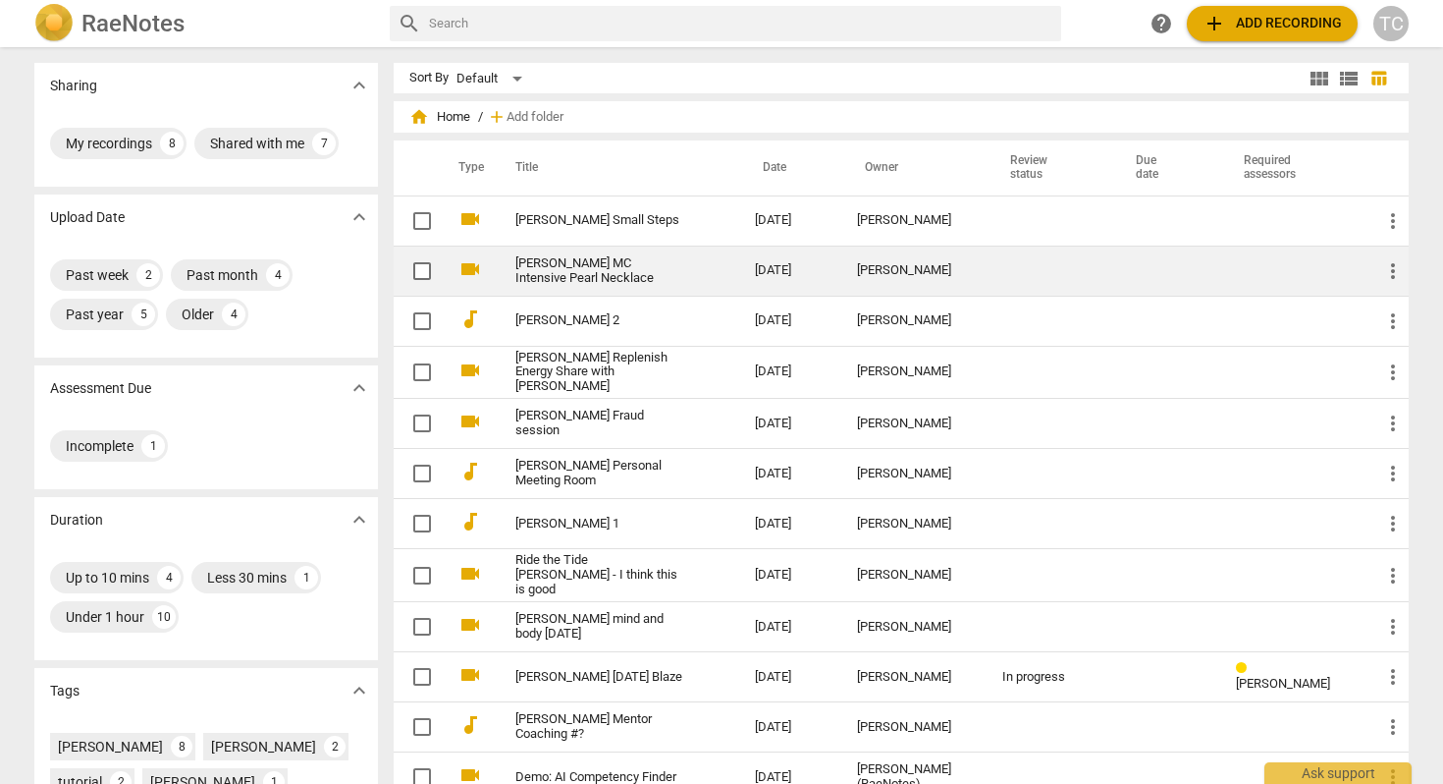
click at [616, 267] on link "[PERSON_NAME] MC Intensive Pearl Necklace" at bounding box center [600, 270] width 169 height 29
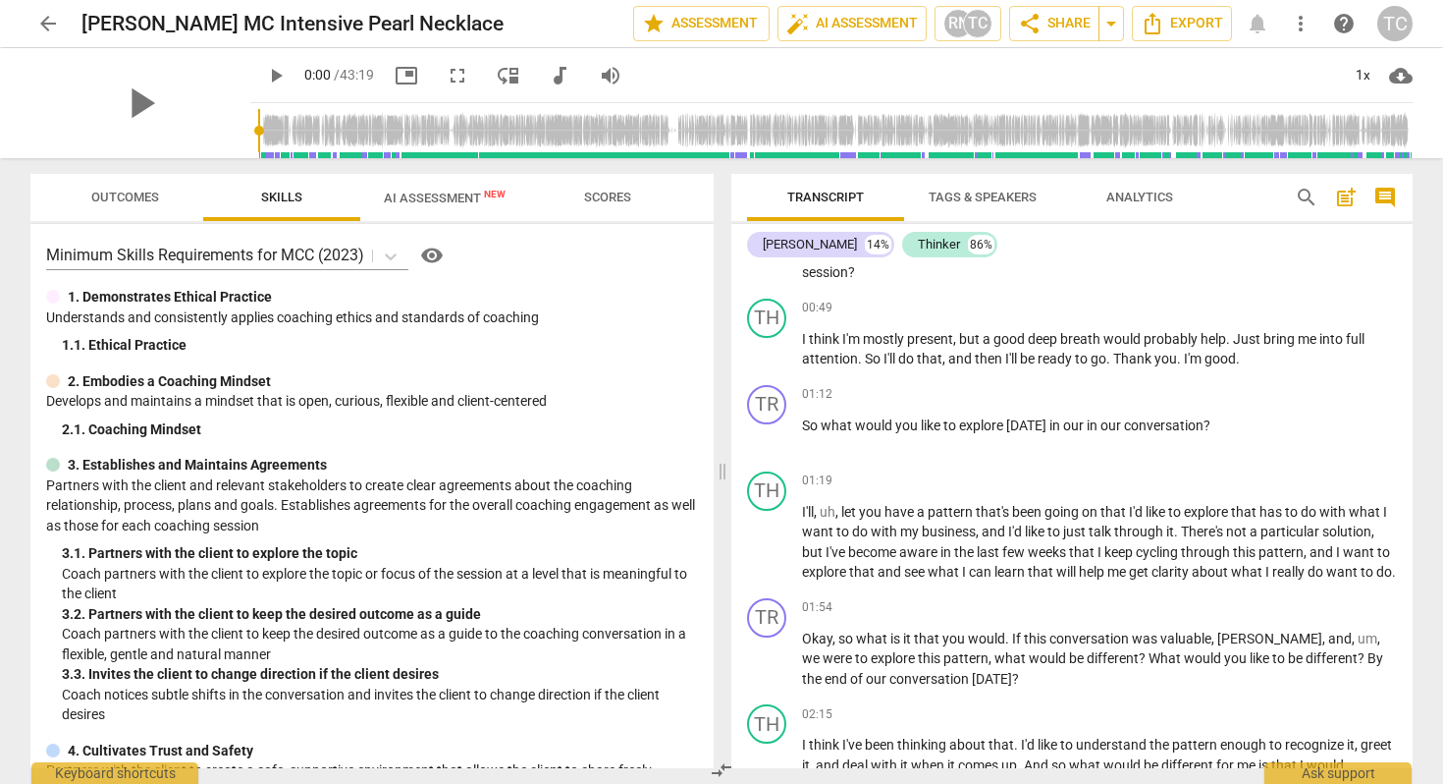
scroll to position [432, 0]
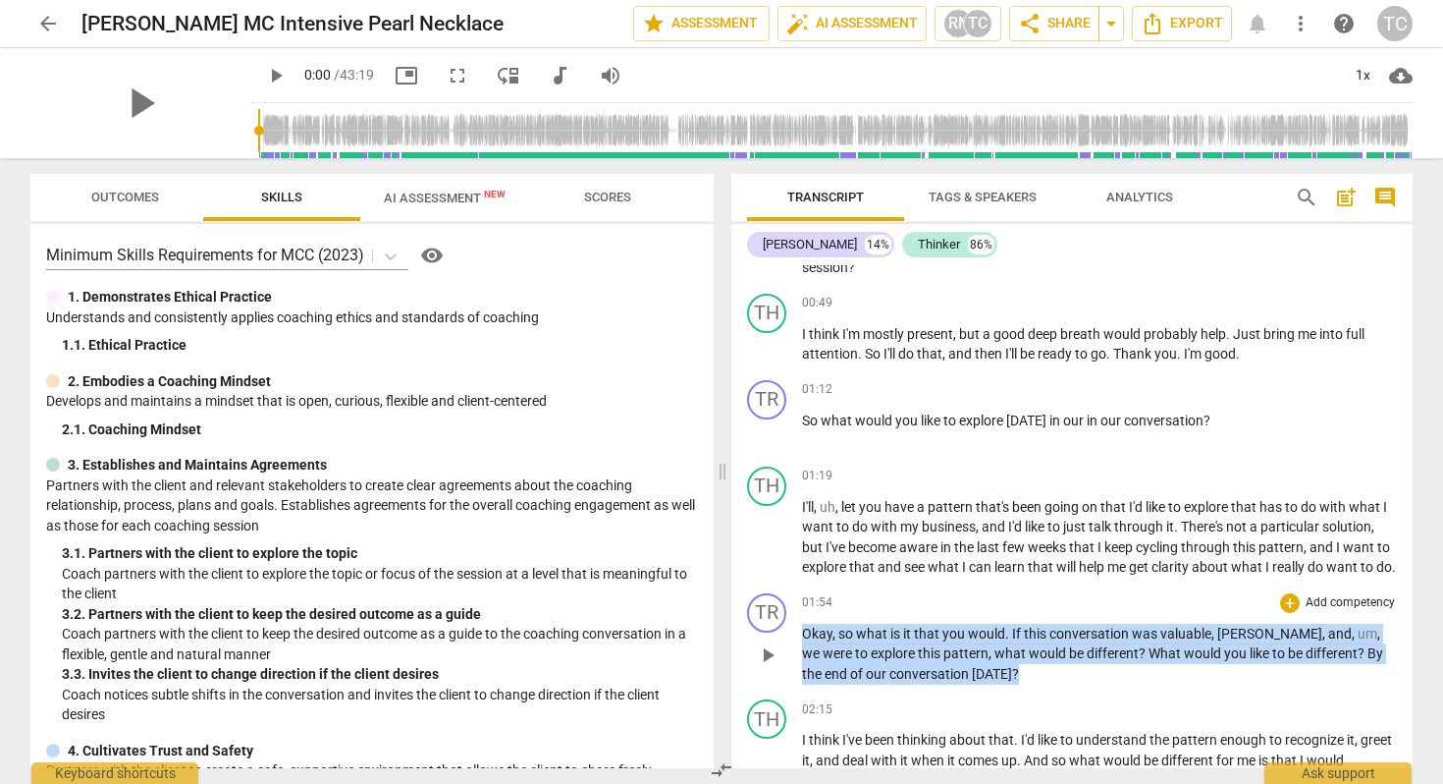
drag, startPoint x: 805, startPoint y: 652, endPoint x: 970, endPoint y: 697, distance: 171.0
click at [970, 684] on p "Okay , so what is it that you would . If this conversation was valuable , [PERS…" at bounding box center [1099, 654] width 595 height 61
click at [1304, 612] on p "Add competency" at bounding box center [1350, 603] width 93 height 18
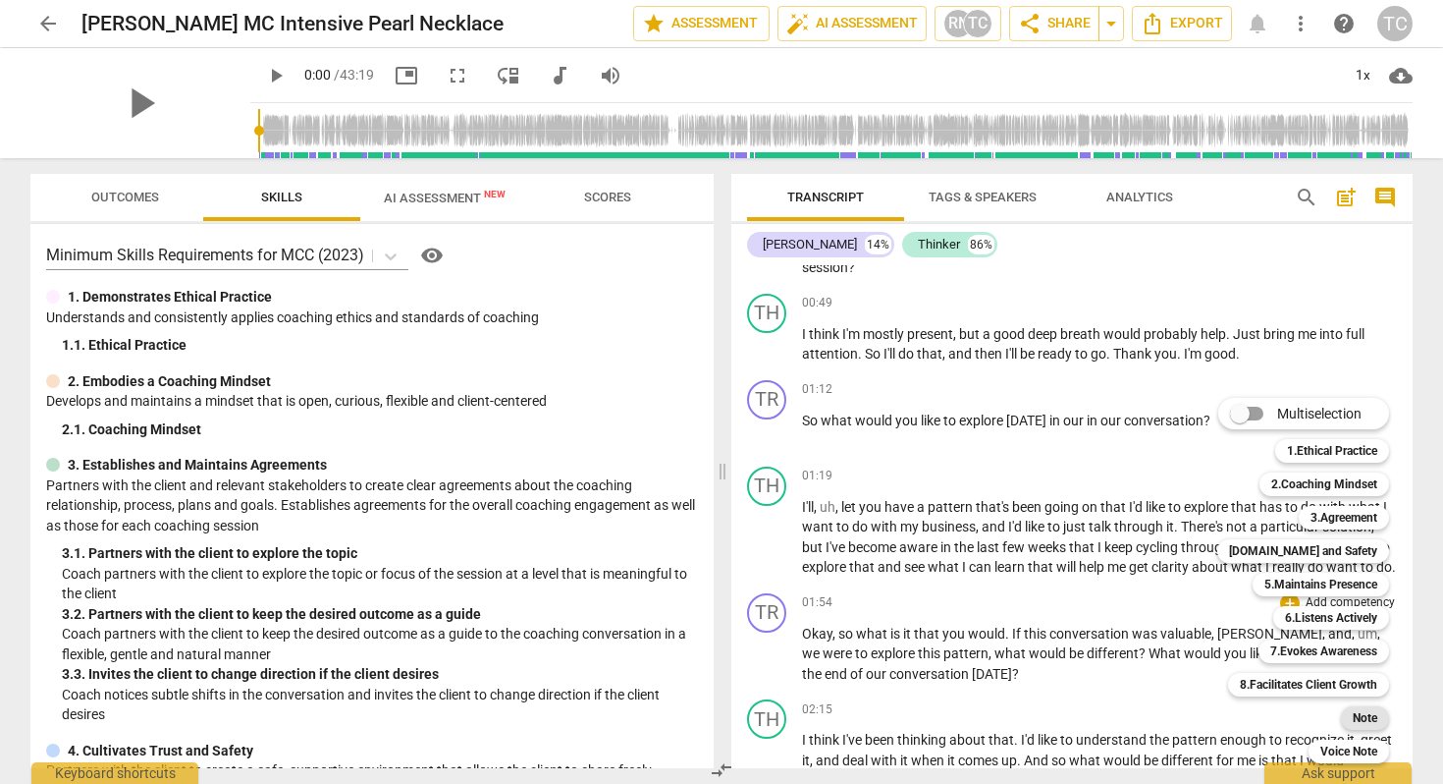
click at [1370, 713] on b "Note" at bounding box center [1365, 718] width 25 height 24
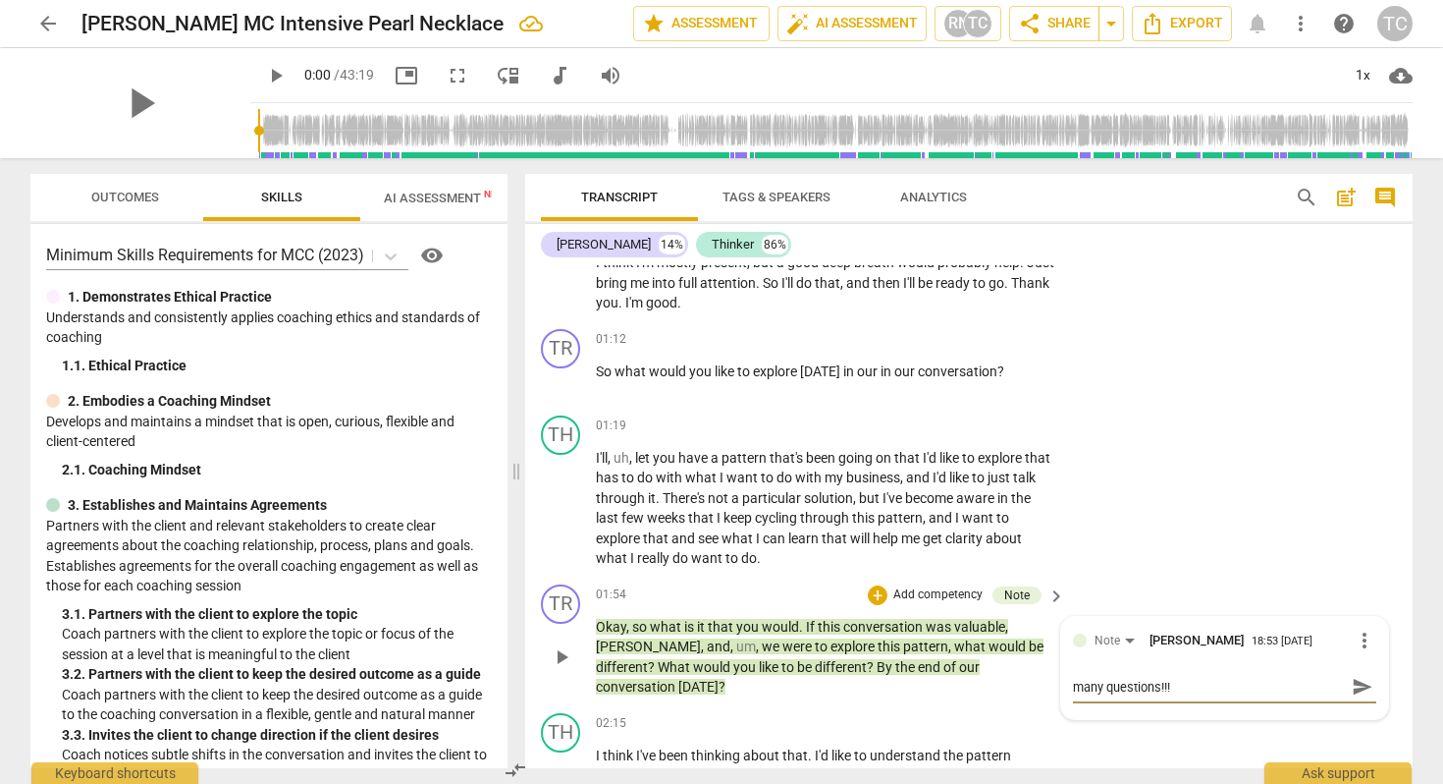
scroll to position [616, 0]
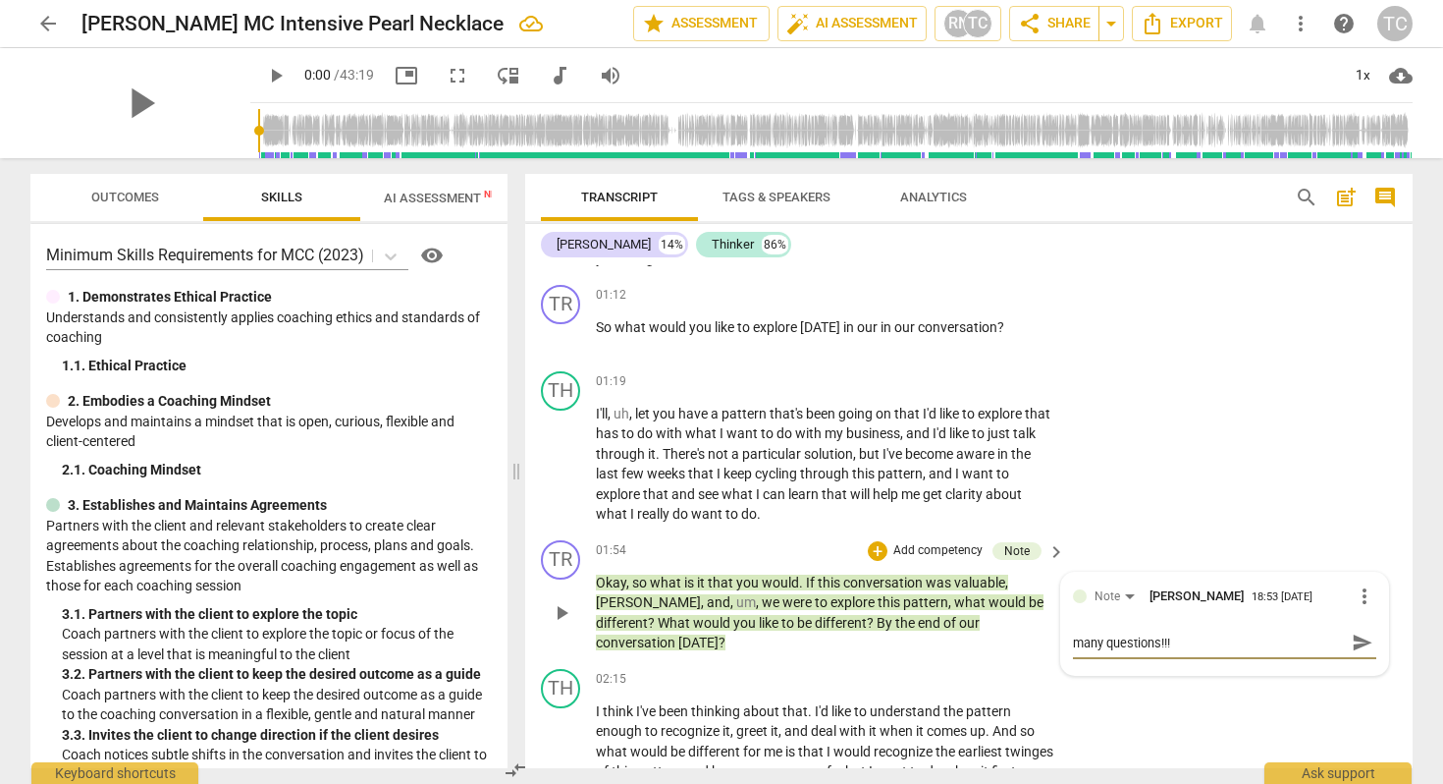
click at [1353, 631] on span "send" at bounding box center [1363, 642] width 22 height 22
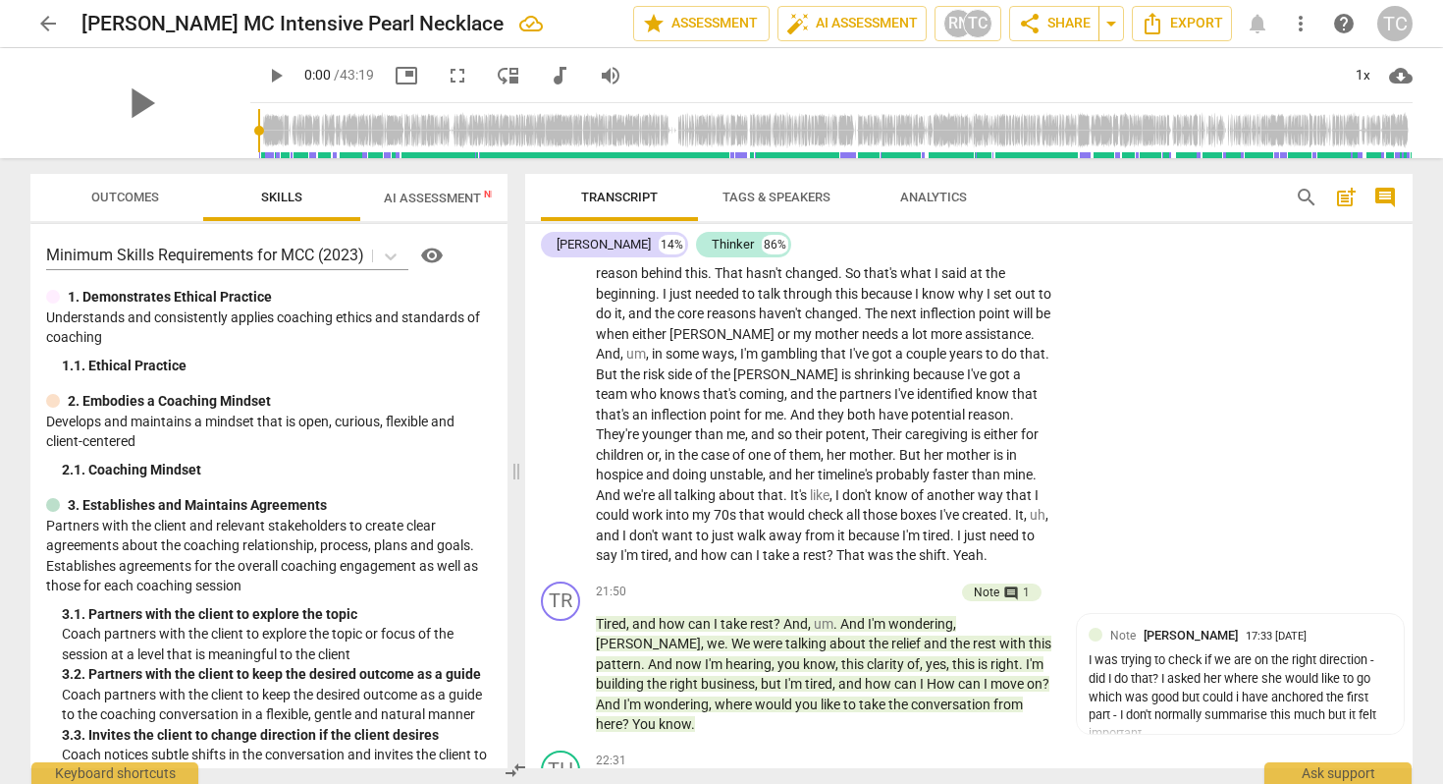
scroll to position [5159, 0]
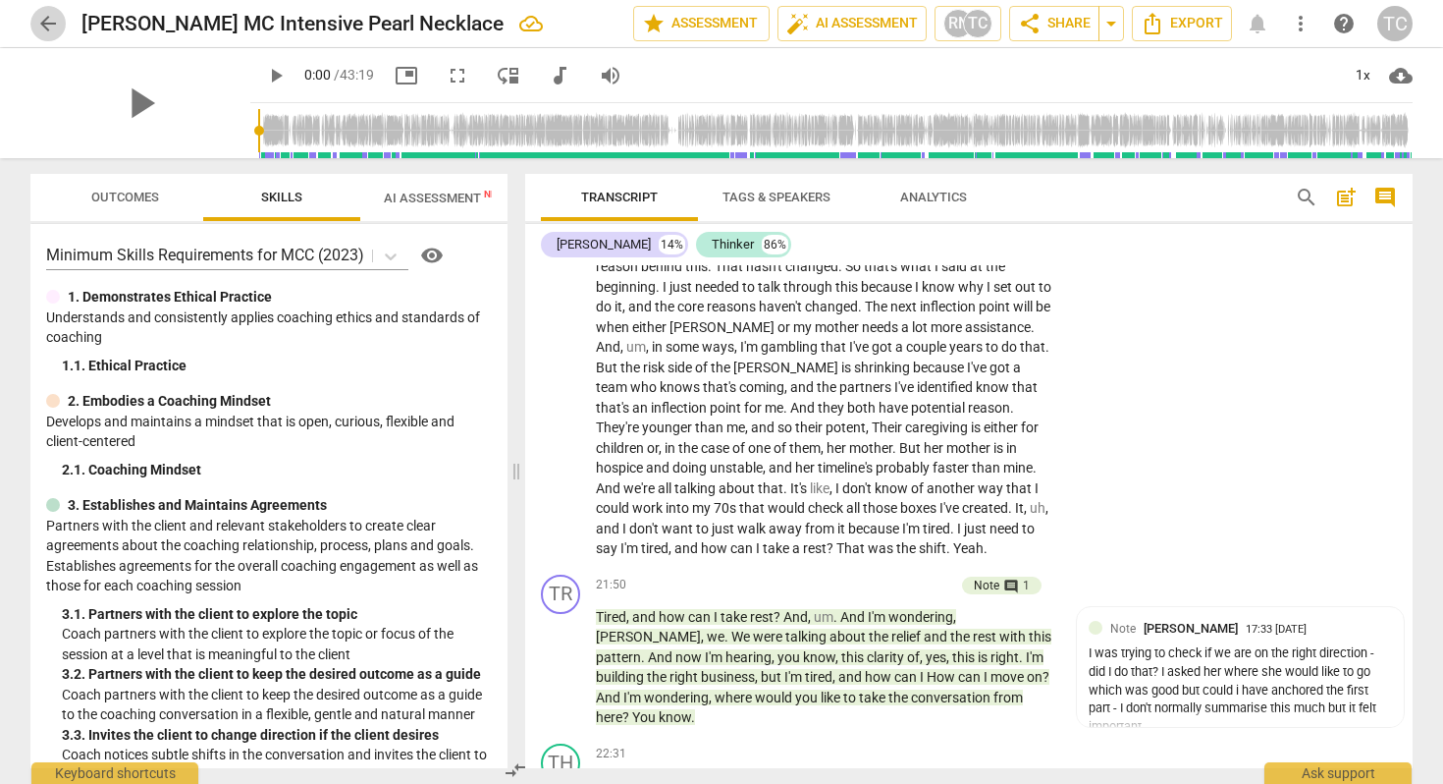
click at [40, 17] on span "arrow_back" at bounding box center [48, 24] width 24 height 24
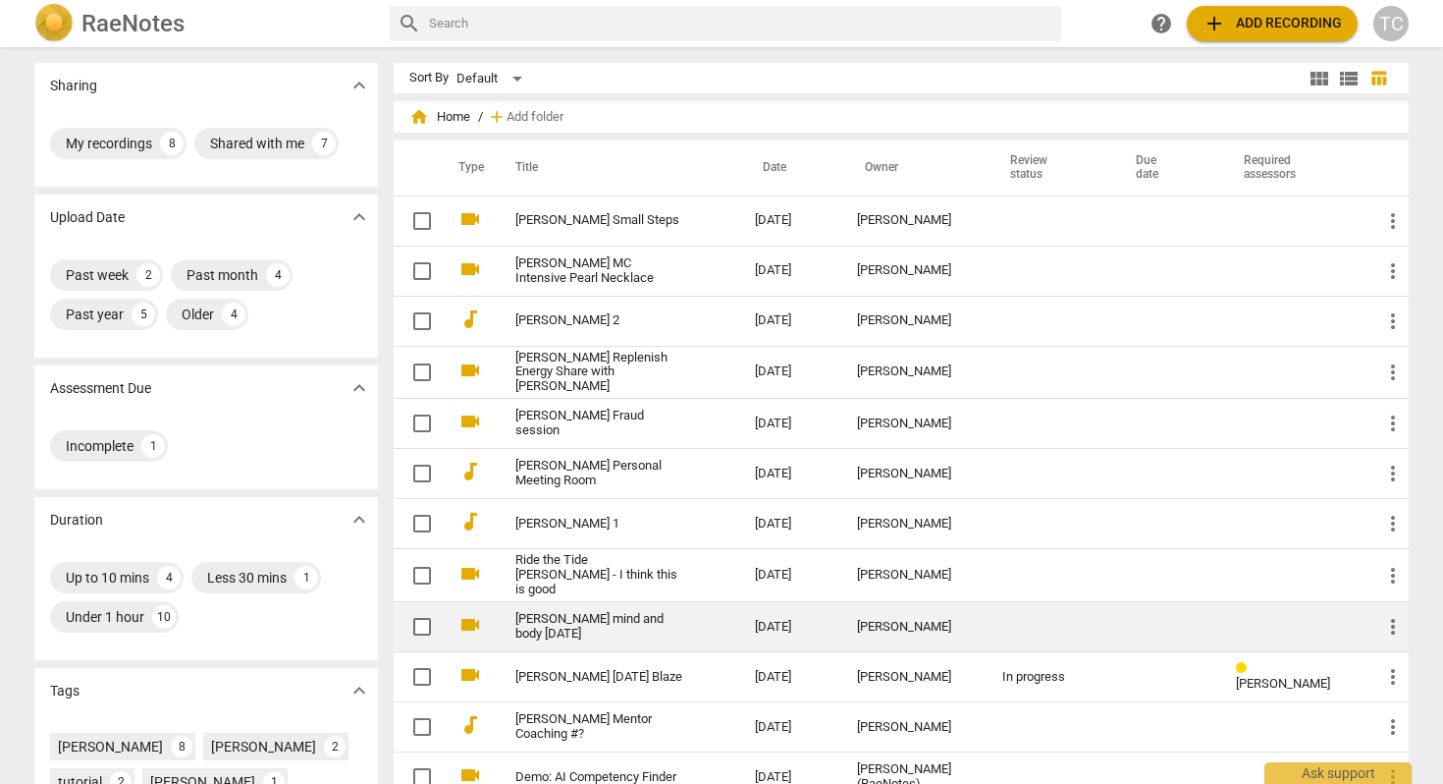
click at [551, 618] on link "[PERSON_NAME] mind and body [DATE]" at bounding box center [600, 626] width 169 height 29
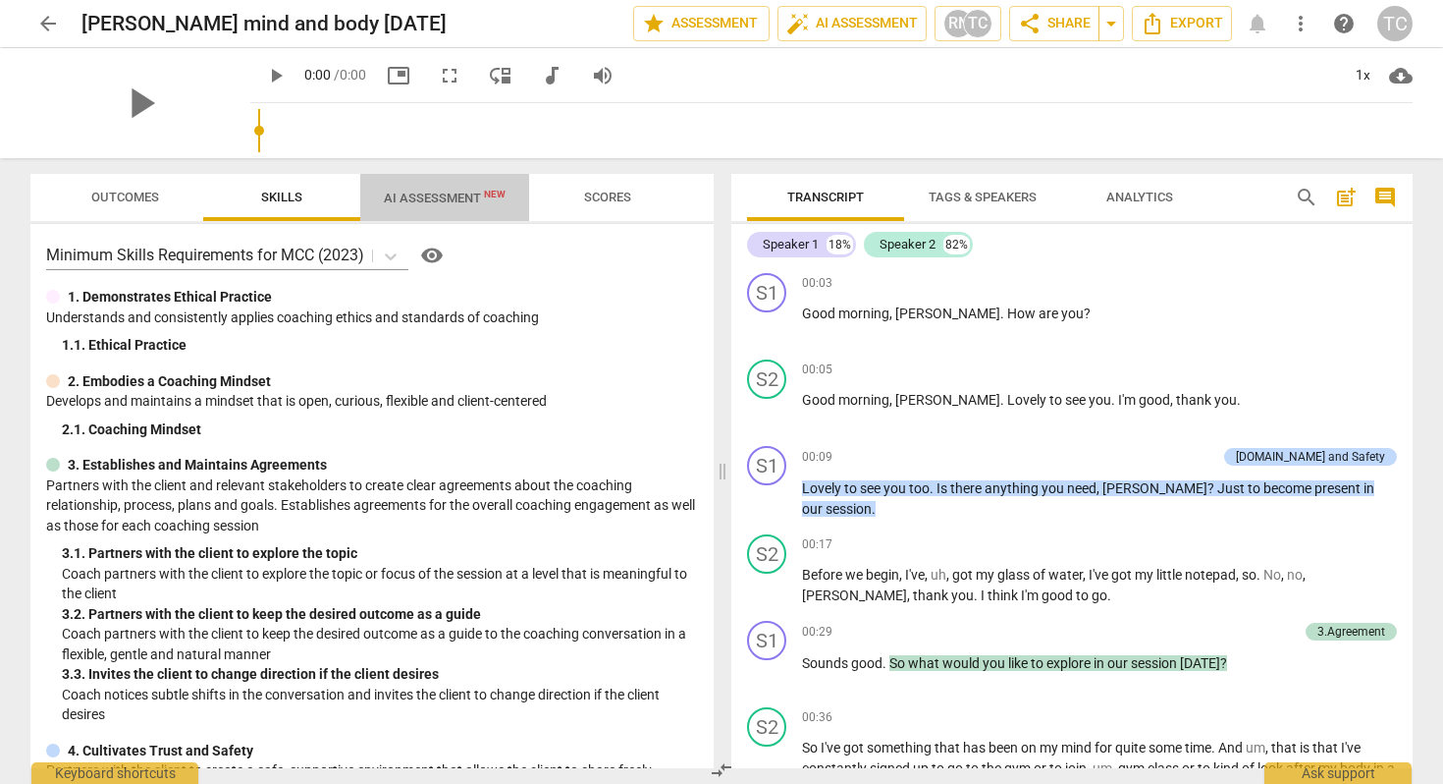
click at [436, 194] on span "AI Assessment New" at bounding box center [445, 197] width 122 height 15
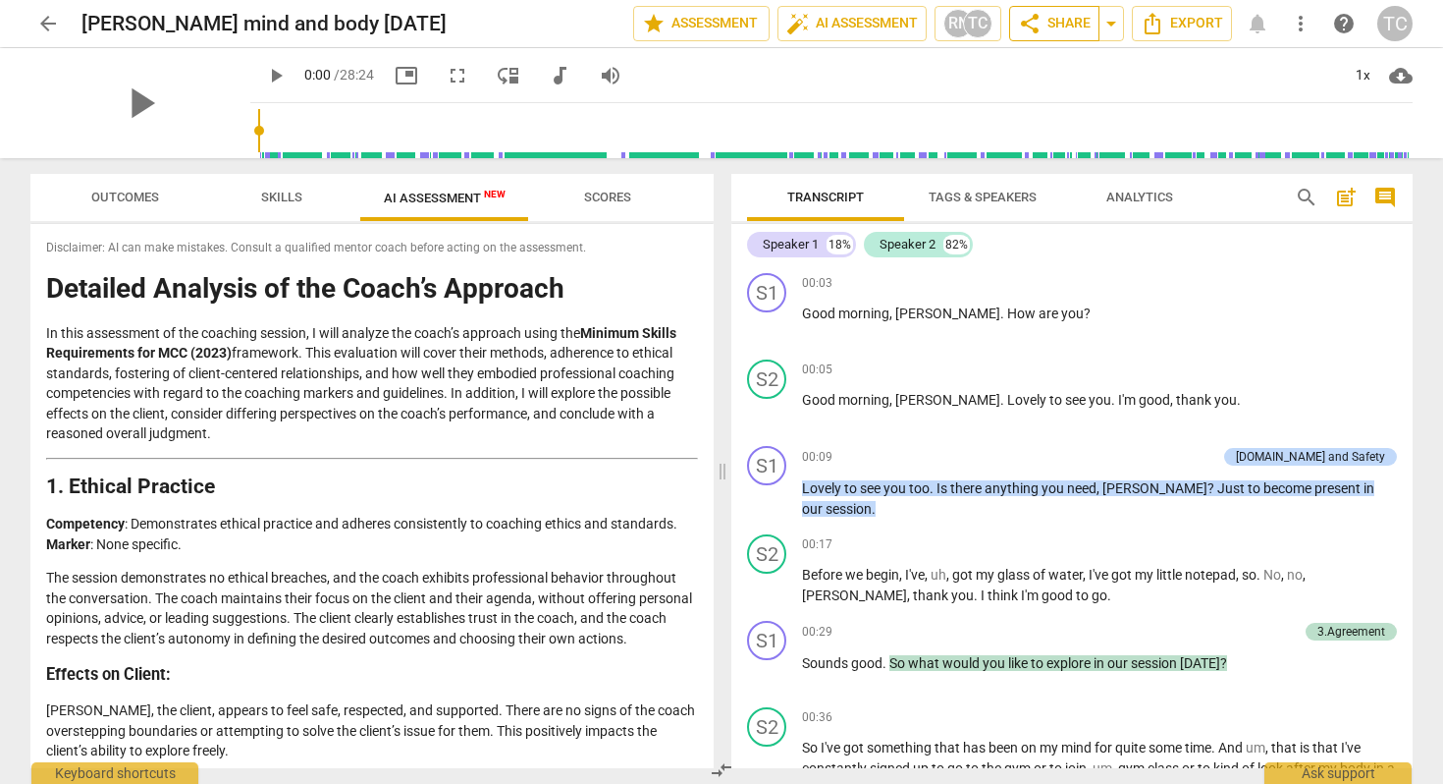
click at [1060, 20] on span "share Share" at bounding box center [1054, 24] width 73 height 24
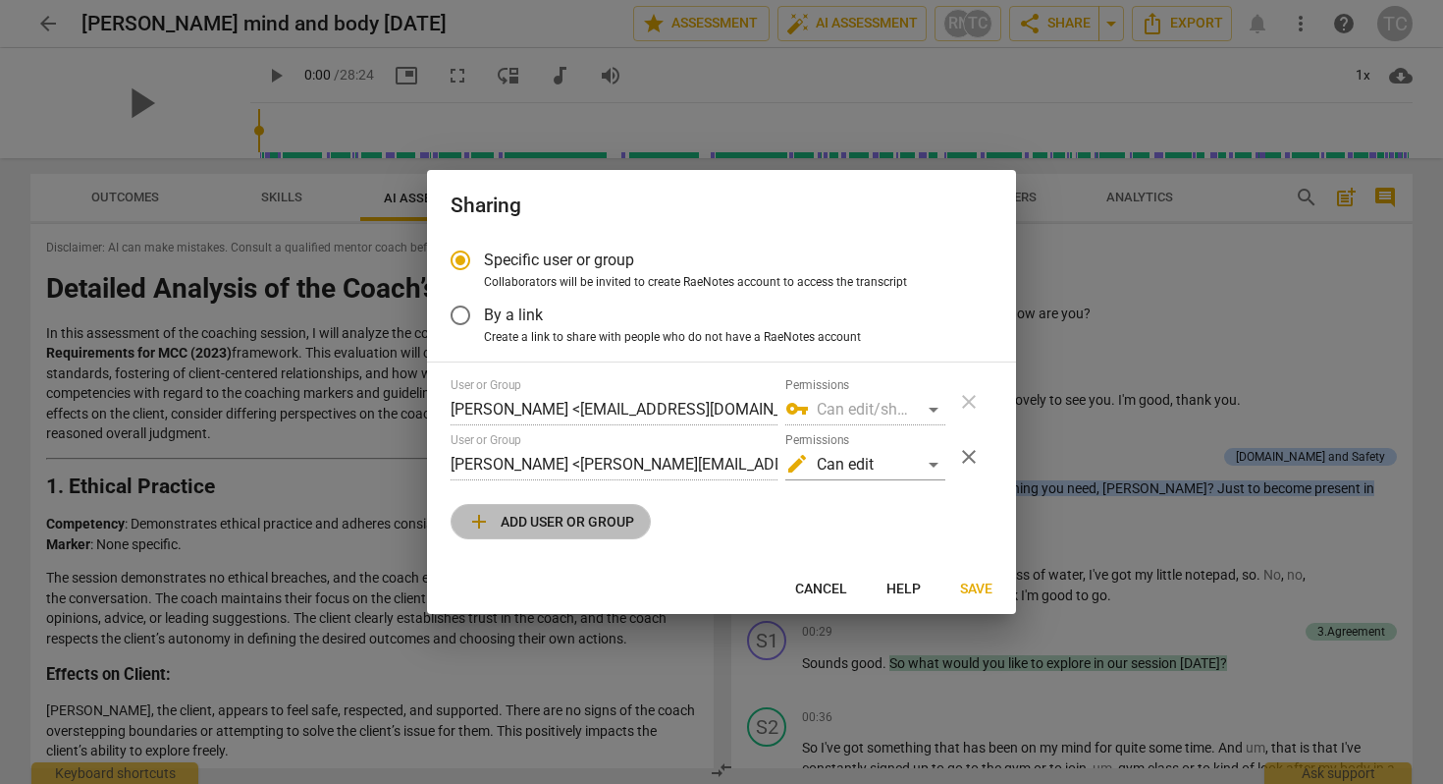
click at [562, 522] on span "add Add user or group" at bounding box center [550, 522] width 167 height 24
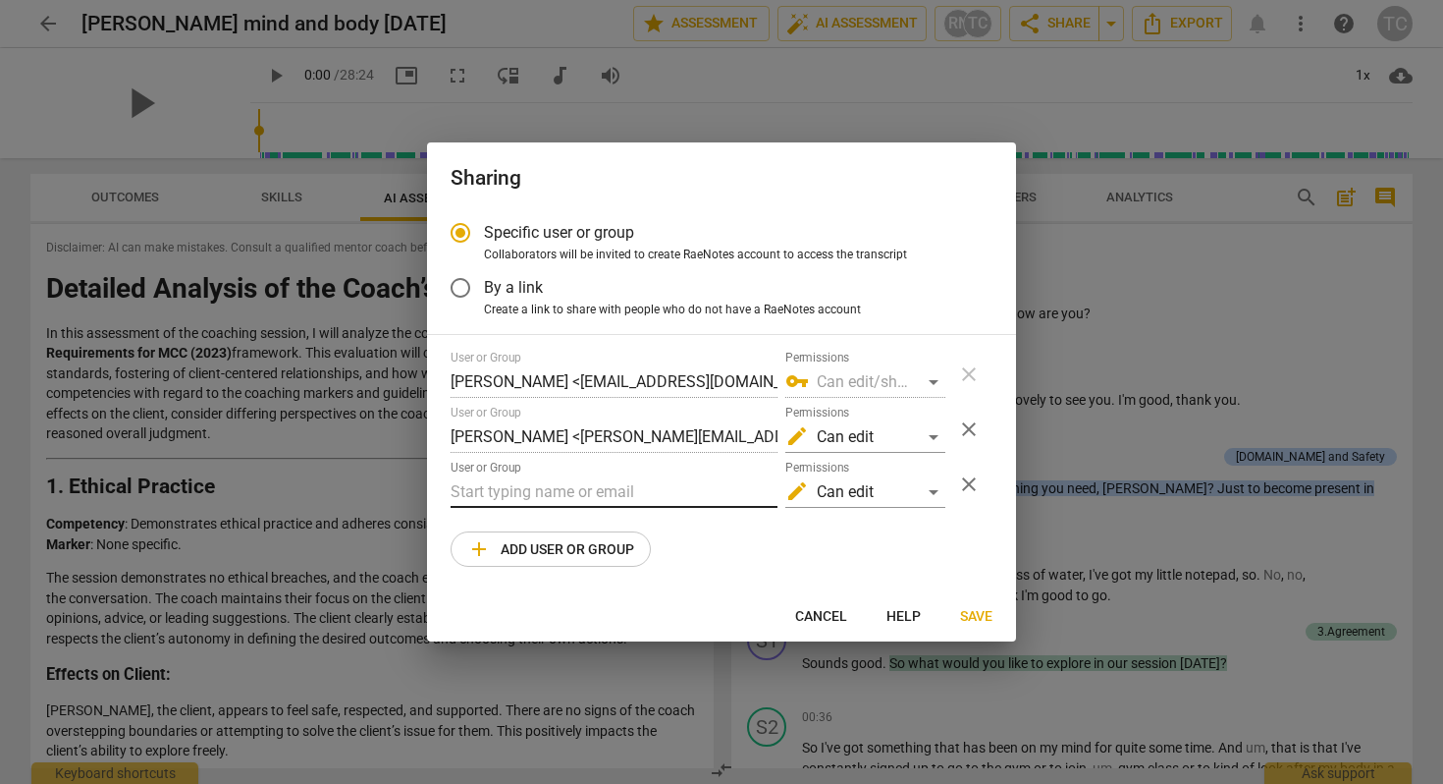
click at [507, 489] on input "text" at bounding box center [614, 491] width 327 height 31
paste input "[EMAIL_ADDRESS][DOMAIN_NAME]"
click at [968, 615] on span "Save" at bounding box center [976, 617] width 32 height 20
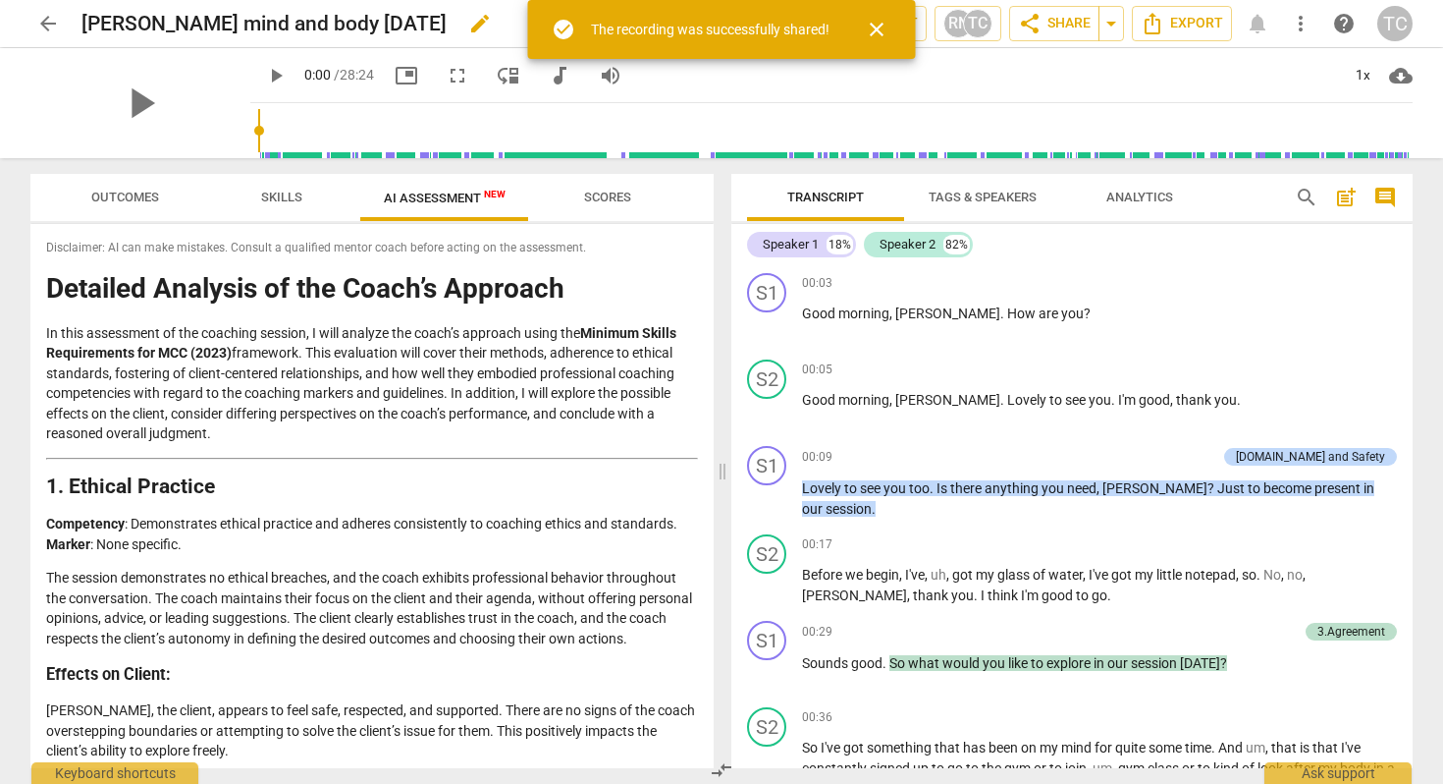
click at [83, 25] on h2 "[PERSON_NAME] mind and body [DATE]" at bounding box center [264, 24] width 365 height 25
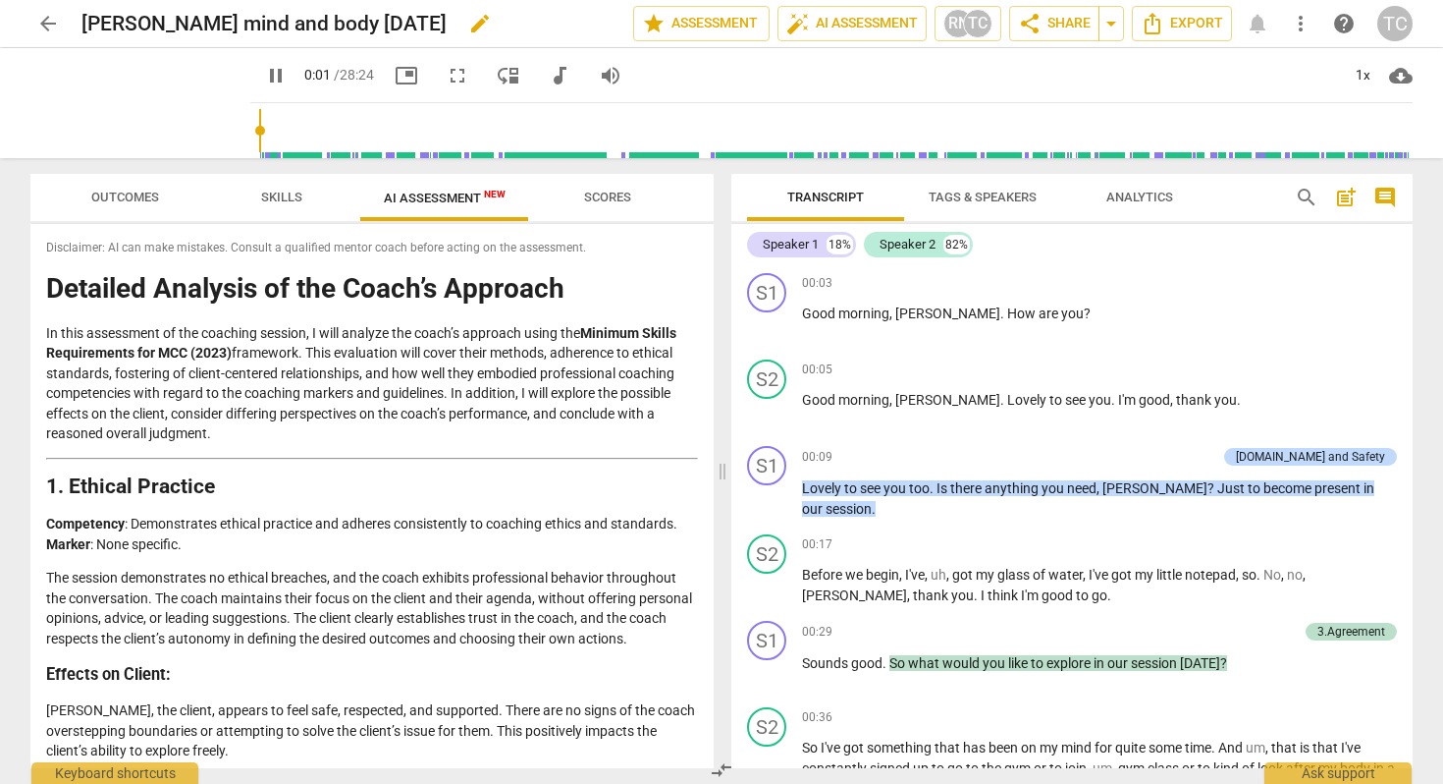
click at [468, 14] on span "edit" at bounding box center [480, 24] width 24 height 24
click at [84, 25] on input "[PERSON_NAME] mind and body [DATE]" at bounding box center [314, 23] width 465 height 37
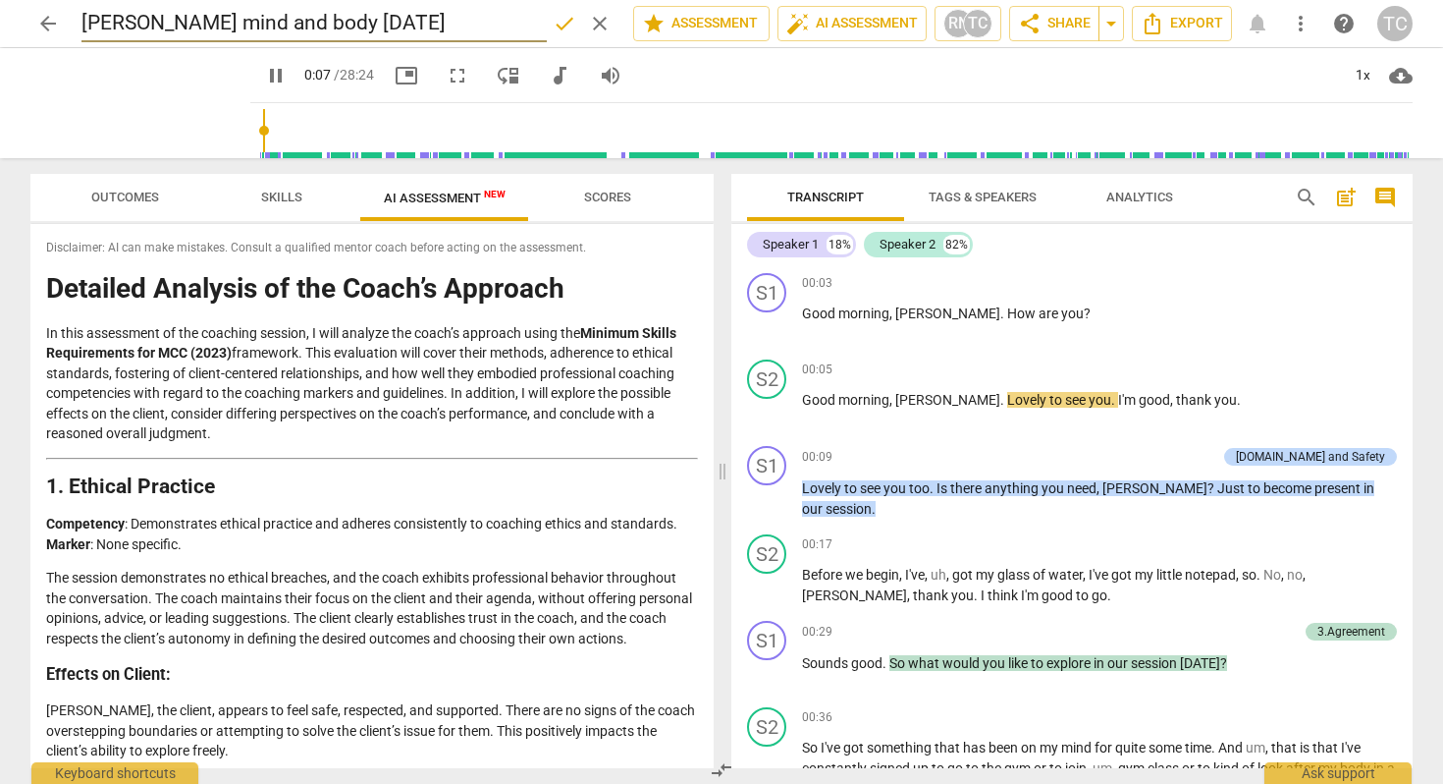
click at [264, 67] on span "pause" at bounding box center [276, 76] width 24 height 24
click at [145, 22] on h2 "[PERSON_NAME] mind and body [DATE]" at bounding box center [264, 24] width 365 height 25
click at [514, 17] on span "edit" at bounding box center [520, 24] width 24 height 24
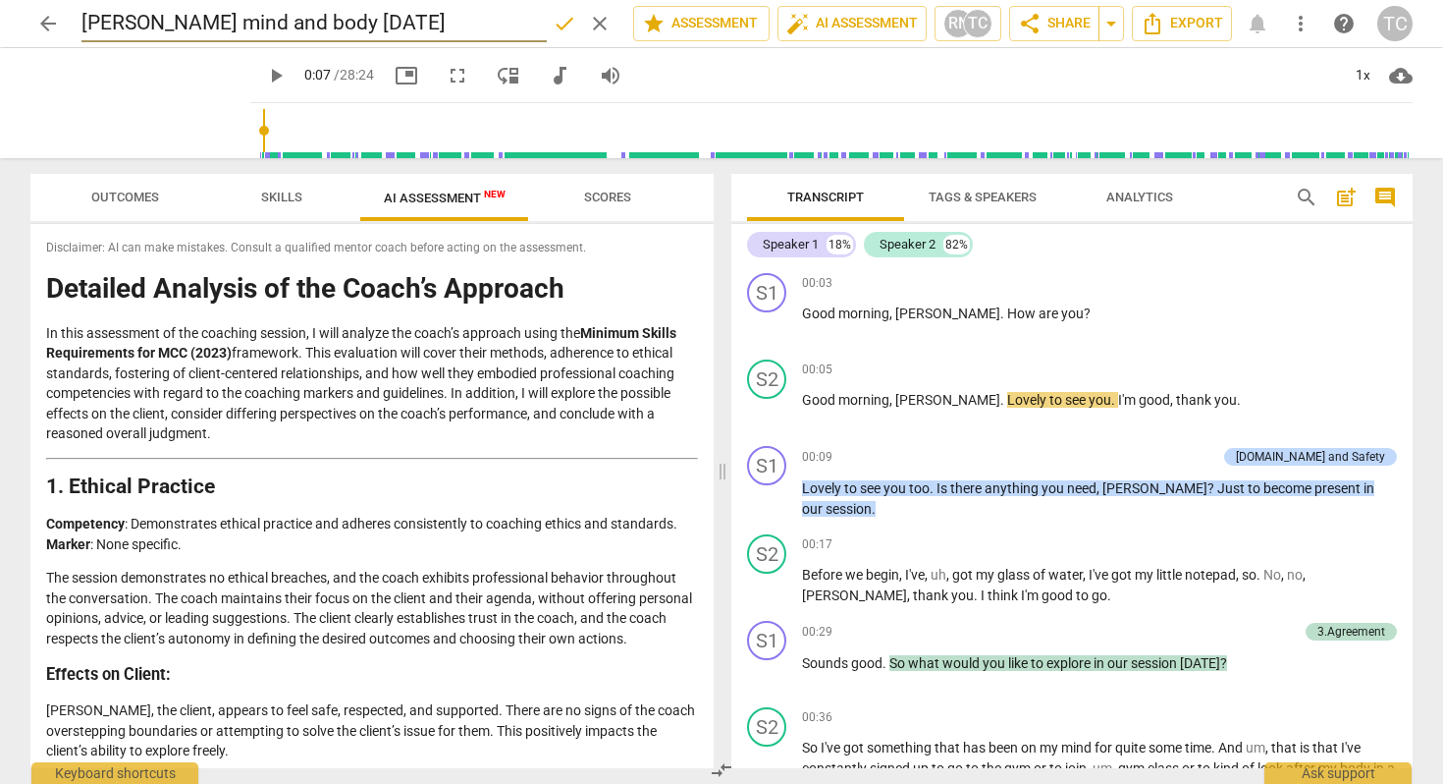
click at [146, 30] on input "[PERSON_NAME] mind and body [DATE]" at bounding box center [314, 23] width 465 height 37
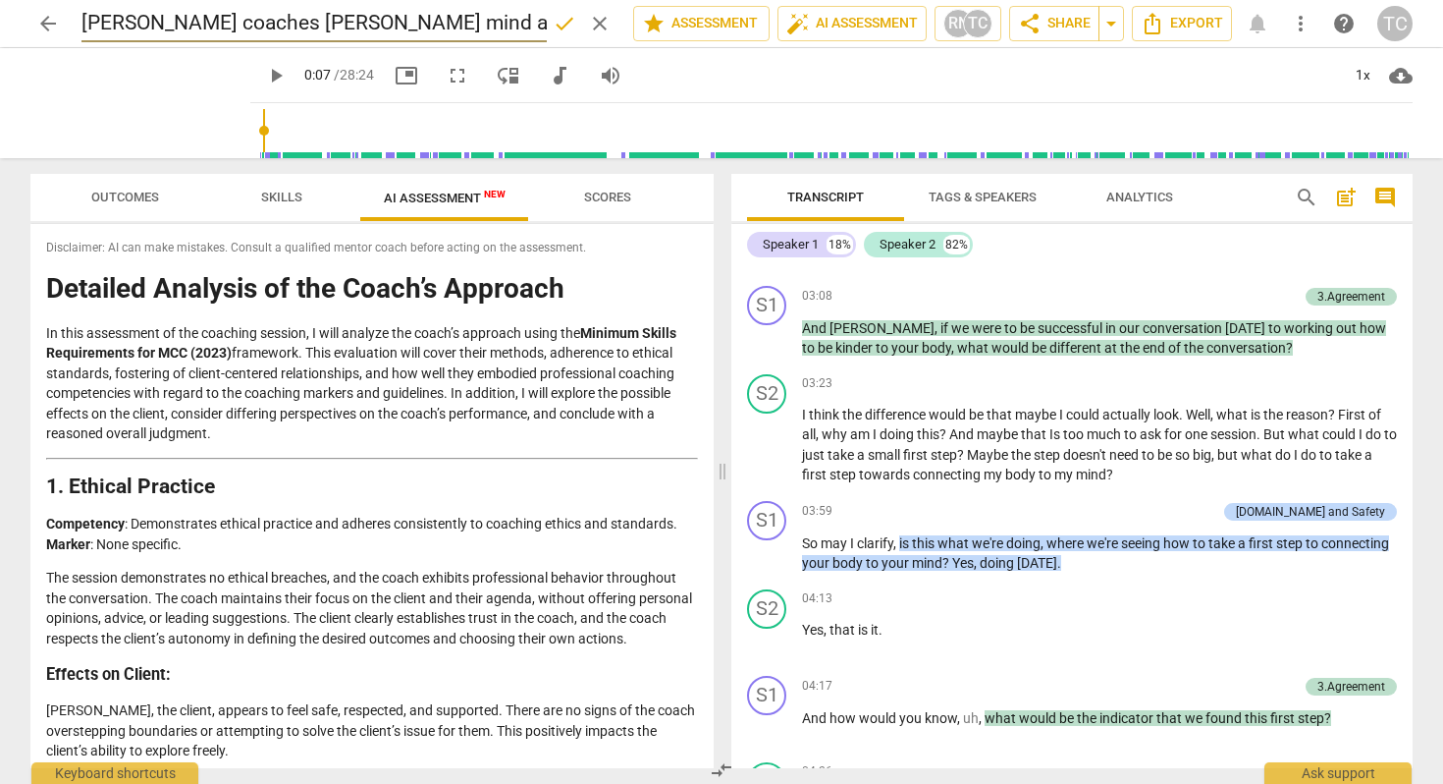
scroll to position [1257, 0]
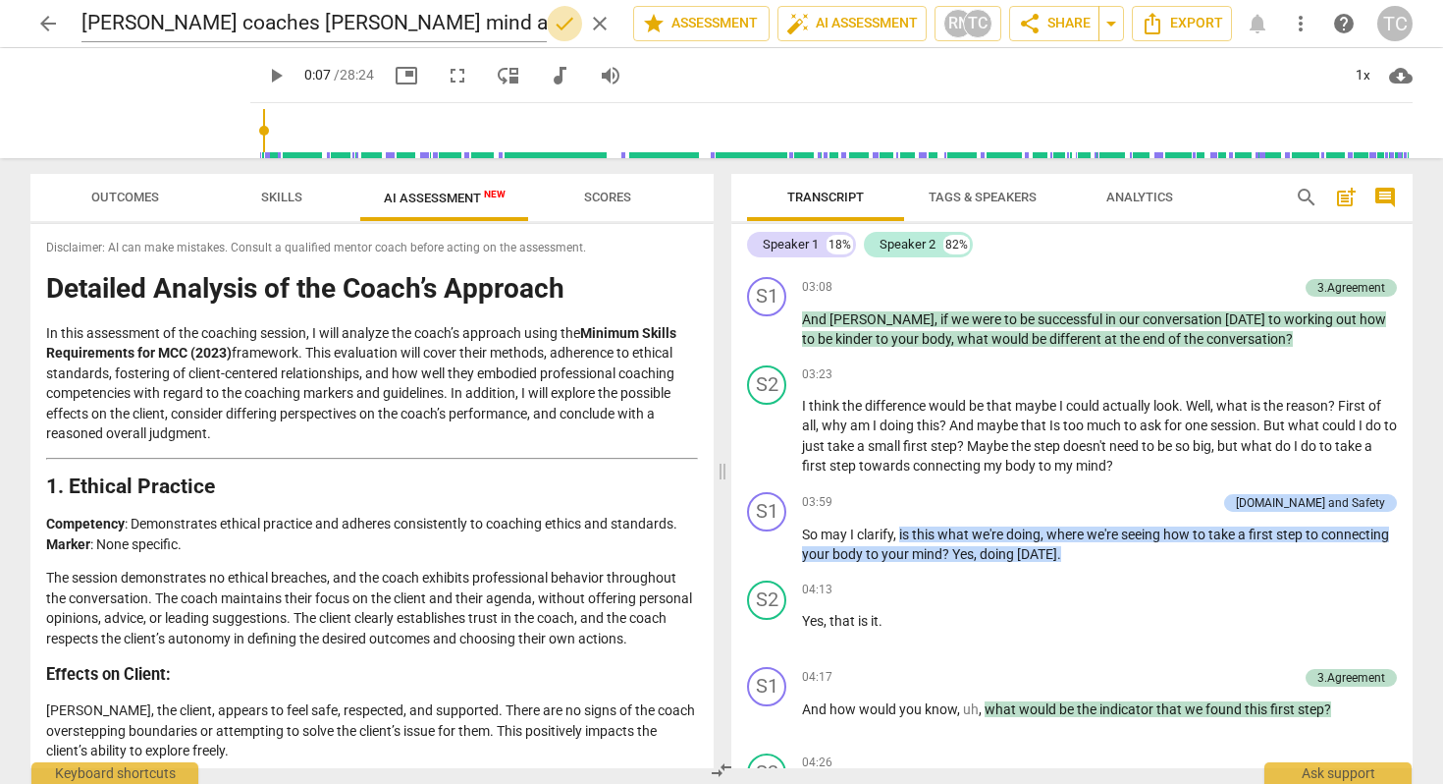
click at [557, 15] on span "done" at bounding box center [565, 24] width 24 height 24
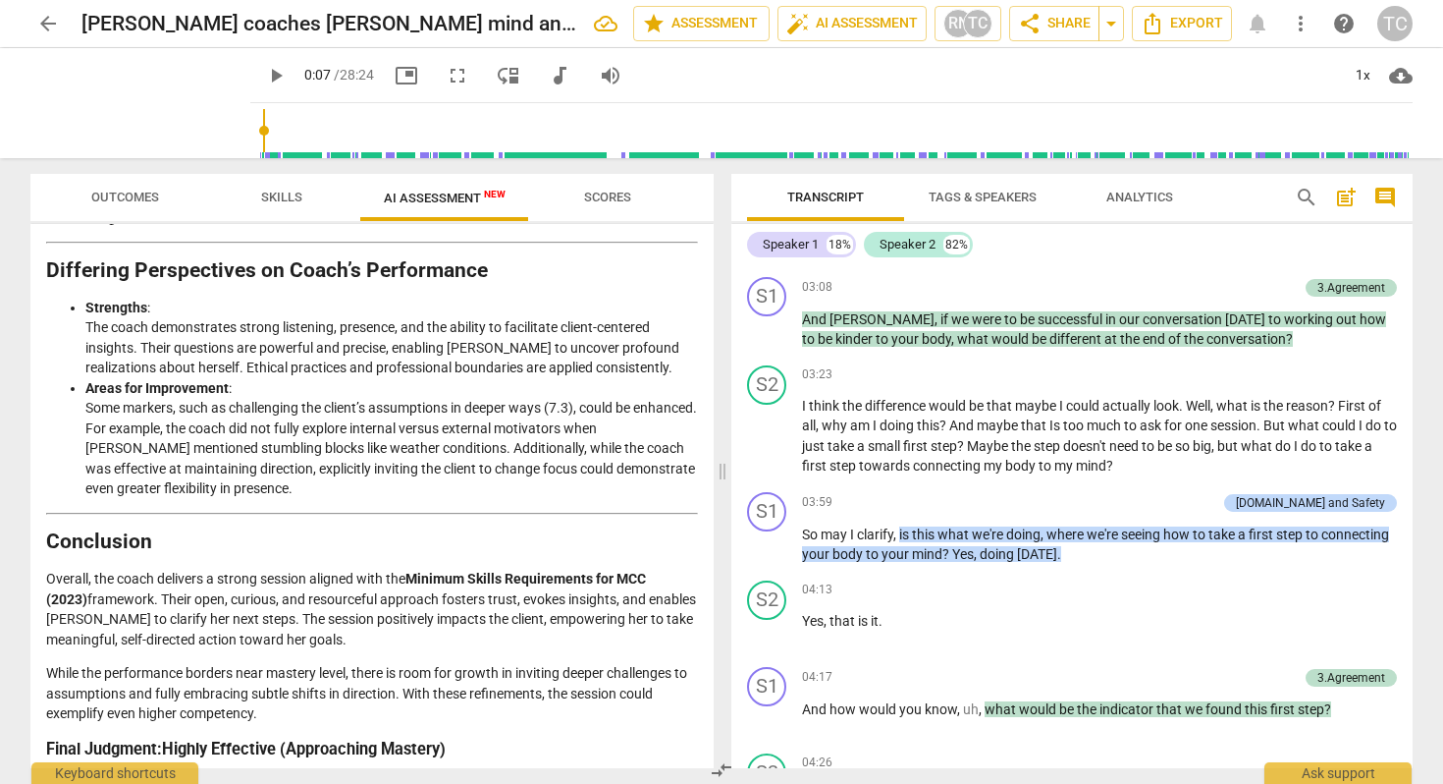
scroll to position [3288, 0]
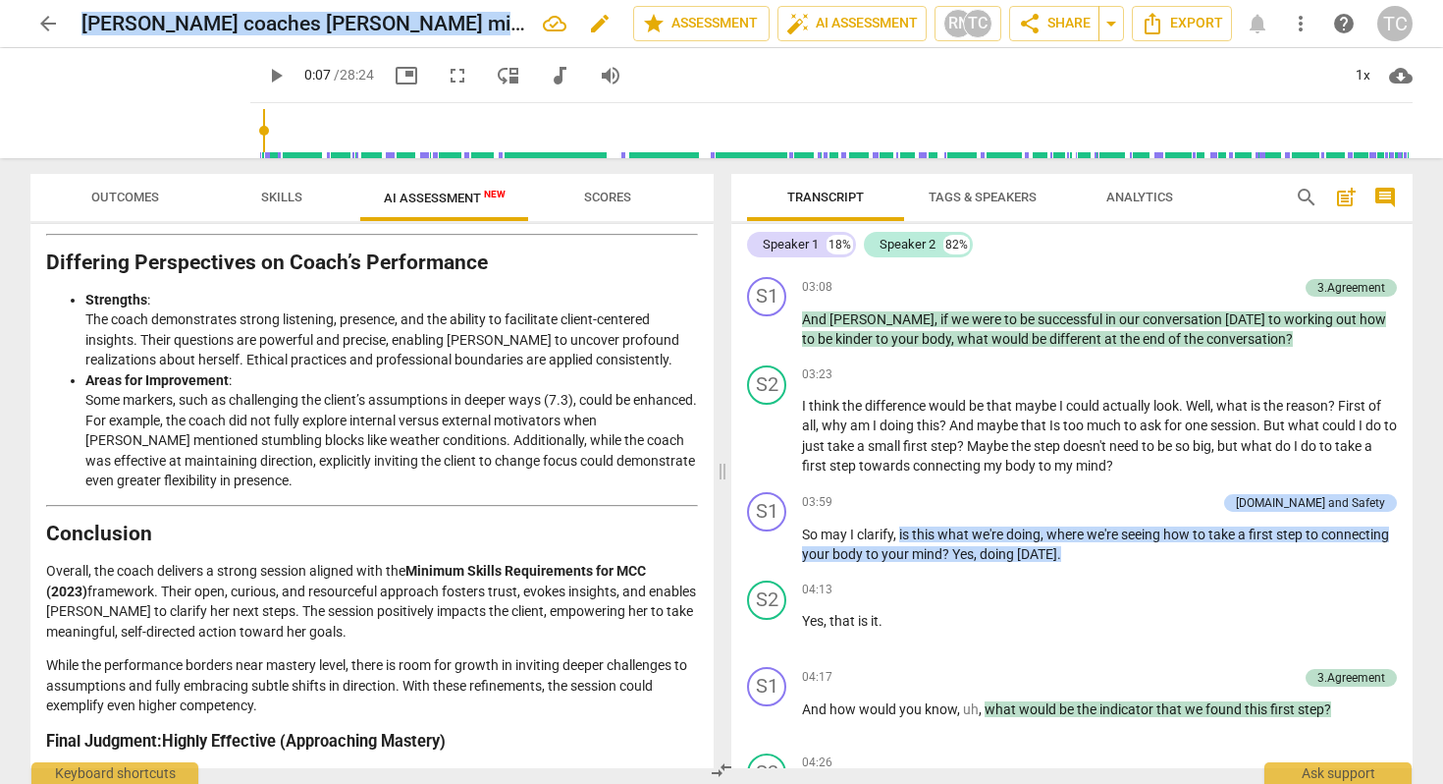
drag, startPoint x: 517, startPoint y: 25, endPoint x: 85, endPoint y: 32, distance: 431.1
click at [85, 32] on h2 "[PERSON_NAME] coaches [PERSON_NAME] mind and body [DATE]" at bounding box center [305, 24] width 446 height 25
copy h2 "[PERSON_NAME] coaches [PERSON_NAME] mind and body [DATE]"
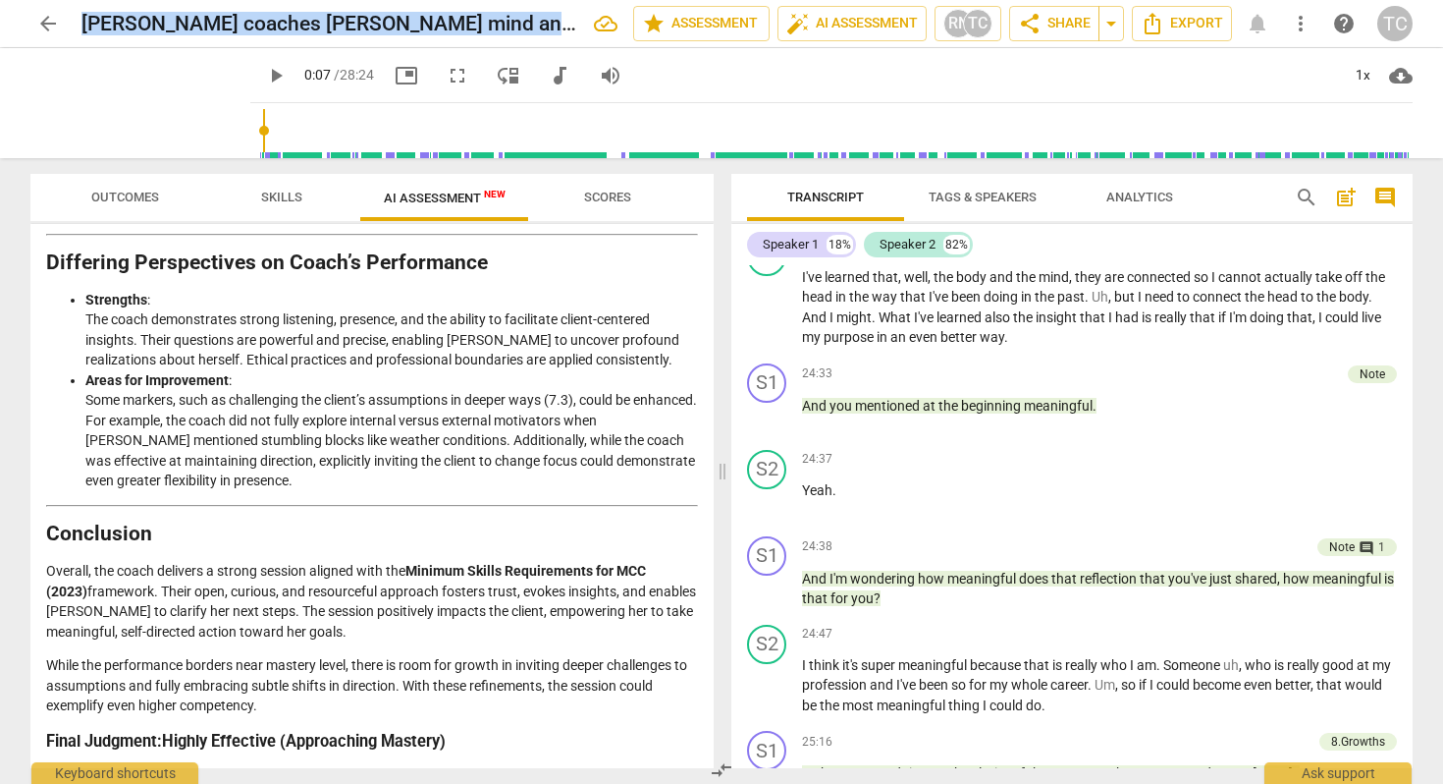
scroll to position [7099, 0]
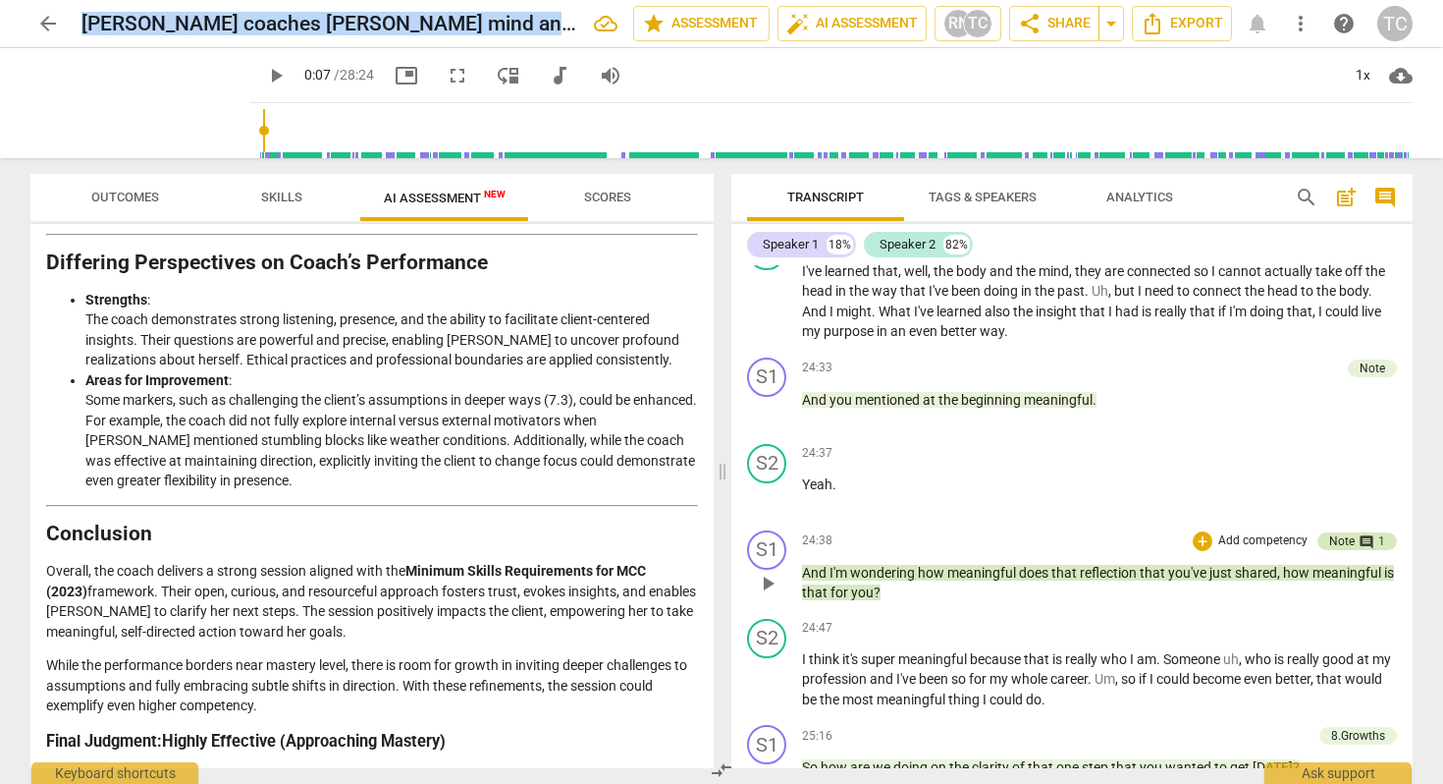
click at [1355, 532] on div "comment 1" at bounding box center [1370, 541] width 30 height 18
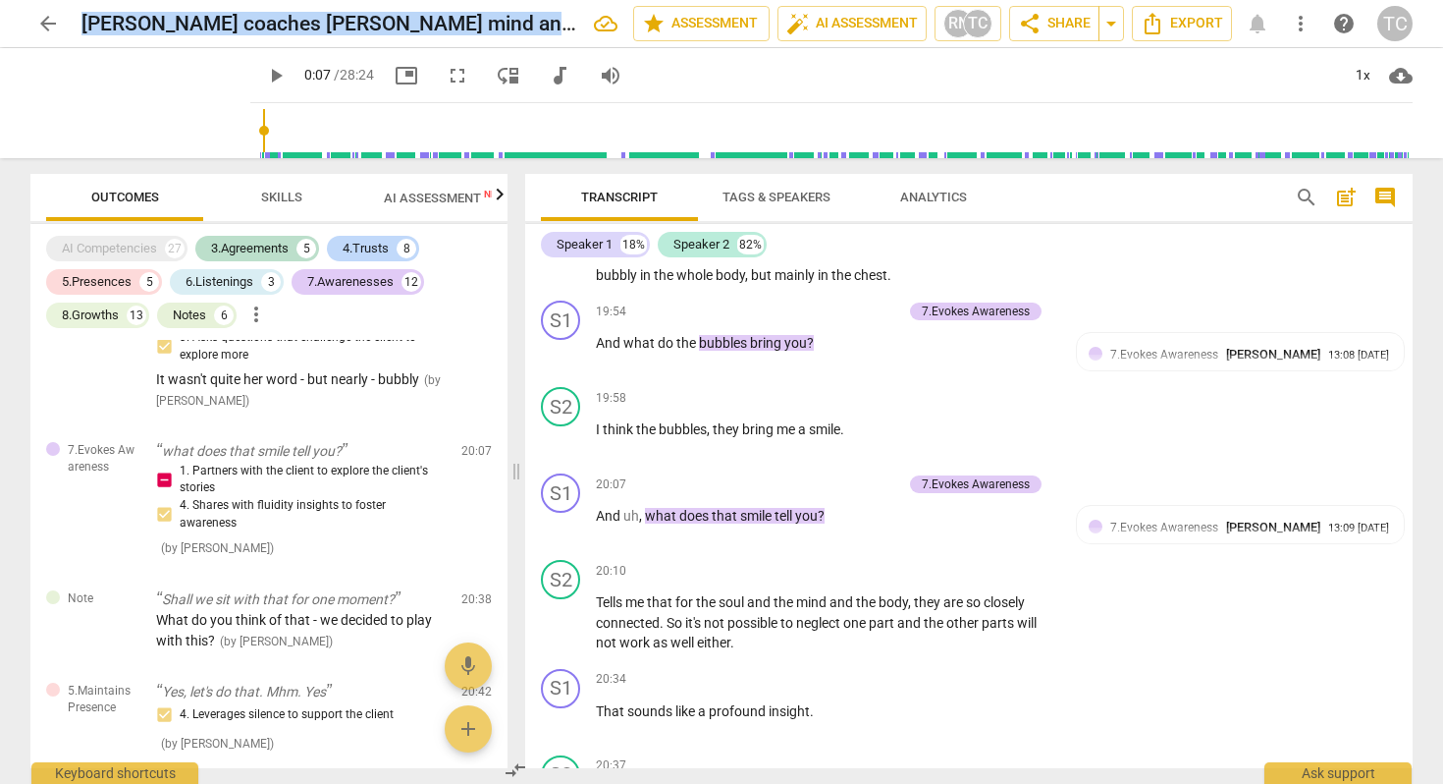
scroll to position [6080, 0]
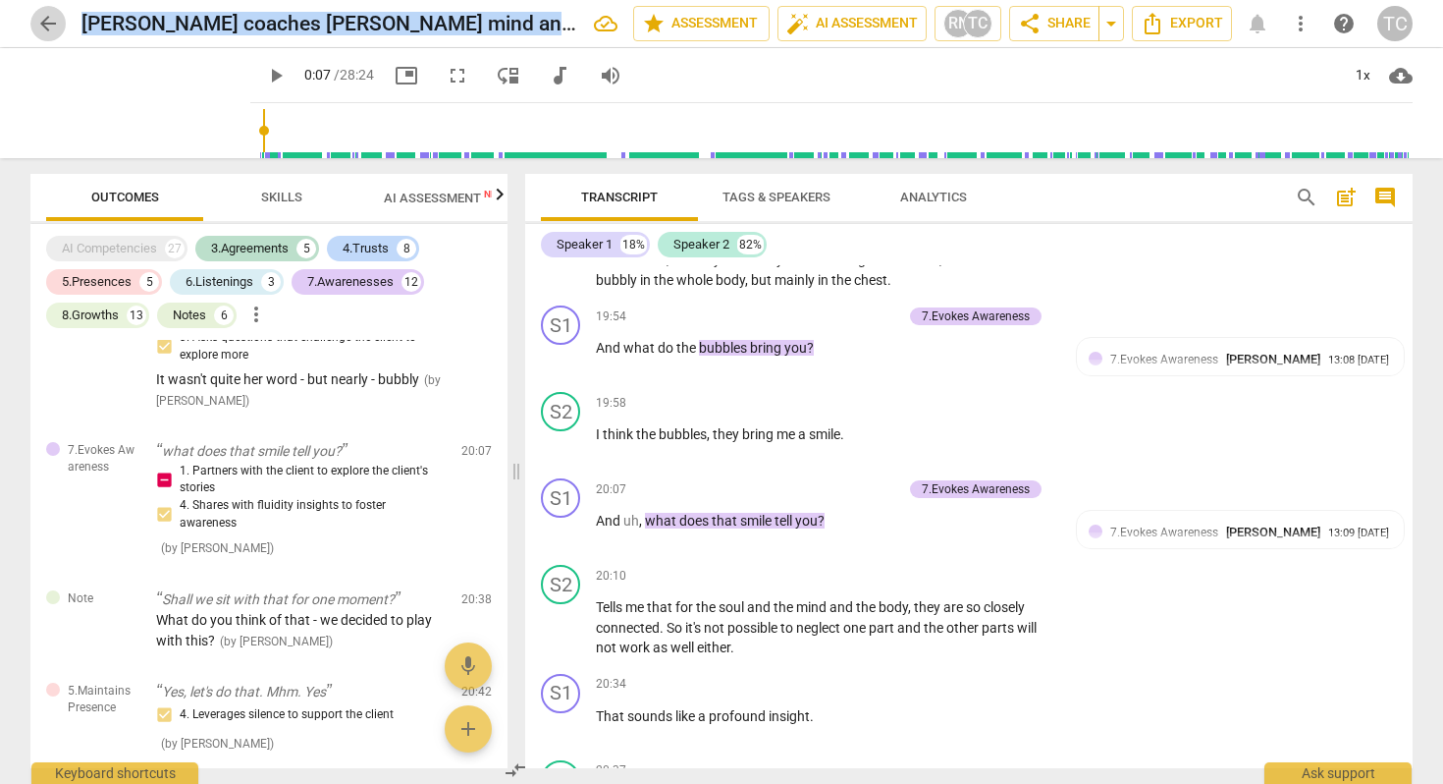
click at [58, 22] on span "arrow_back" at bounding box center [48, 24] width 24 height 24
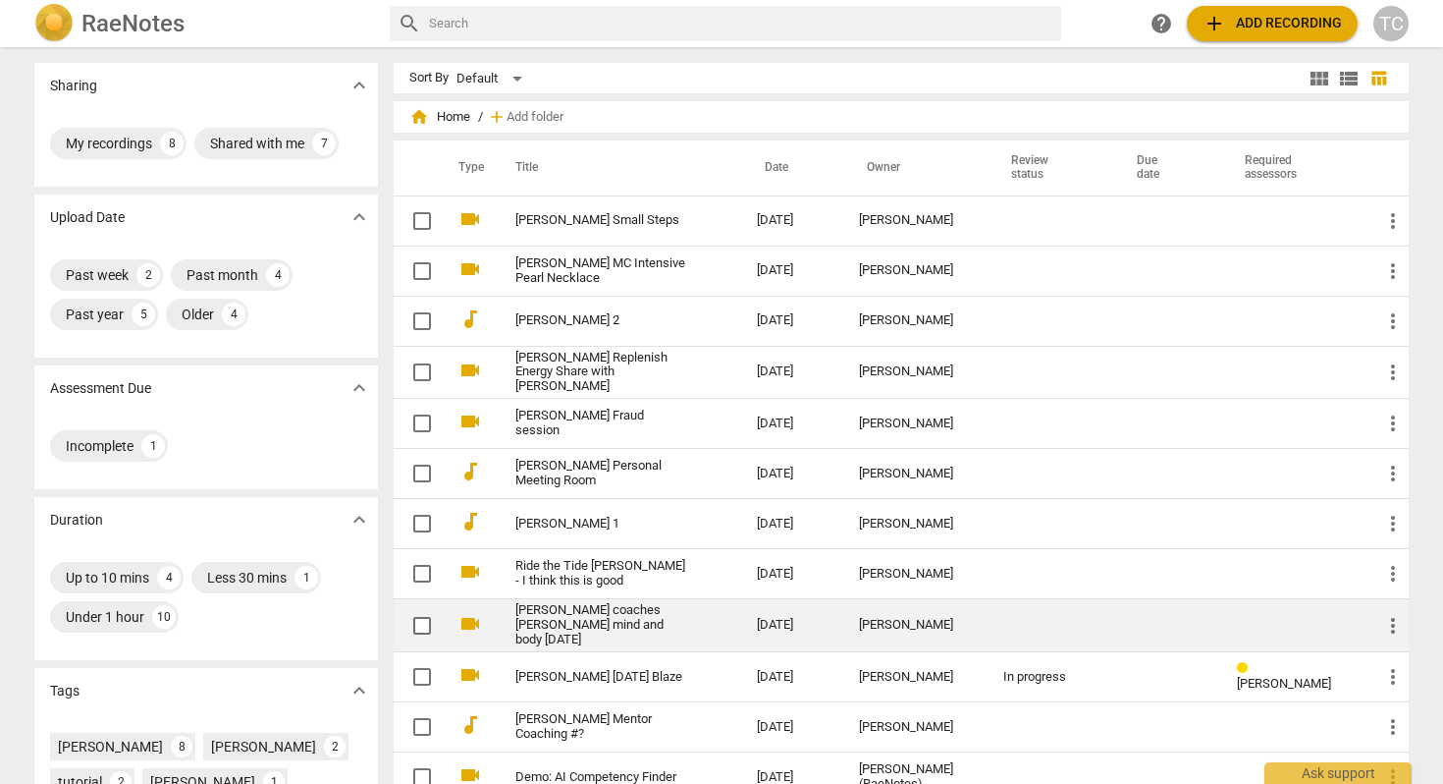
click at [540, 624] on link "[PERSON_NAME] coaches [PERSON_NAME] mind and body [DATE]" at bounding box center [601, 625] width 171 height 44
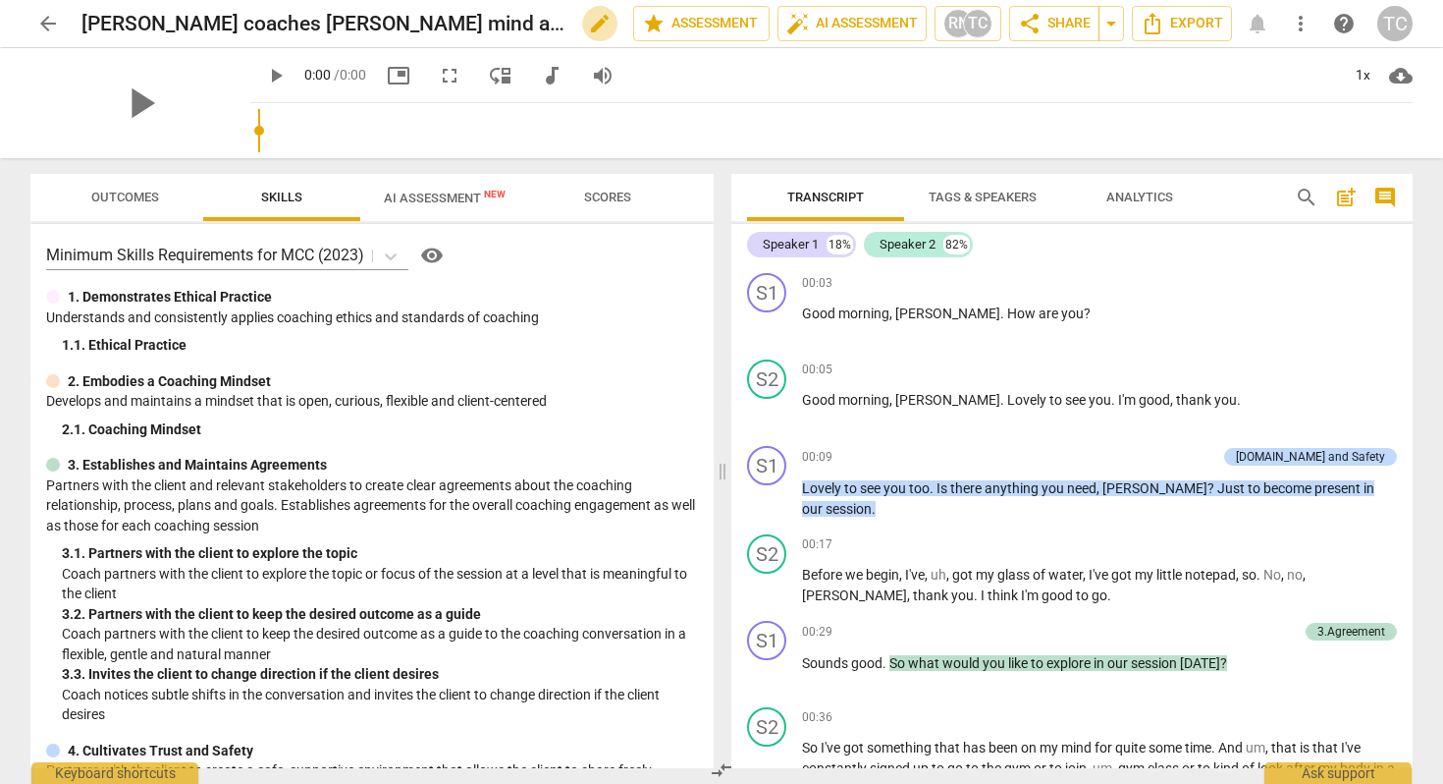
click at [588, 27] on span "edit" at bounding box center [600, 24] width 24 height 24
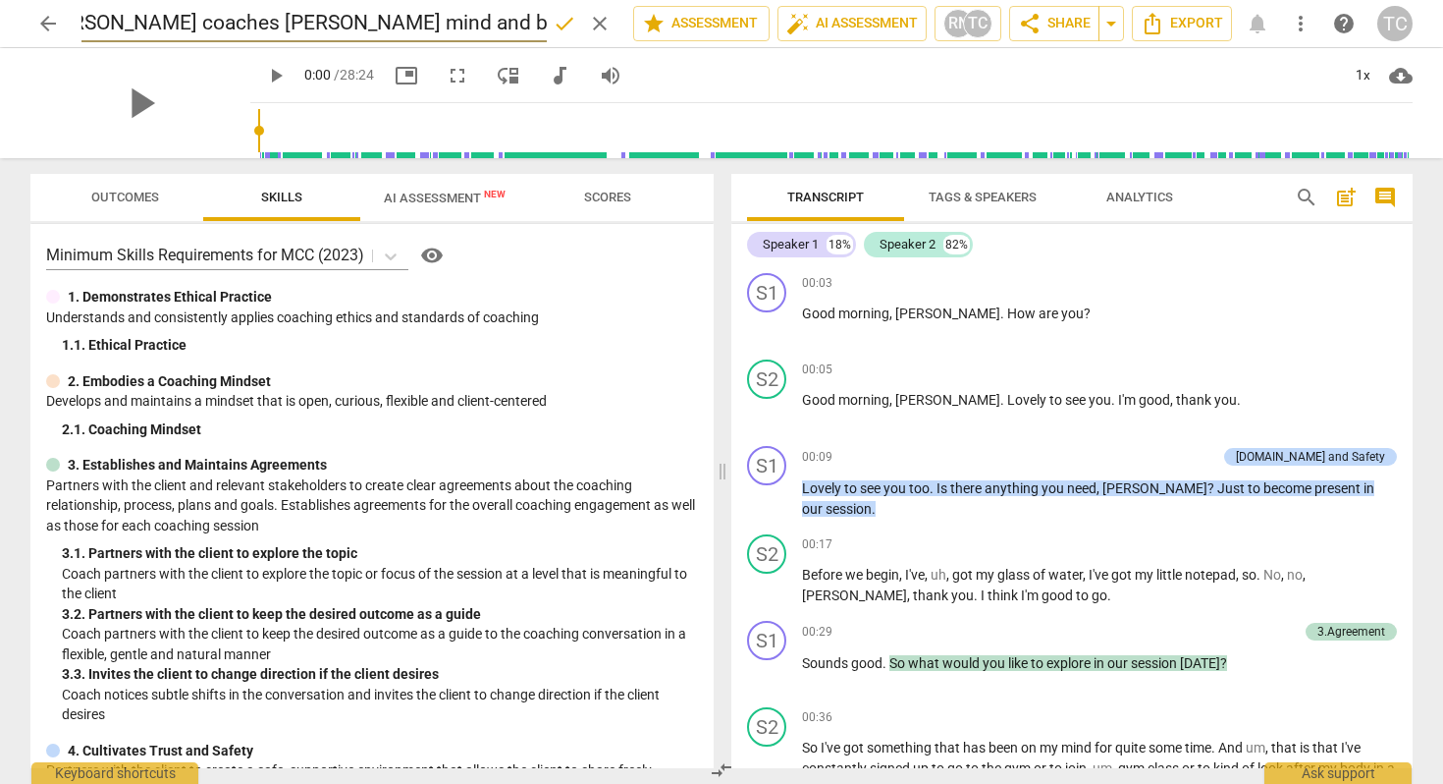
scroll to position [0, 52]
click at [560, 20] on span "done" at bounding box center [565, 24] width 24 height 24
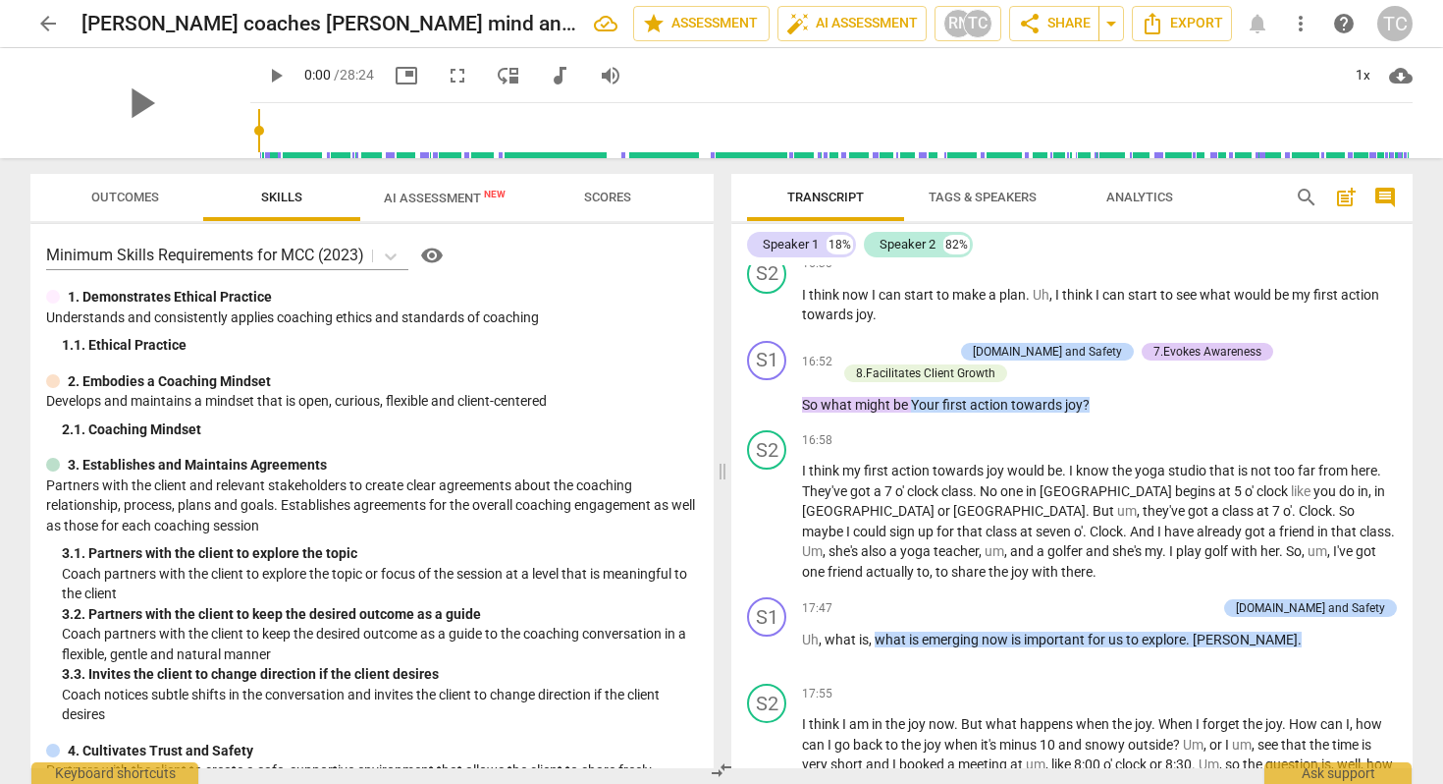
scroll to position [4587, 0]
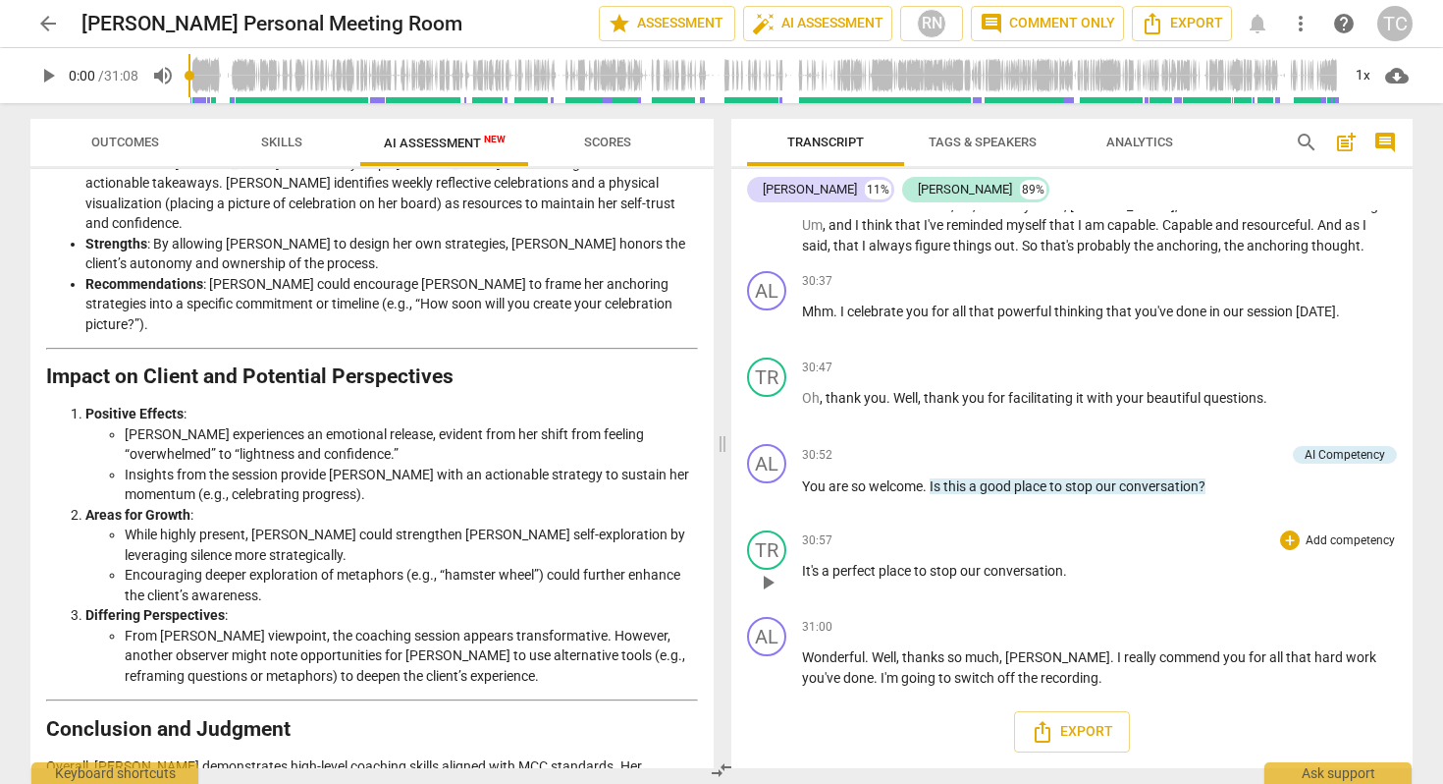
scroll to position [5342, 0]
